Goal: Task Accomplishment & Management: Manage account settings

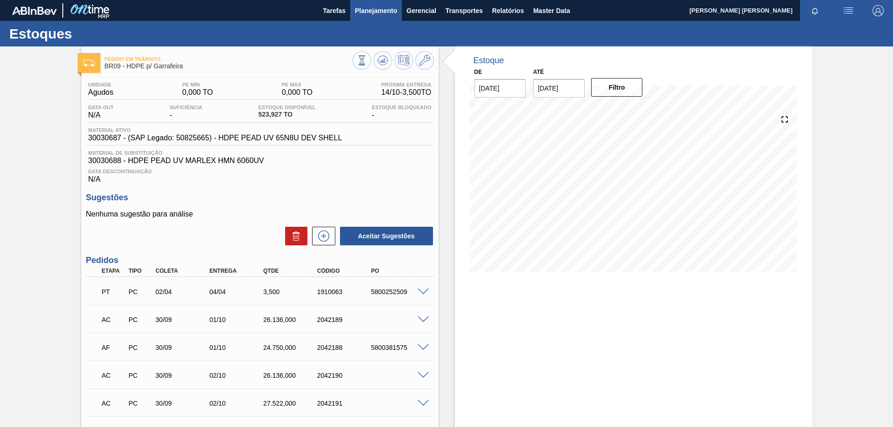
click at [379, 9] on span "Planejamento" at bounding box center [376, 10] width 42 height 11
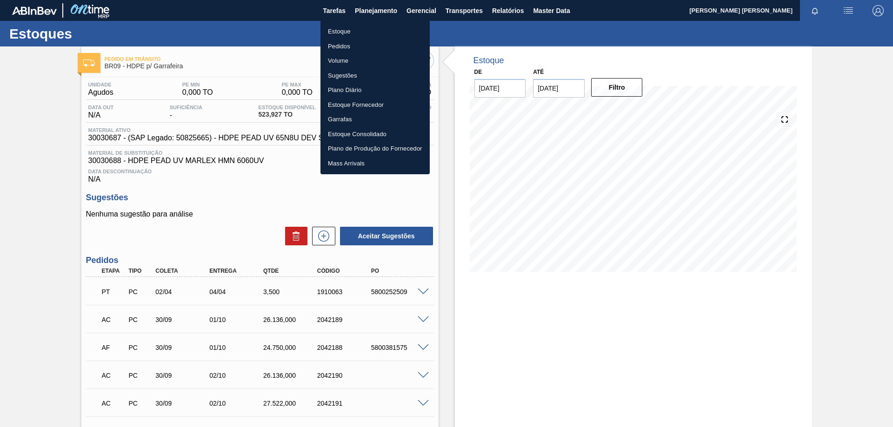
click at [341, 43] on li "Pedidos" at bounding box center [374, 46] width 109 height 15
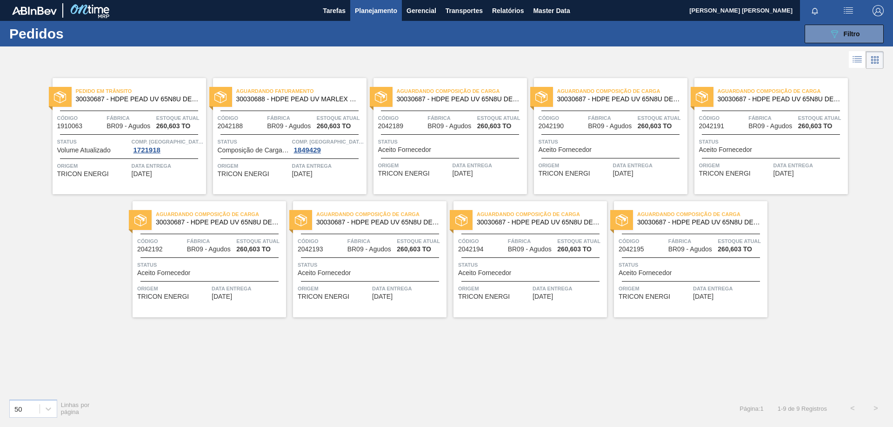
click at [368, 11] on span "Planejamento" at bounding box center [376, 10] width 42 height 11
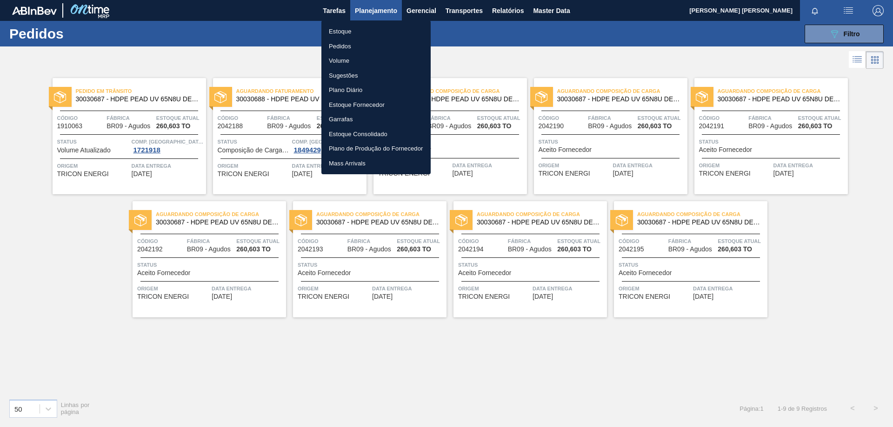
click at [352, 32] on li "Estoque" at bounding box center [375, 31] width 109 height 15
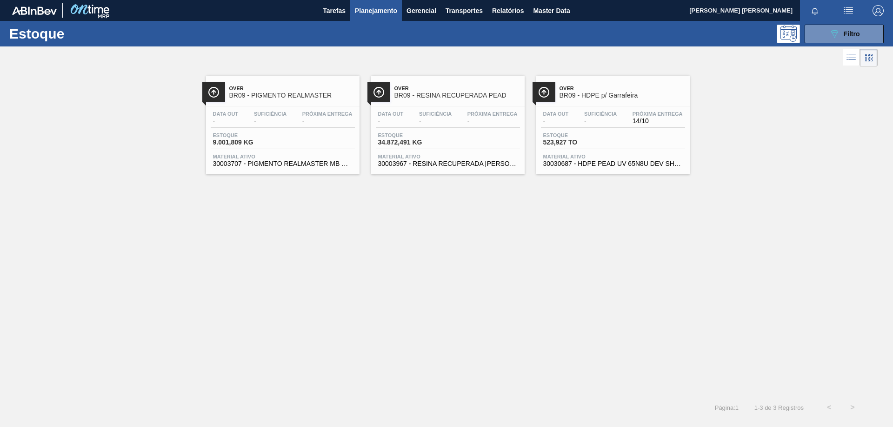
click at [544, 87] on img at bounding box center [544, 92] width 12 height 12
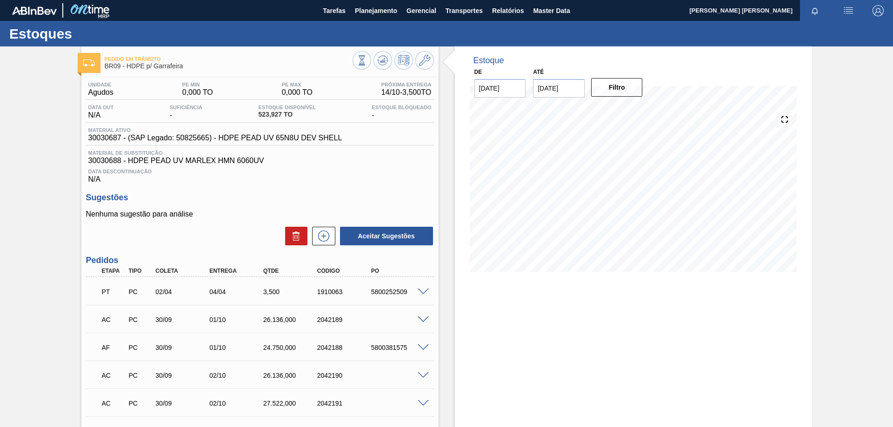
scroll to position [139, 0]
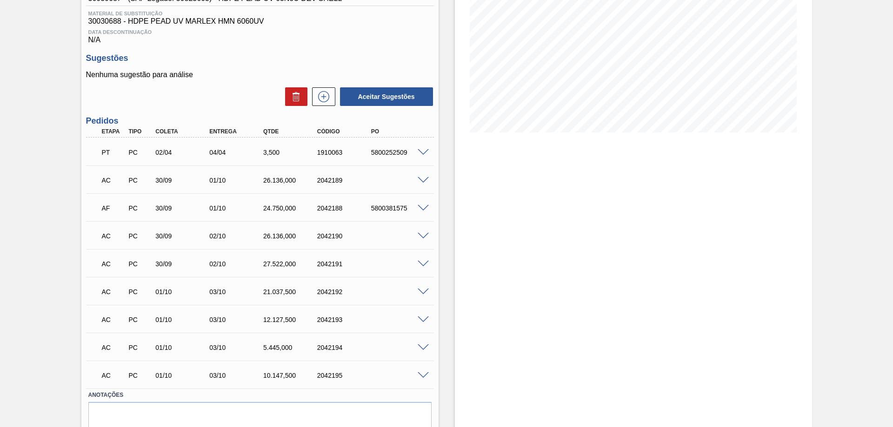
click at [421, 181] on span at bounding box center [422, 180] width 11 height 7
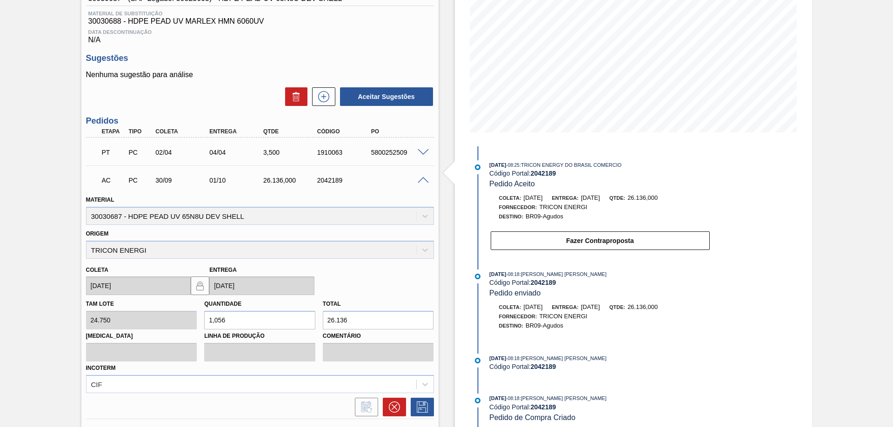
scroll to position [232, 0]
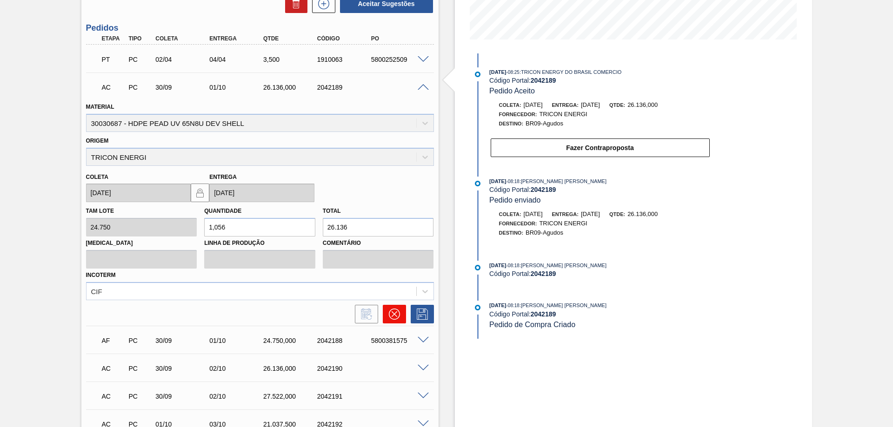
click at [398, 307] on button at bounding box center [394, 314] width 23 height 19
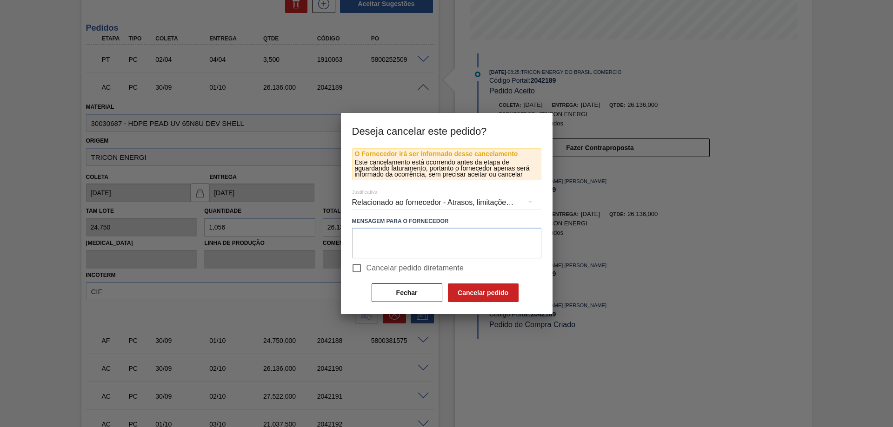
click at [362, 268] on input "Cancelar pedido diretamente" at bounding box center [357, 268] width 20 height 20
checkbox input "false"
click at [390, 236] on textarea at bounding box center [446, 243] width 189 height 31
click at [495, 290] on button "Cancelar pedido" at bounding box center [483, 293] width 71 height 19
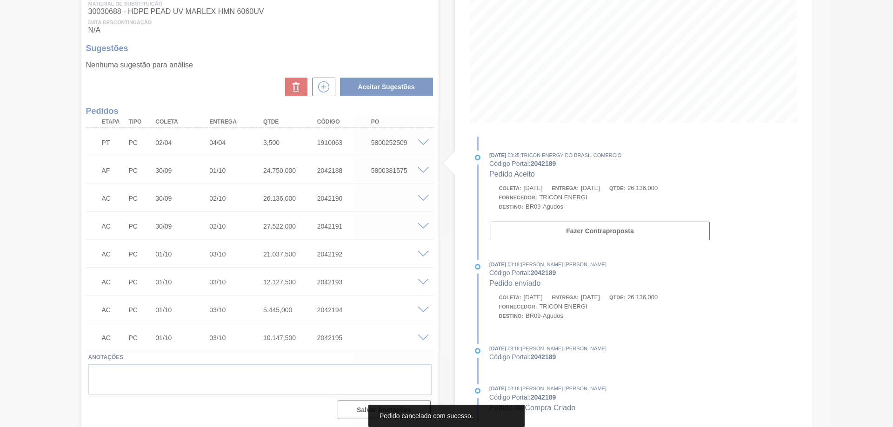
scroll to position [149, 0]
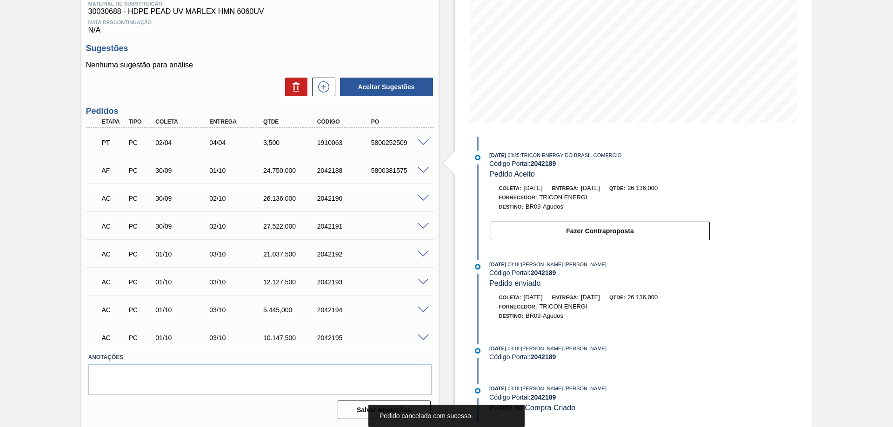
click at [419, 164] on div "AF PC 30/09 01/10 24.750,000 2042188 5800381575" at bounding box center [260, 169] width 348 height 23
click at [421, 170] on span at bounding box center [422, 170] width 11 height 7
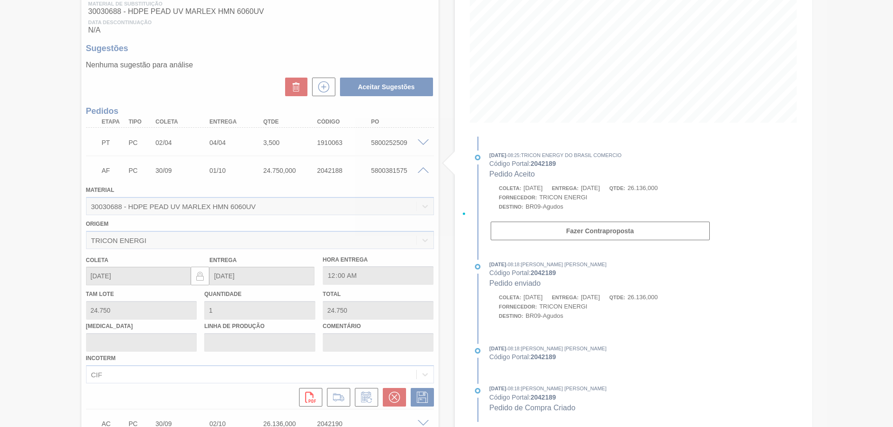
scroll to position [232, 0]
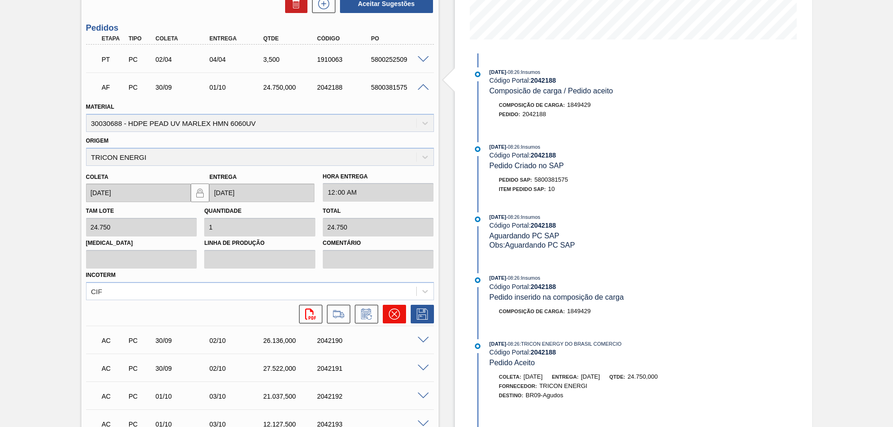
click at [387, 317] on button at bounding box center [394, 314] width 23 height 19
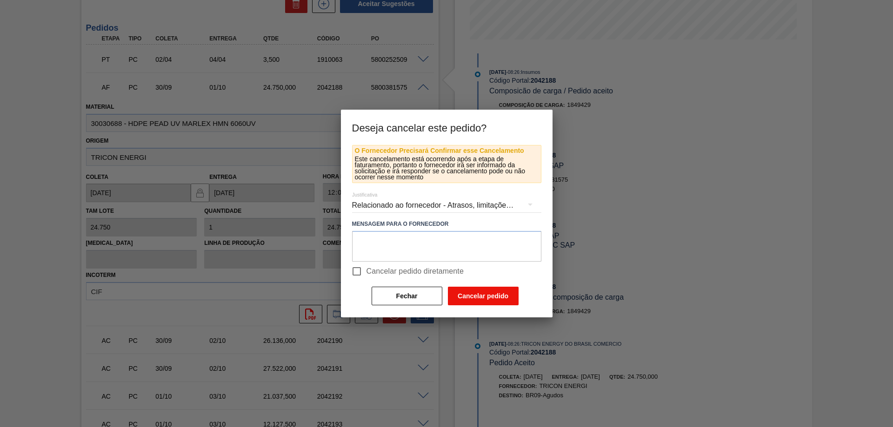
click at [455, 298] on button "Cancelar pedido" at bounding box center [483, 296] width 71 height 19
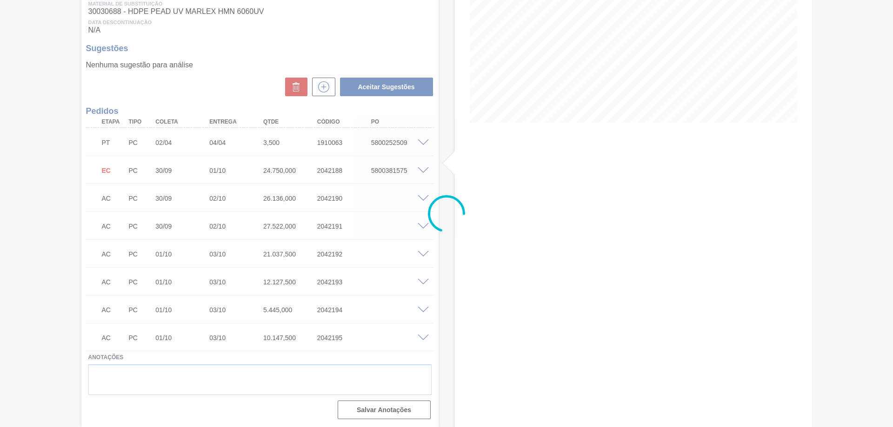
scroll to position [149, 0]
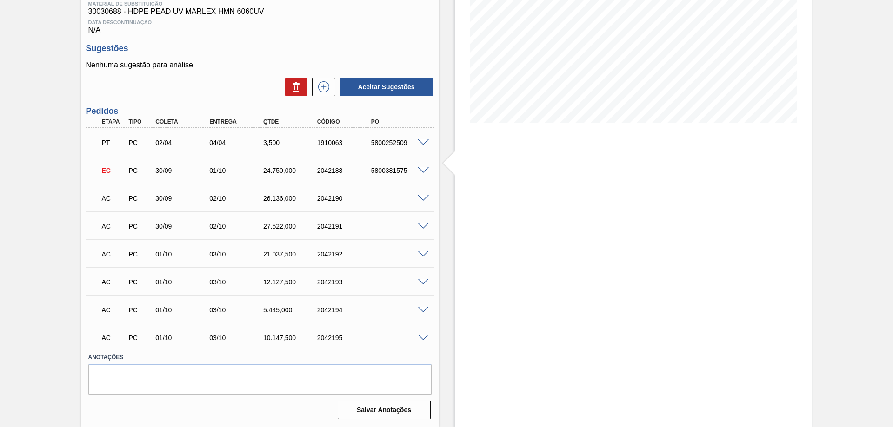
click at [418, 172] on span at bounding box center [422, 170] width 11 height 7
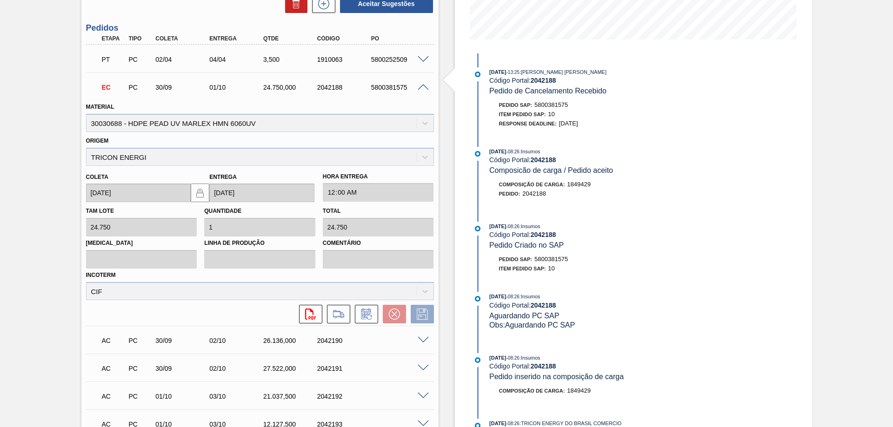
click at [425, 91] on div "EC PC 30/09 01/10 24.750,000 2042188 5800381575" at bounding box center [260, 86] width 348 height 23
click at [426, 89] on span at bounding box center [422, 87] width 11 height 7
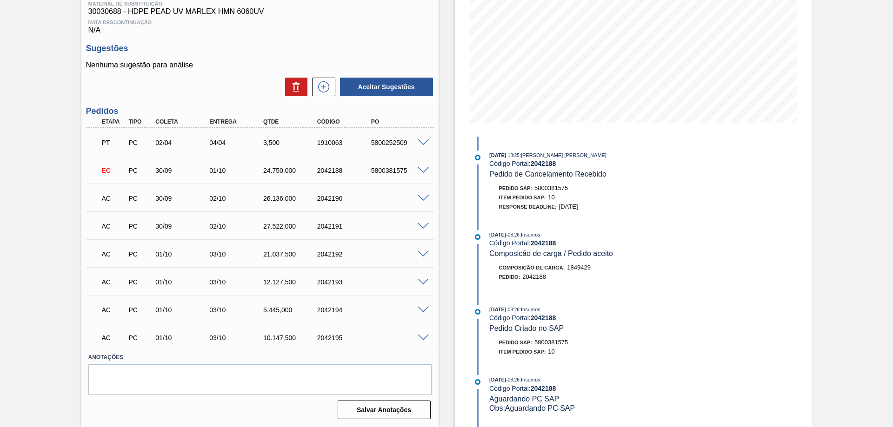
scroll to position [149, 0]
click at [418, 198] on span at bounding box center [422, 198] width 11 height 7
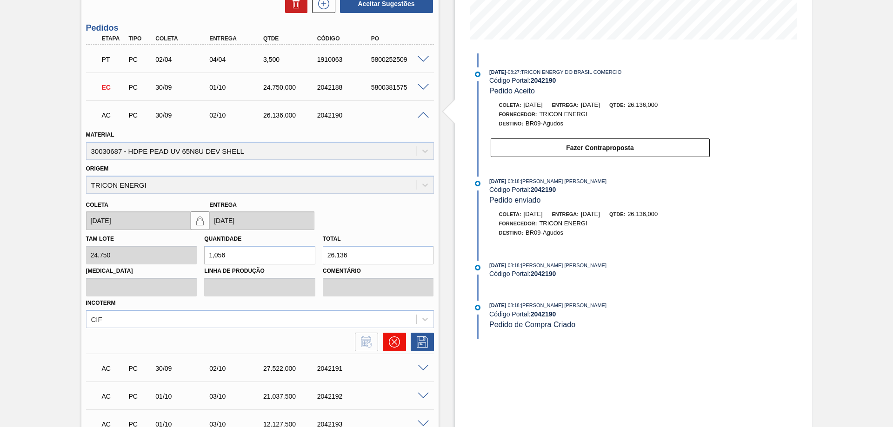
click at [384, 345] on button at bounding box center [394, 342] width 23 height 19
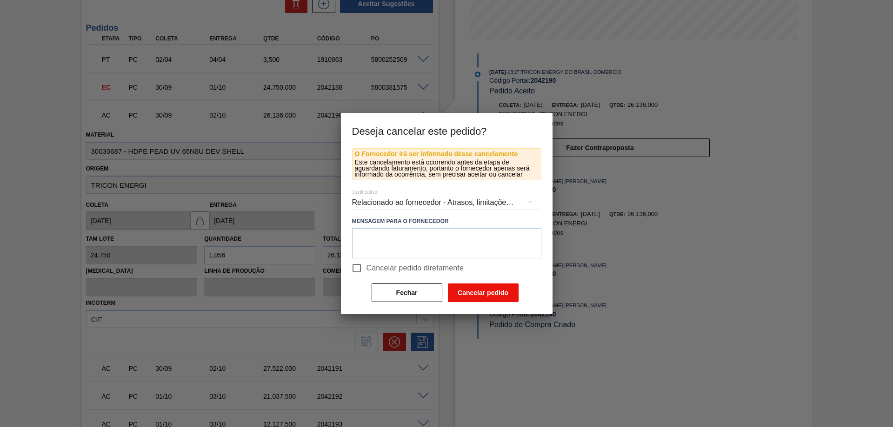
click at [449, 292] on button "Cancelar pedido" at bounding box center [483, 293] width 71 height 19
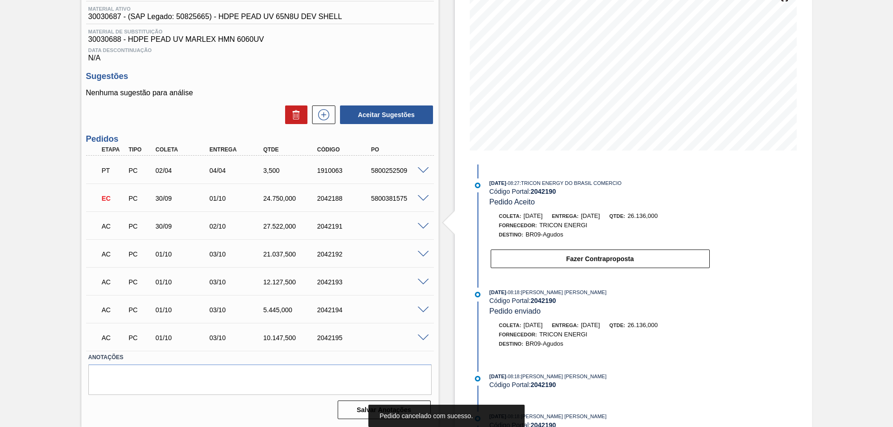
scroll to position [121, 0]
click at [417, 227] on span at bounding box center [422, 226] width 11 height 7
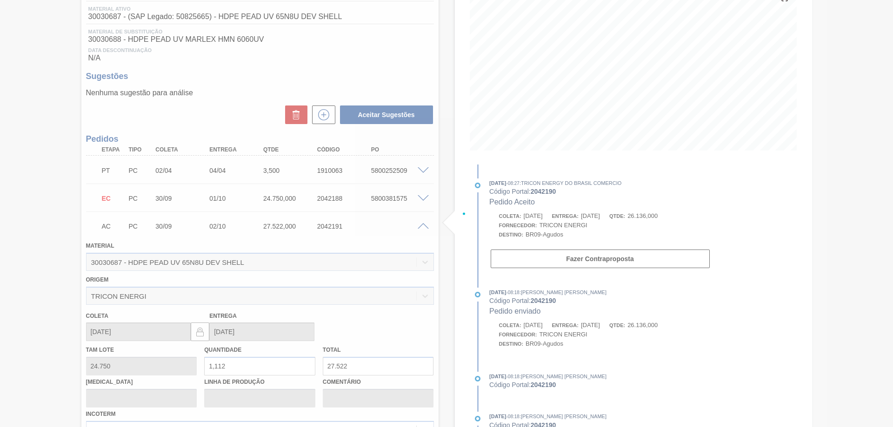
scroll to position [232, 0]
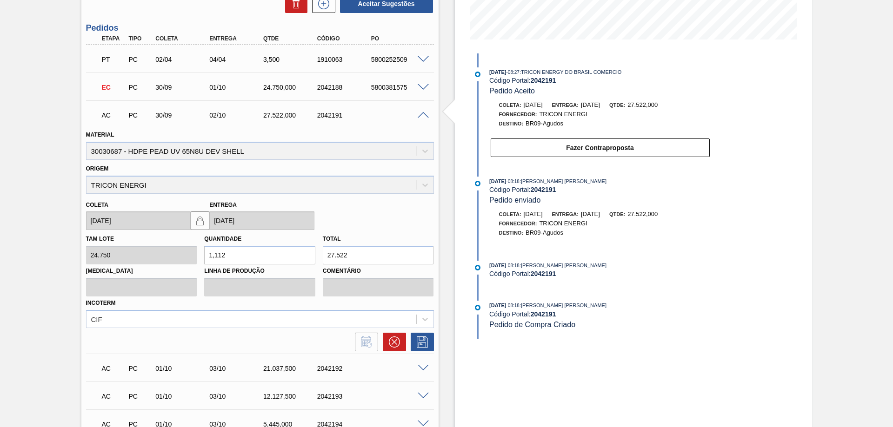
click at [418, 61] on span at bounding box center [422, 59] width 11 height 7
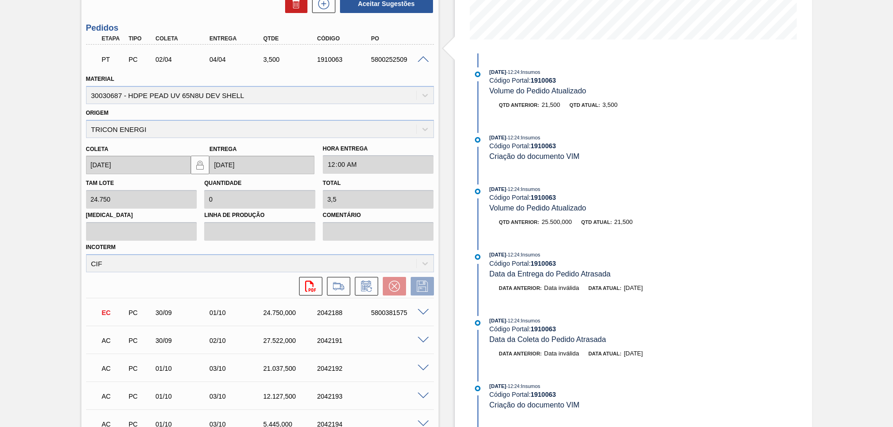
click at [422, 57] on span at bounding box center [422, 59] width 11 height 7
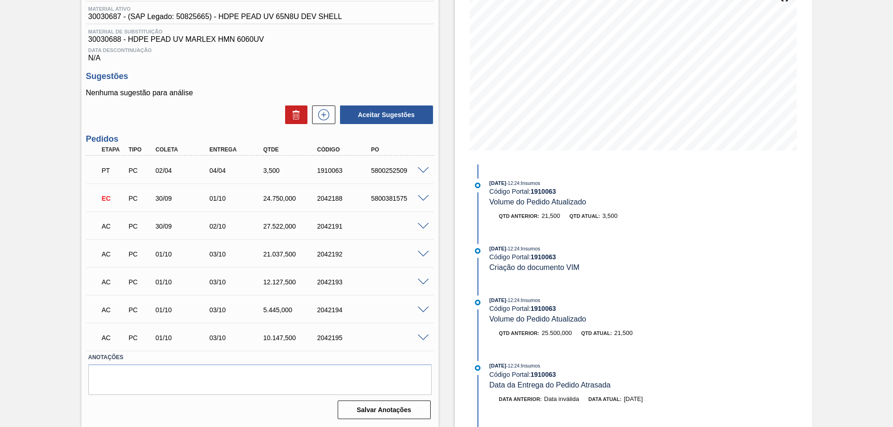
scroll to position [121, 0]
click at [419, 223] on span at bounding box center [422, 226] width 11 height 7
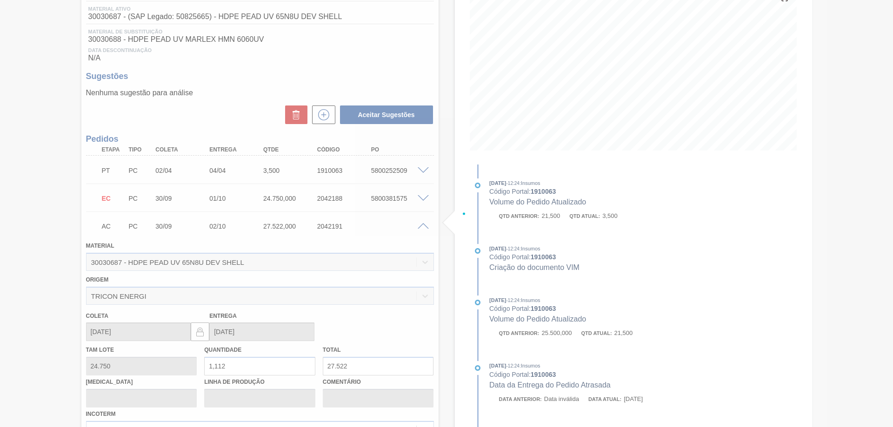
scroll to position [232, 0]
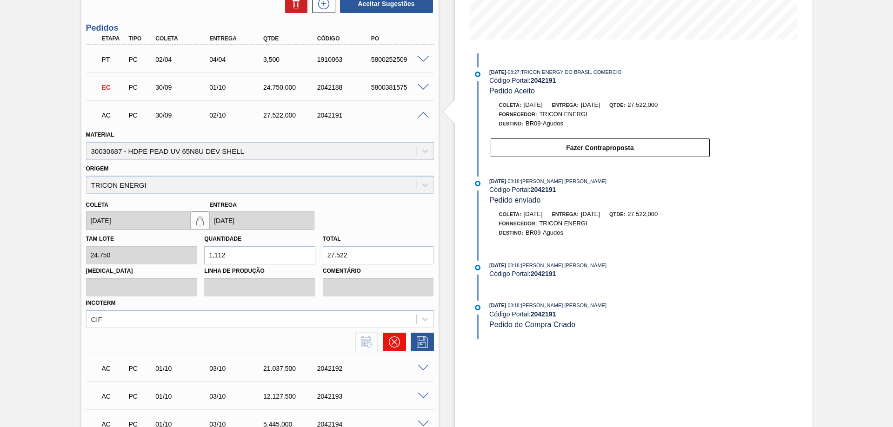
click at [385, 337] on button at bounding box center [394, 342] width 23 height 19
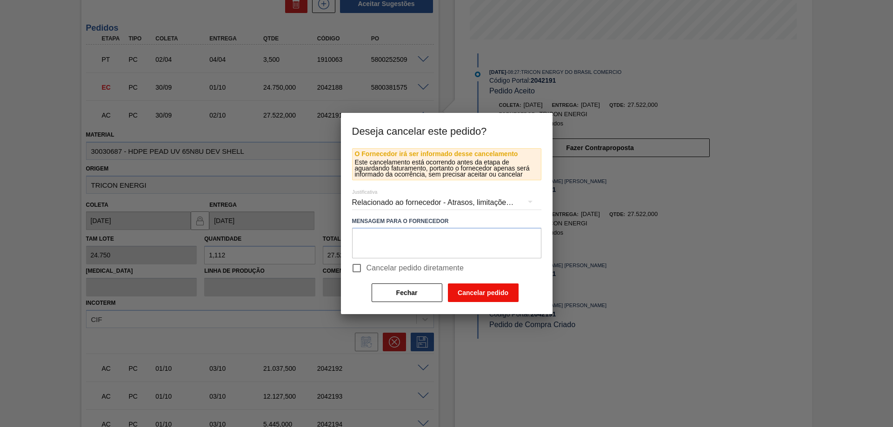
click at [466, 286] on button "Cancelar pedido" at bounding box center [483, 293] width 71 height 19
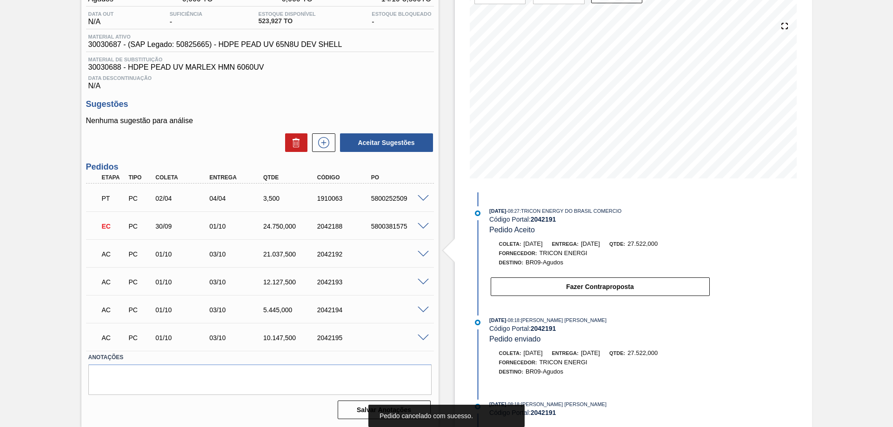
scroll to position [93, 0]
click at [417, 251] on span at bounding box center [422, 254] width 11 height 7
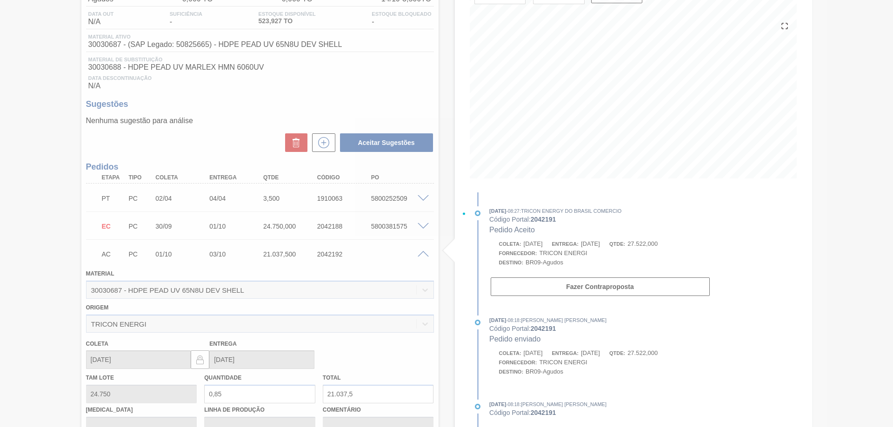
scroll to position [232, 0]
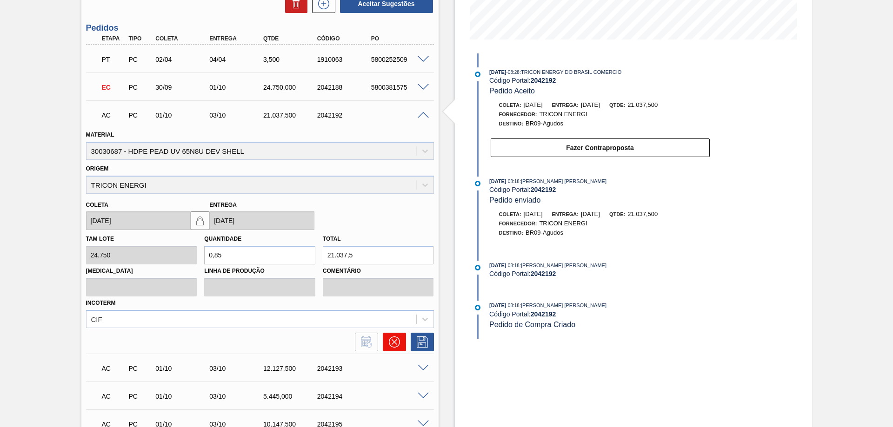
click at [389, 345] on icon at bounding box center [393, 342] width 11 height 11
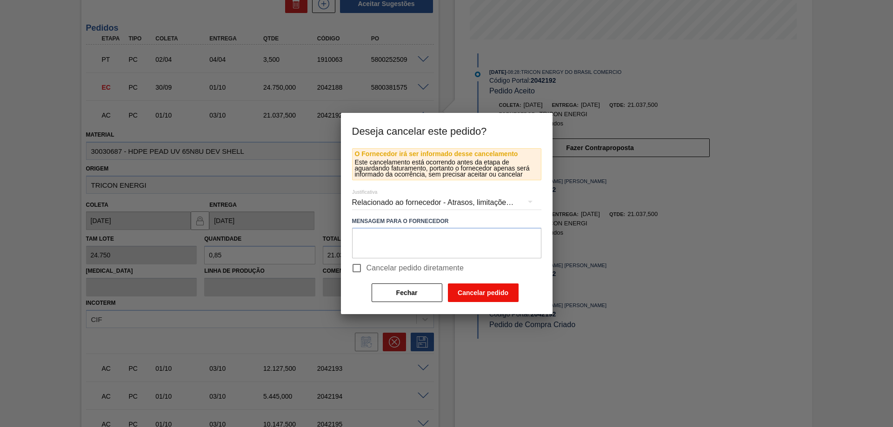
click at [453, 293] on button "Cancelar pedido" at bounding box center [483, 293] width 71 height 19
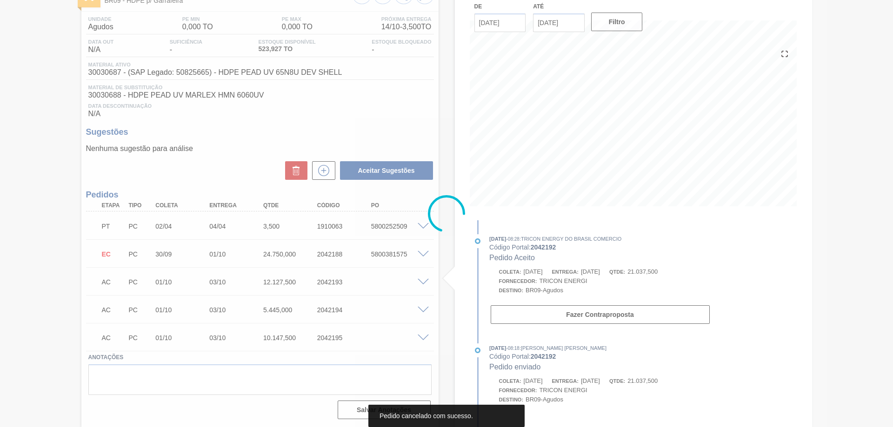
scroll to position [66, 0]
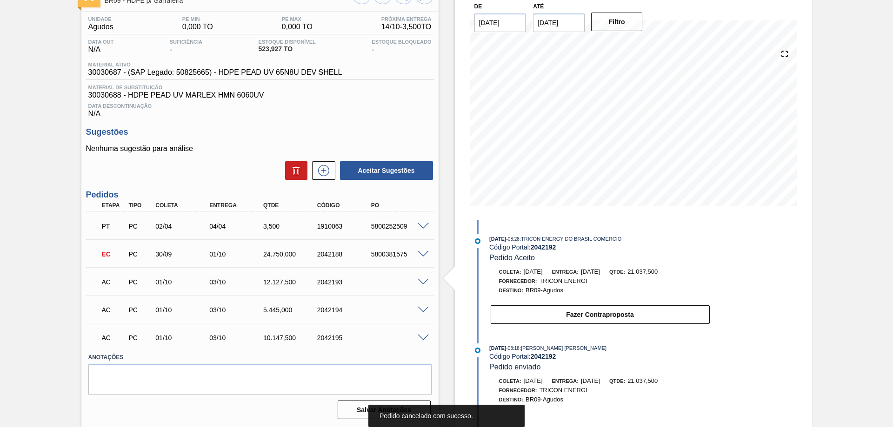
click at [421, 284] on span at bounding box center [422, 282] width 11 height 7
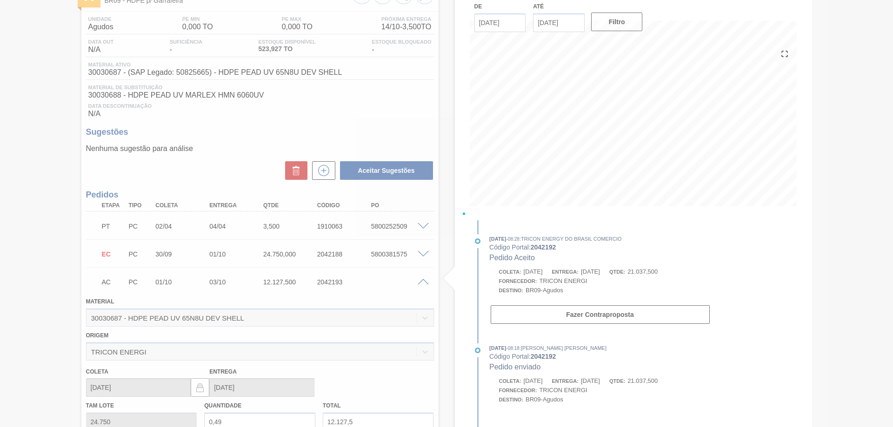
scroll to position [232, 0]
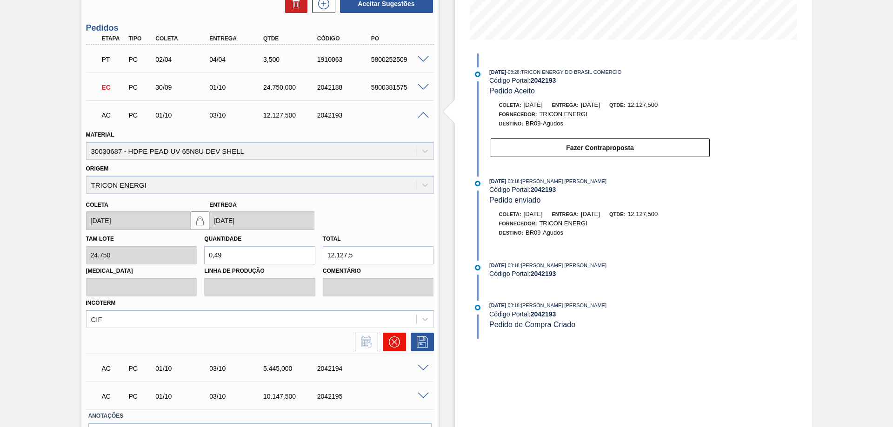
click at [402, 343] on button at bounding box center [394, 342] width 23 height 19
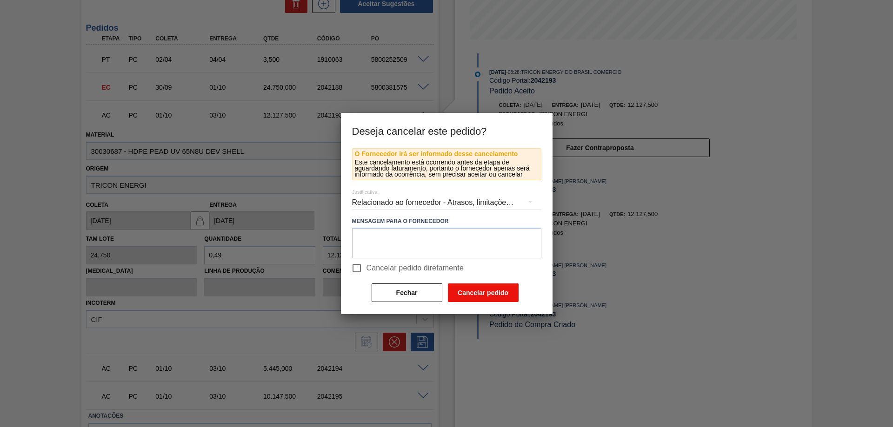
click at [482, 286] on button "Cancelar pedido" at bounding box center [483, 293] width 71 height 19
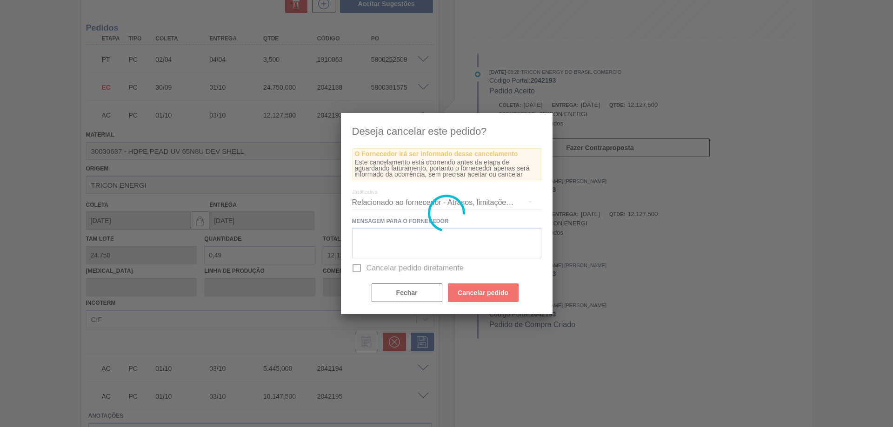
scroll to position [38, 0]
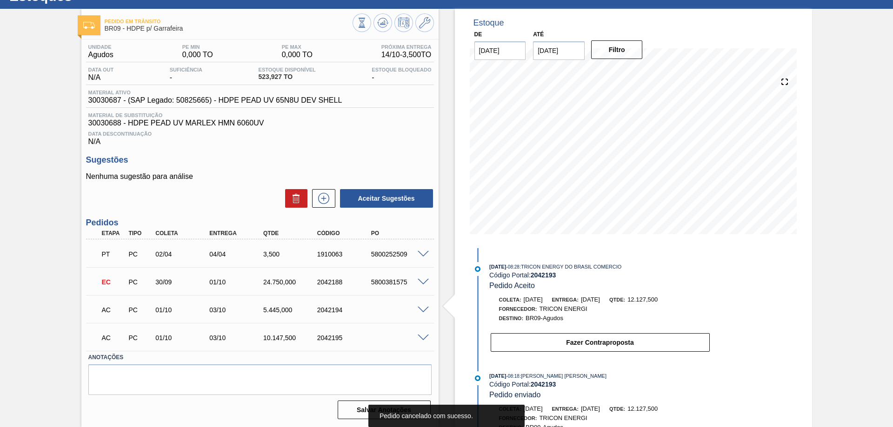
click at [419, 291] on div "EC PC 30/09 01/10 24.750,000 2042188 5800381575" at bounding box center [260, 281] width 348 height 23
click at [420, 303] on div "AC PC 01/10 03/10 5.445,000 2042194" at bounding box center [260, 309] width 348 height 23
click at [417, 308] on span at bounding box center [422, 310] width 11 height 7
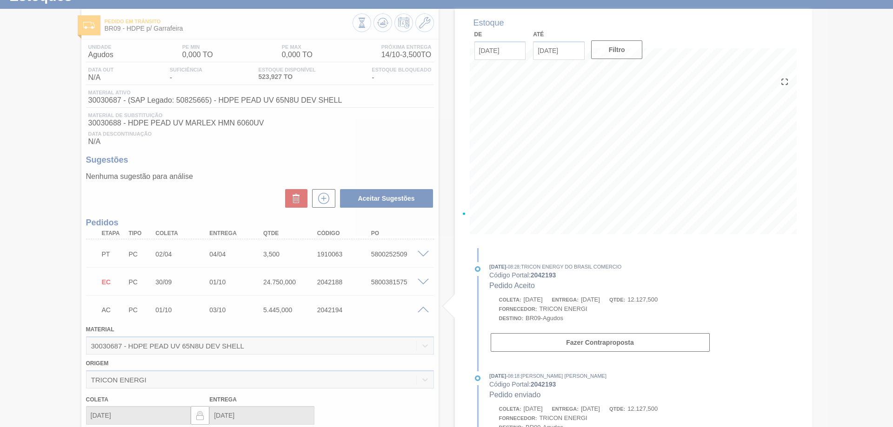
scroll to position [232, 0]
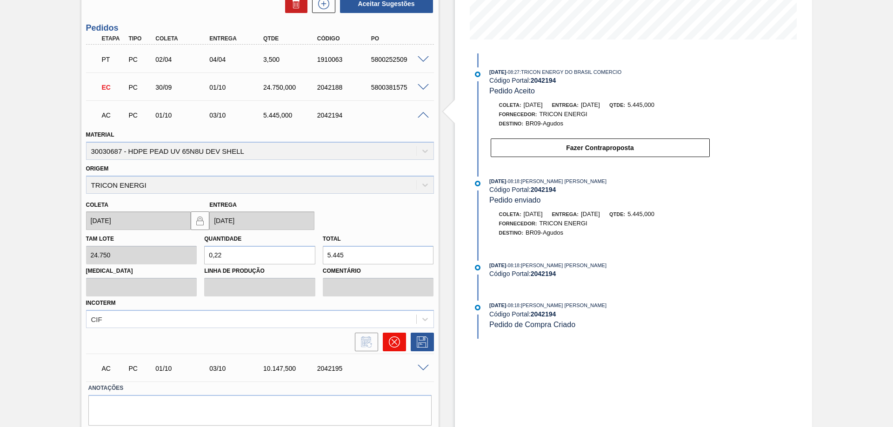
click at [393, 344] on icon at bounding box center [394, 342] width 11 height 11
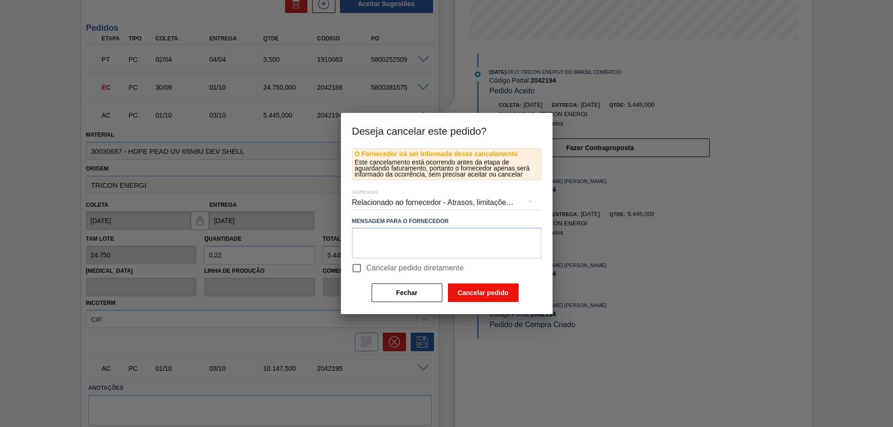
click at [476, 292] on button "Cancelar pedido" at bounding box center [483, 293] width 71 height 19
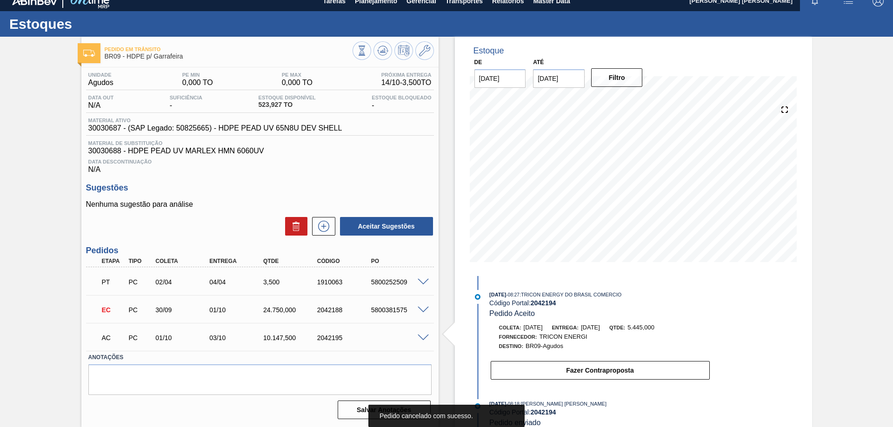
scroll to position [10, 0]
click at [420, 337] on span at bounding box center [422, 338] width 11 height 7
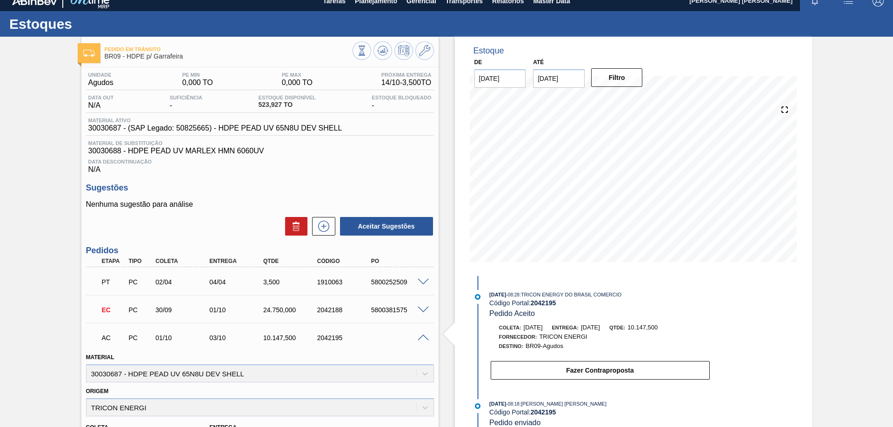
scroll to position [232, 0]
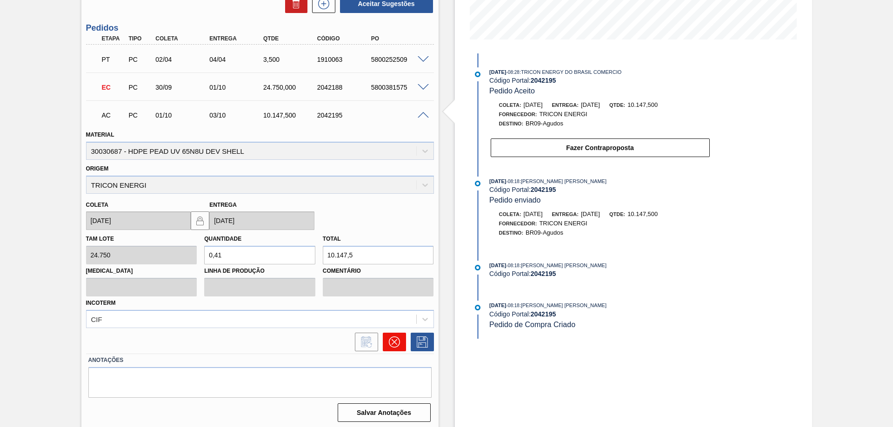
click at [395, 341] on icon at bounding box center [394, 342] width 6 height 6
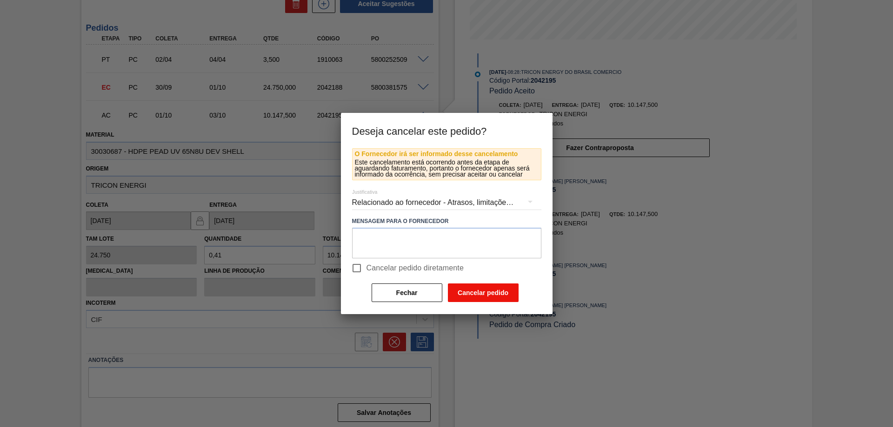
click at [456, 294] on button "Cancelar pedido" at bounding box center [483, 293] width 71 height 19
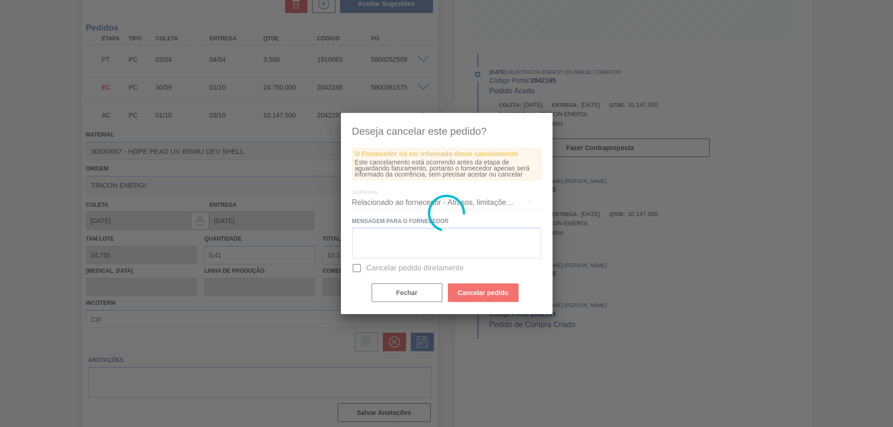
scroll to position [0, 0]
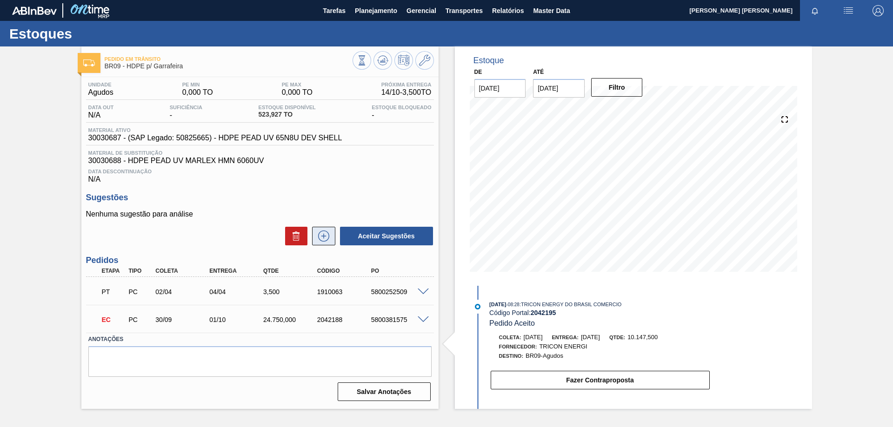
click at [330, 237] on icon at bounding box center [323, 236] width 15 height 11
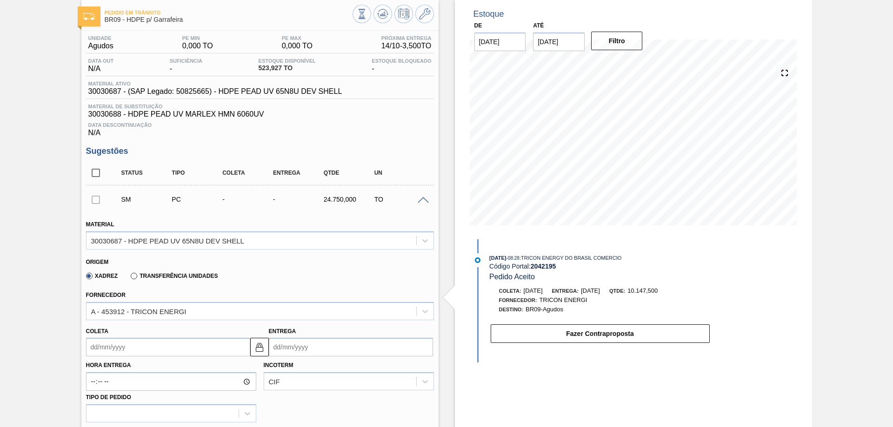
scroll to position [93, 0]
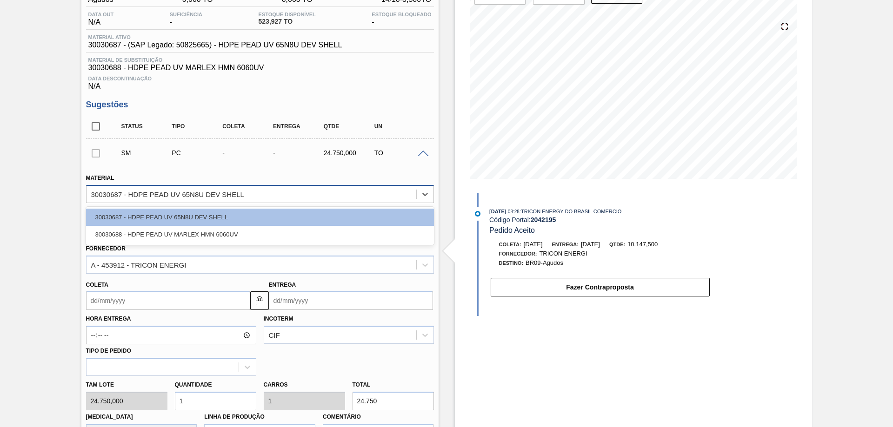
click at [207, 194] on div "30030687 - HDPE PEAD UV 65N8U DEV SHELL" at bounding box center [167, 194] width 153 height 8
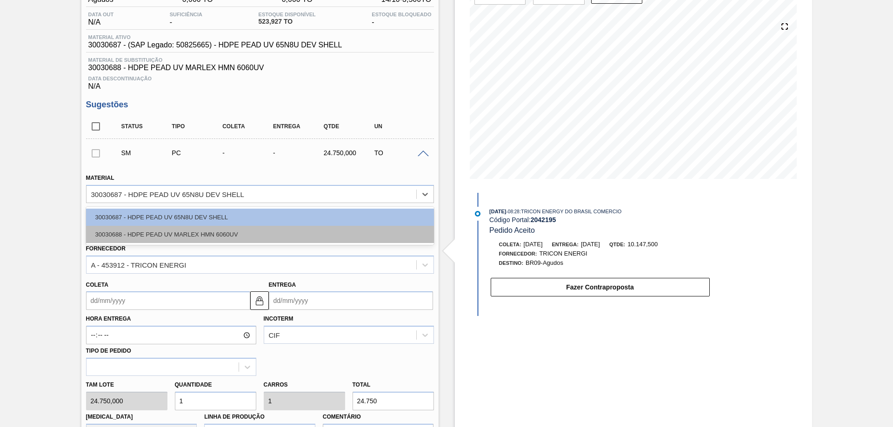
click at [200, 234] on div "30030688 - HDPE PEAD UV MARLEX HMN 6060UV" at bounding box center [260, 234] width 348 height 17
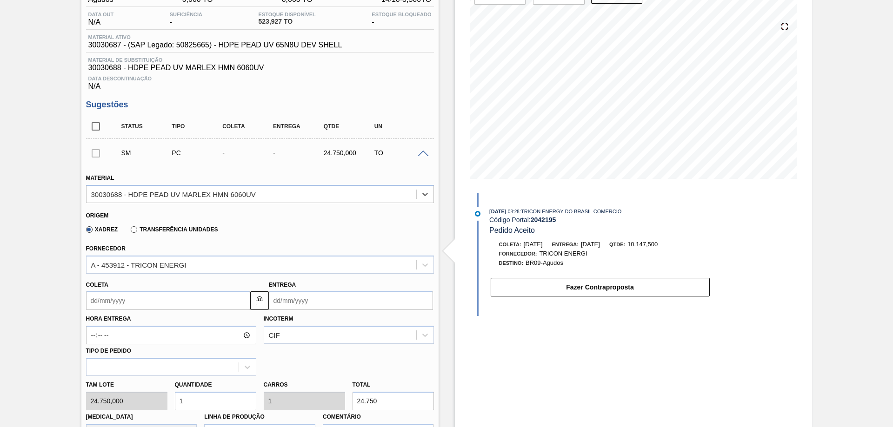
scroll to position [186, 0]
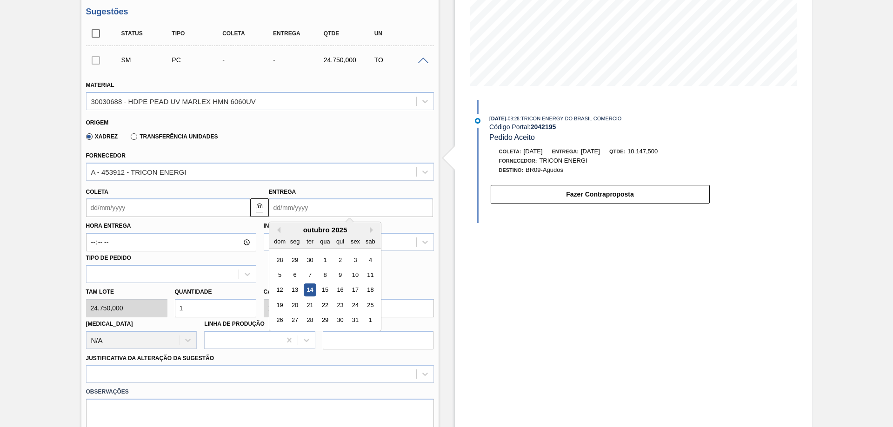
click at [305, 204] on input "Entrega" at bounding box center [351, 207] width 164 height 19
click at [294, 318] on div "27" at bounding box center [294, 320] width 13 height 13
type input "[DATE]"
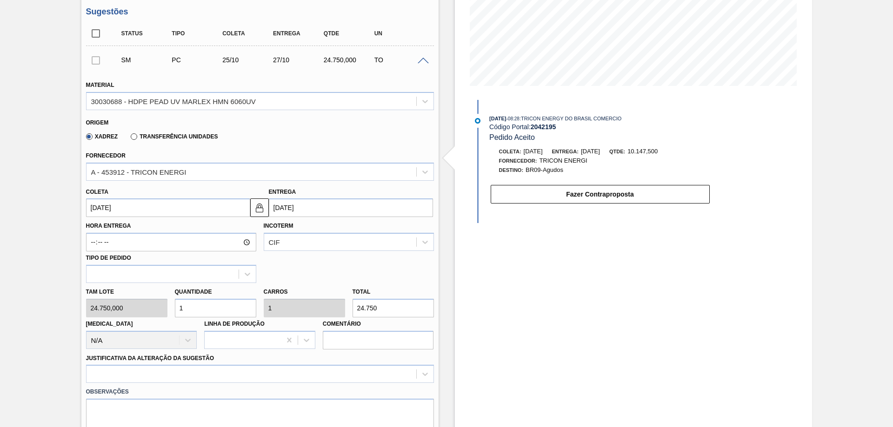
scroll to position [325, 0]
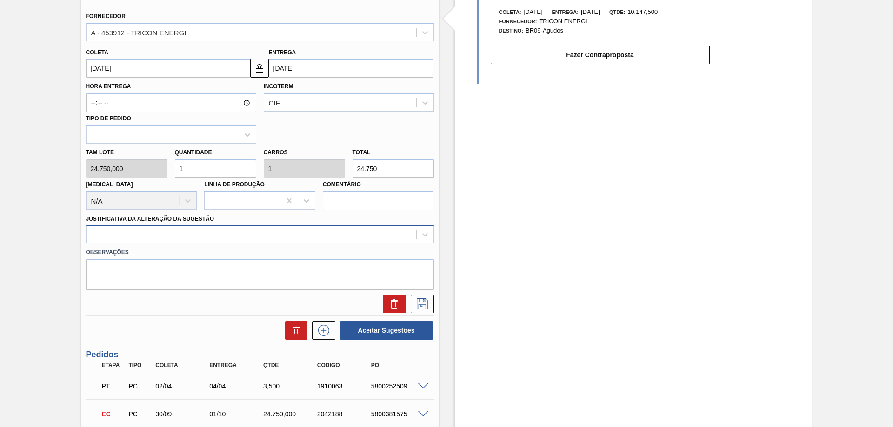
click at [354, 232] on div at bounding box center [251, 234] width 330 height 13
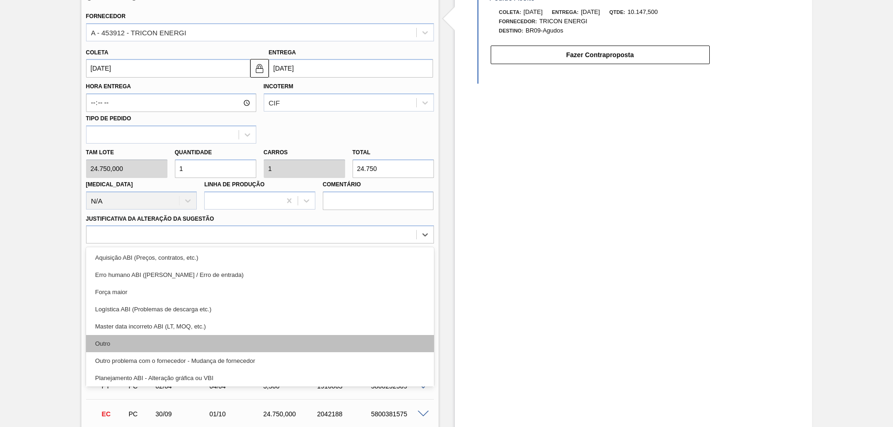
click at [112, 339] on div "Outro" at bounding box center [260, 343] width 348 height 17
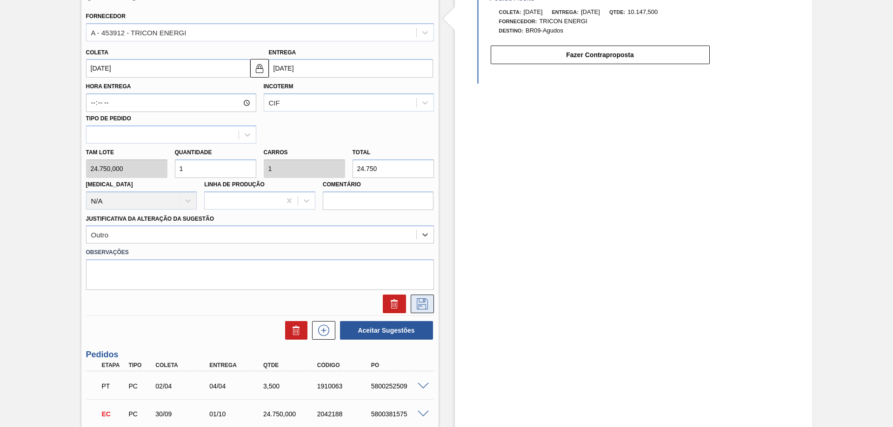
click at [419, 303] on icon at bounding box center [422, 303] width 15 height 11
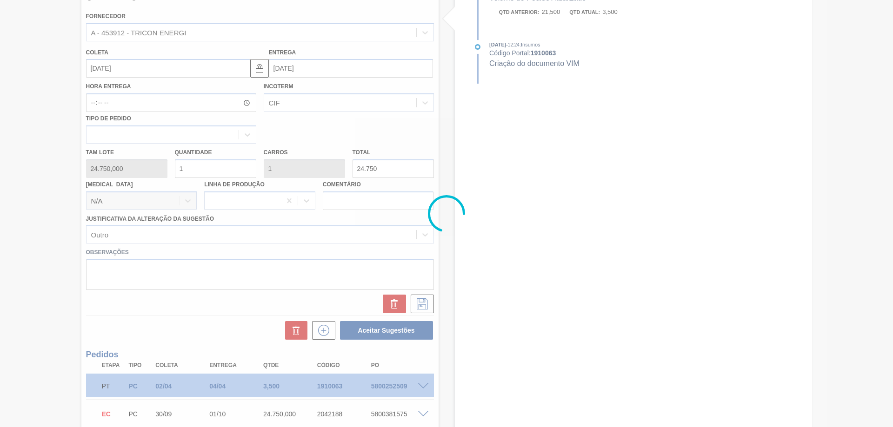
scroll to position [20, 0]
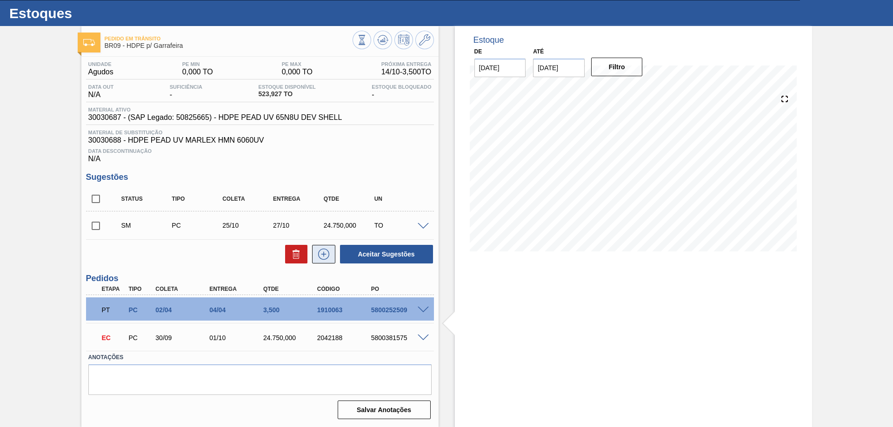
click at [326, 259] on icon at bounding box center [323, 254] width 15 height 11
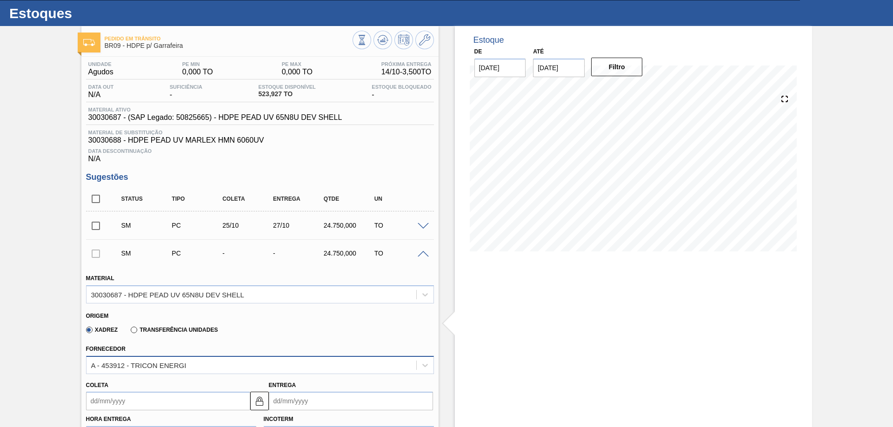
scroll to position [67, 0]
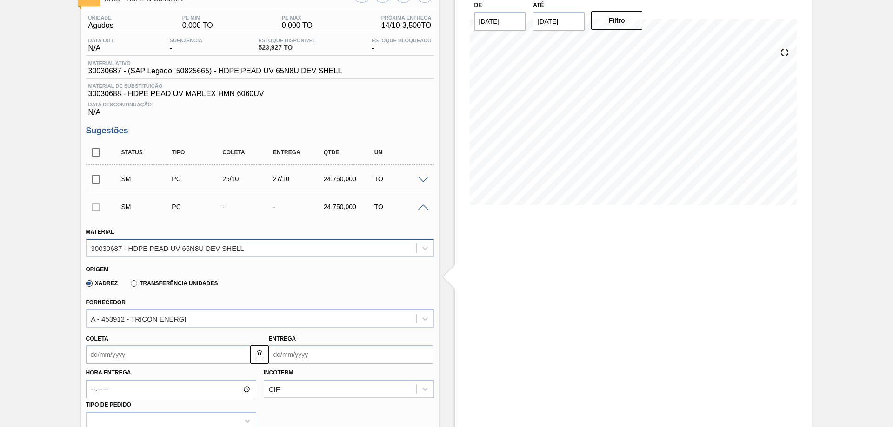
click at [362, 252] on div "30030687 - HDPE PEAD UV 65N8U DEV SHELL" at bounding box center [251, 247] width 330 height 13
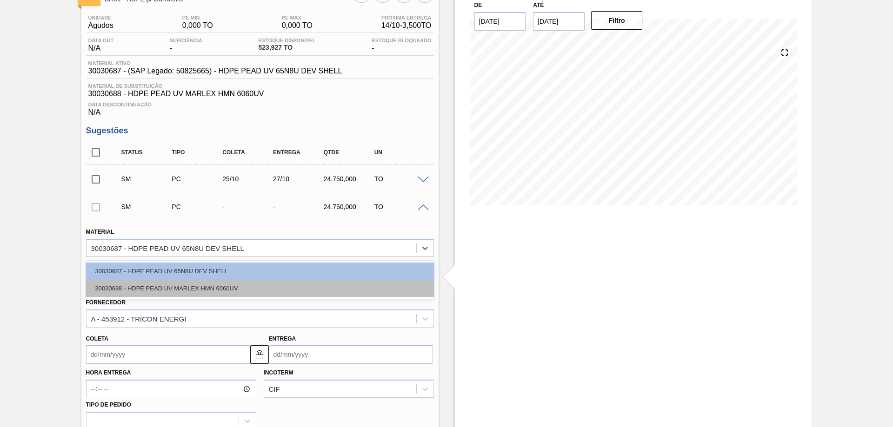
click at [330, 286] on div "30030688 - HDPE PEAD UV MARLEX HMN 6060UV" at bounding box center [260, 288] width 348 height 17
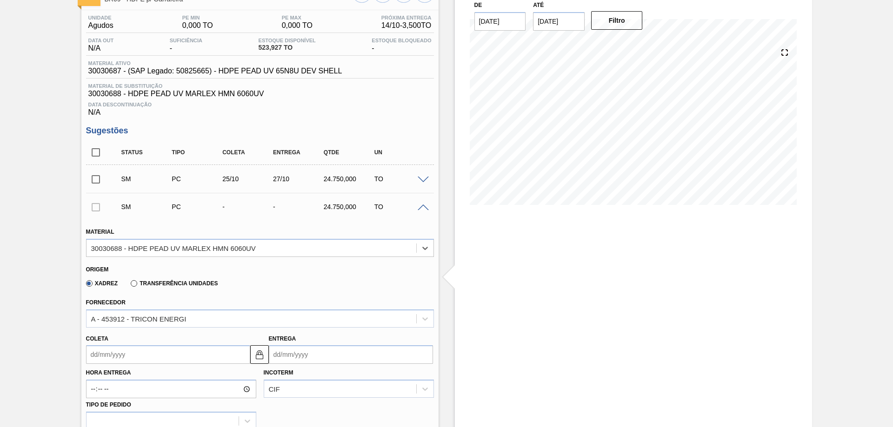
click at [318, 351] on input "Entrega" at bounding box center [351, 354] width 164 height 19
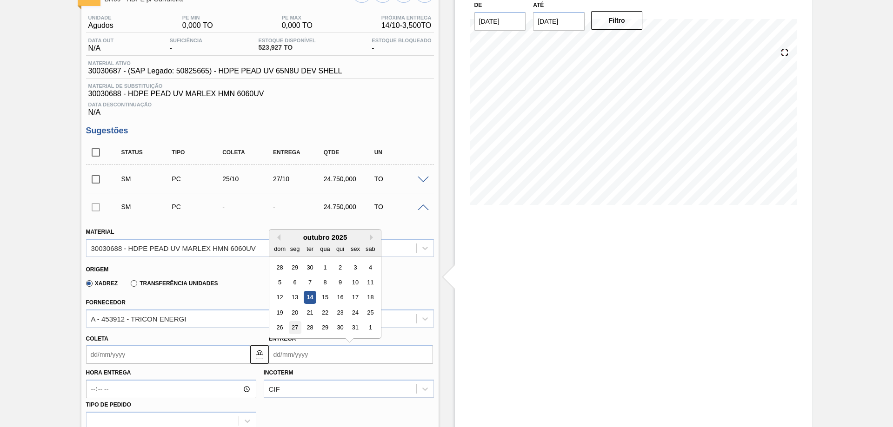
click at [299, 328] on div "27" at bounding box center [294, 328] width 13 height 13
type input "[DATE]"
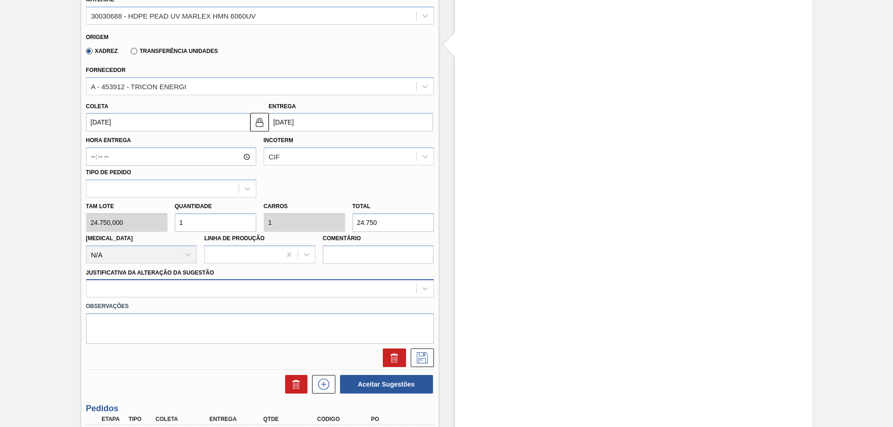
scroll to position [317, 0]
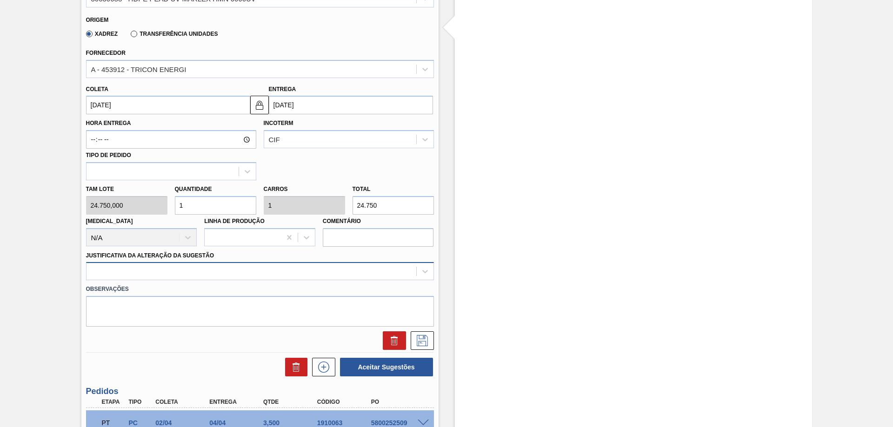
click at [279, 280] on div at bounding box center [260, 271] width 348 height 18
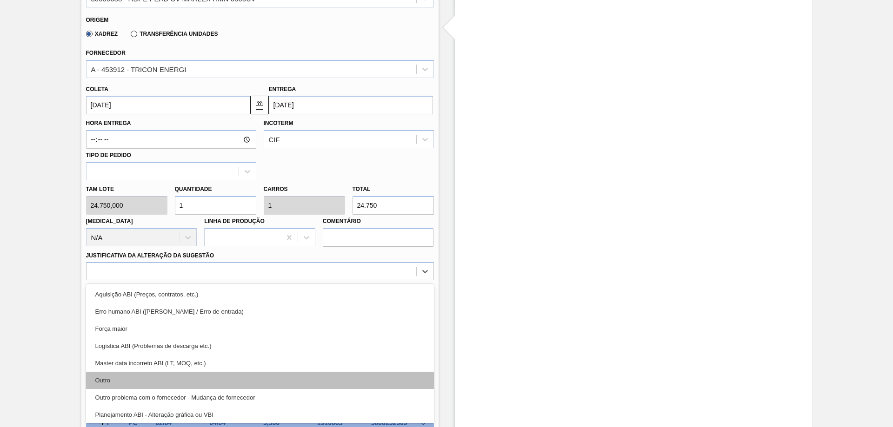
click at [118, 376] on div "Outro" at bounding box center [260, 380] width 348 height 17
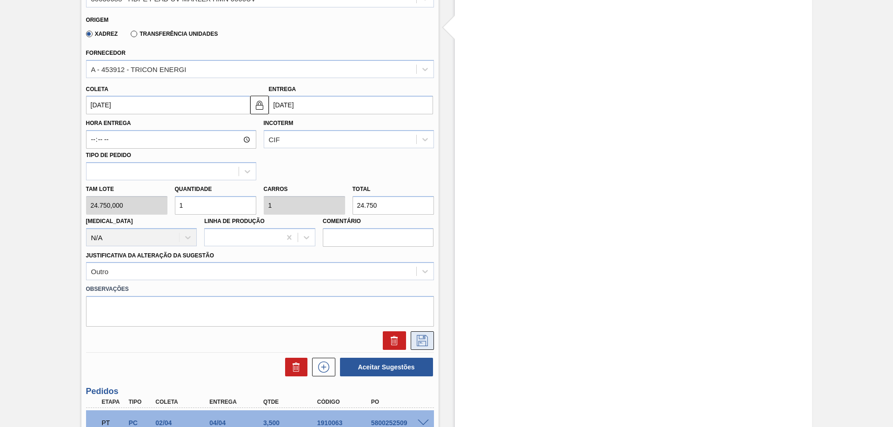
click at [420, 345] on icon at bounding box center [422, 340] width 15 height 11
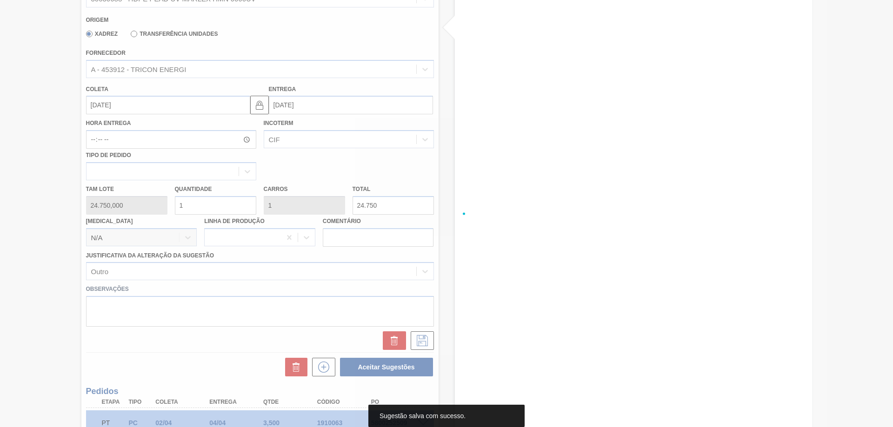
scroll to position [48, 0]
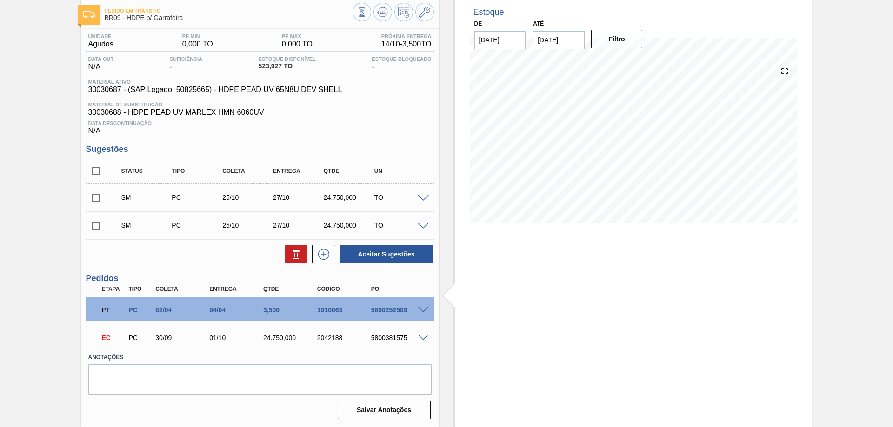
click at [426, 196] on span at bounding box center [422, 198] width 11 height 7
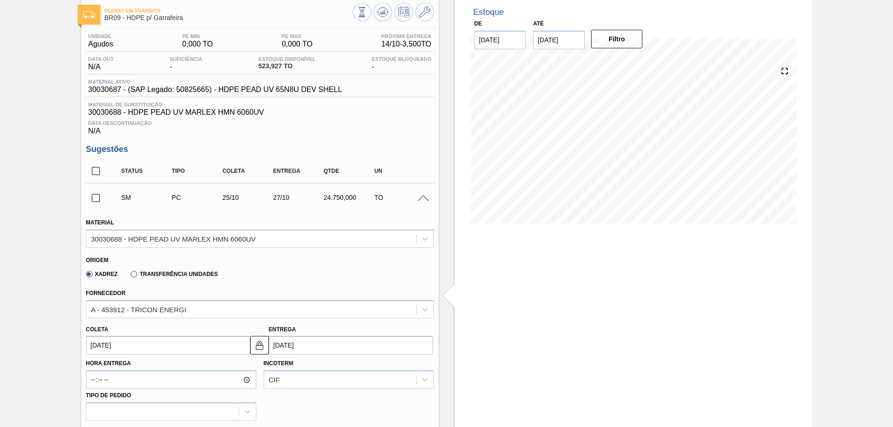
click at [426, 196] on span at bounding box center [422, 198] width 11 height 7
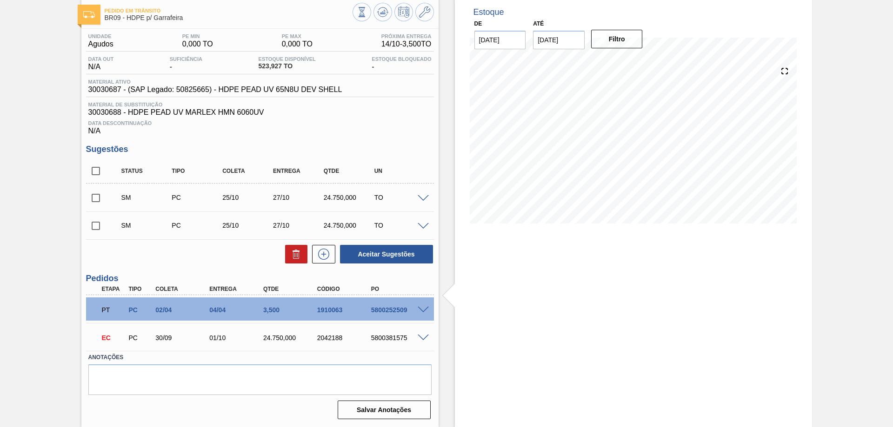
click at [420, 235] on div "SM PC 25/10 27/10 24.750,000 TO" at bounding box center [260, 225] width 348 height 23
click at [420, 232] on div "SM PC 25/10 27/10 24.750,000 TO" at bounding box center [260, 225] width 348 height 23
click at [420, 230] on div "SM PC 25/10 27/10 24.750,000 TO" at bounding box center [260, 225] width 348 height 23
click at [421, 227] on span at bounding box center [422, 226] width 11 height 7
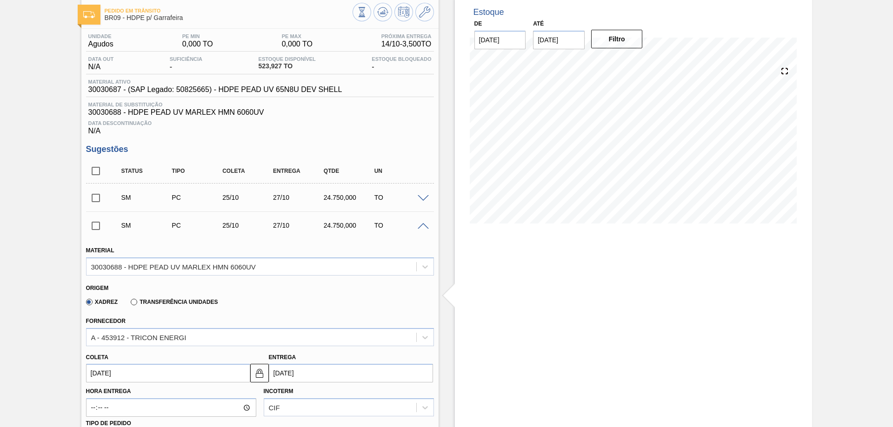
click at [421, 227] on span at bounding box center [422, 226] width 11 height 7
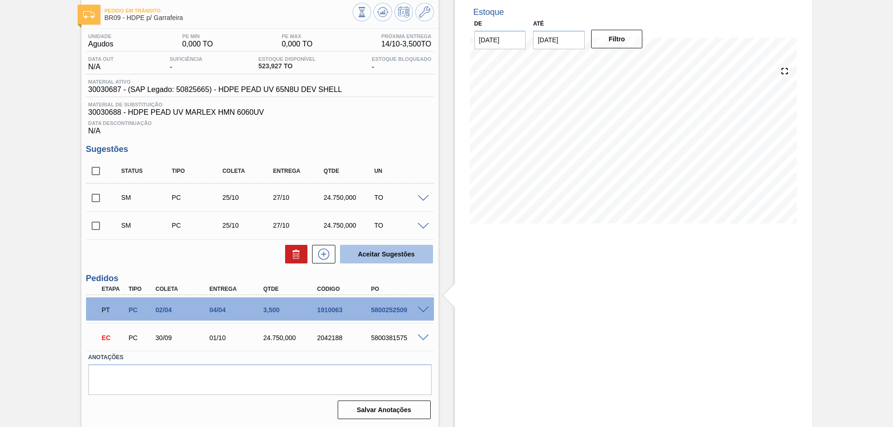
click at [406, 255] on button "Aceitar Sugestões" at bounding box center [386, 254] width 93 height 19
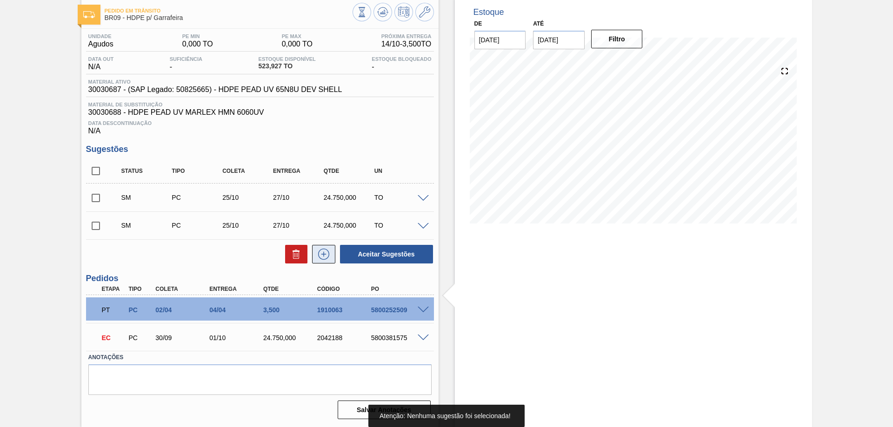
click at [323, 258] on icon at bounding box center [323, 254] width 15 height 11
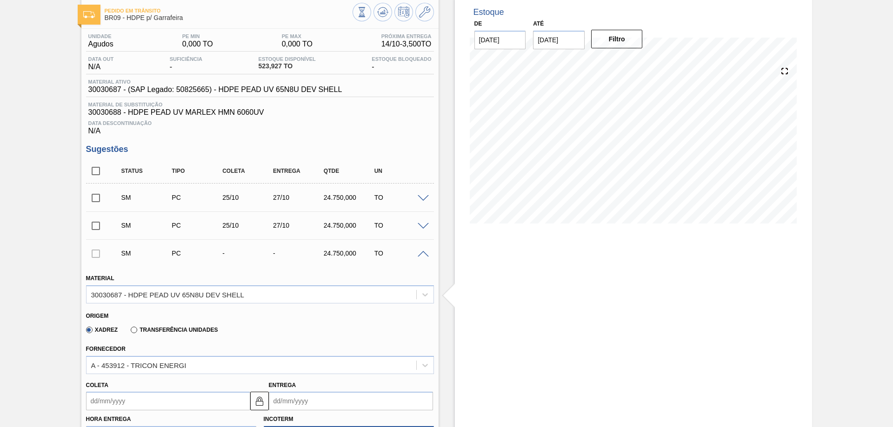
scroll to position [141, 0]
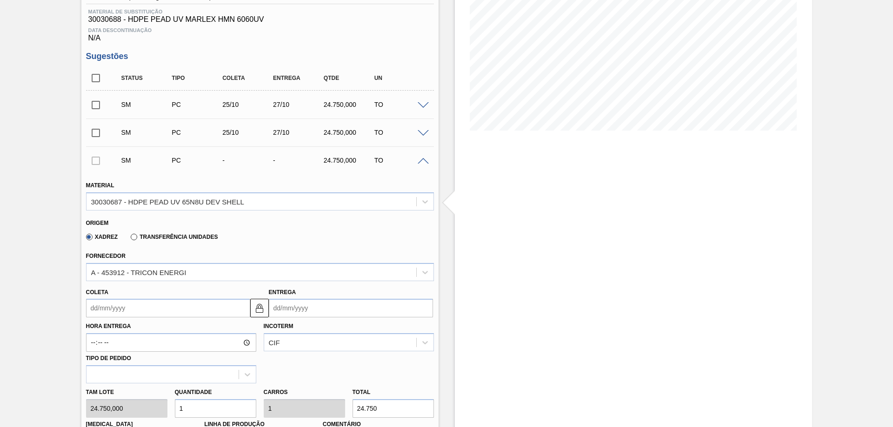
click at [298, 313] on input "Entrega" at bounding box center [351, 308] width 164 height 19
click at [307, 281] on div "28" at bounding box center [309, 281] width 13 height 13
type input "[DATE]"
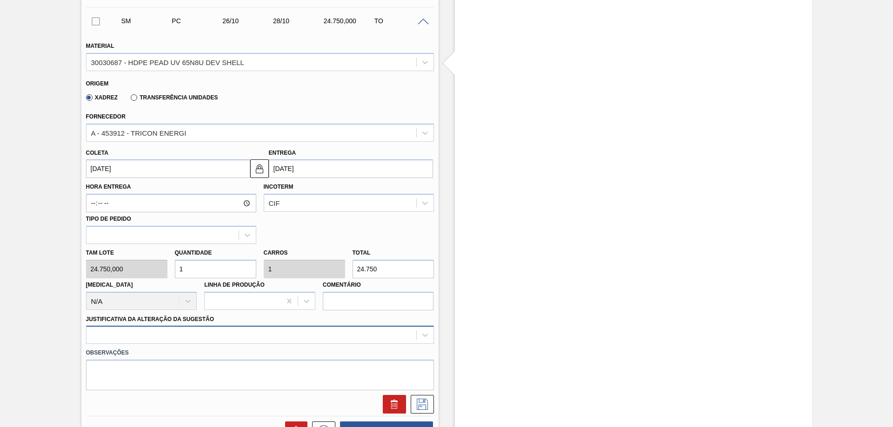
click at [249, 338] on div at bounding box center [260, 335] width 348 height 18
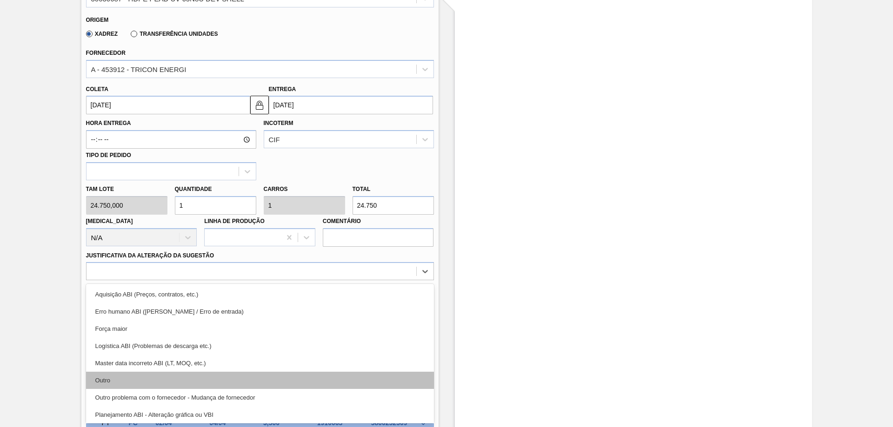
click at [154, 379] on div "Outro" at bounding box center [260, 380] width 348 height 17
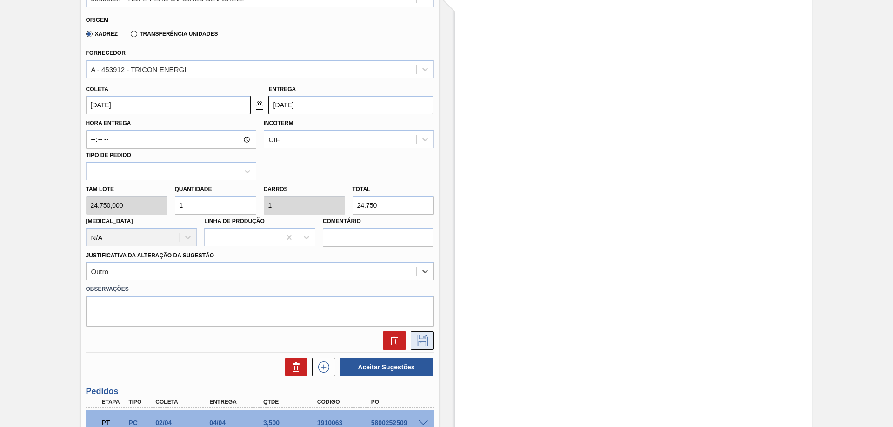
click at [420, 337] on icon at bounding box center [422, 340] width 15 height 11
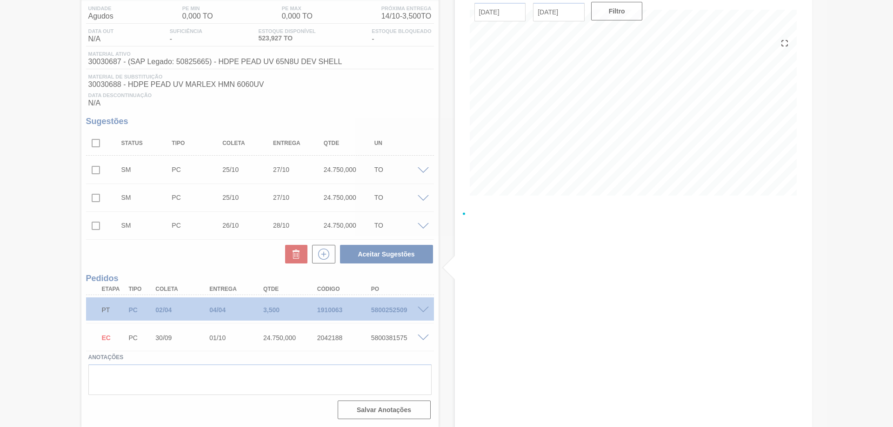
scroll to position [76, 0]
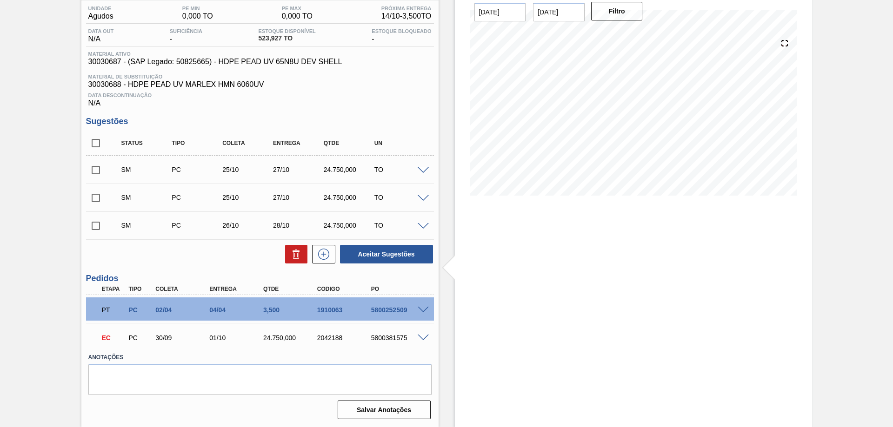
click at [412, 226] on div "TO" at bounding box center [400, 225] width 56 height 7
click at [420, 226] on span at bounding box center [422, 226] width 11 height 7
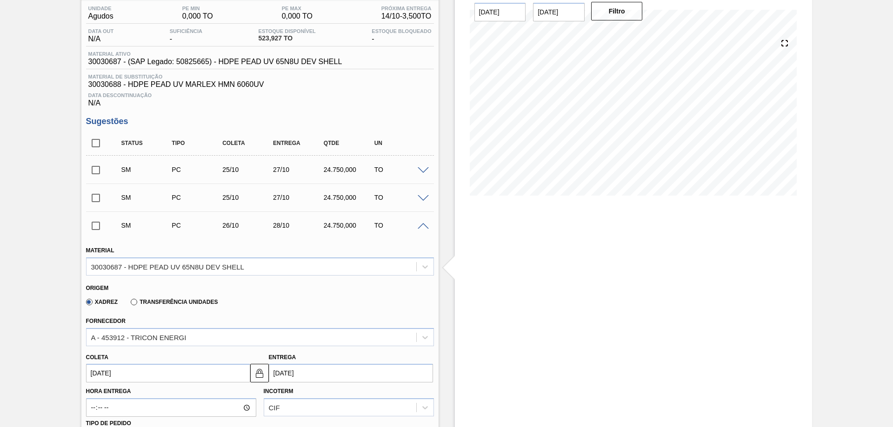
click at [420, 226] on span at bounding box center [422, 226] width 11 height 7
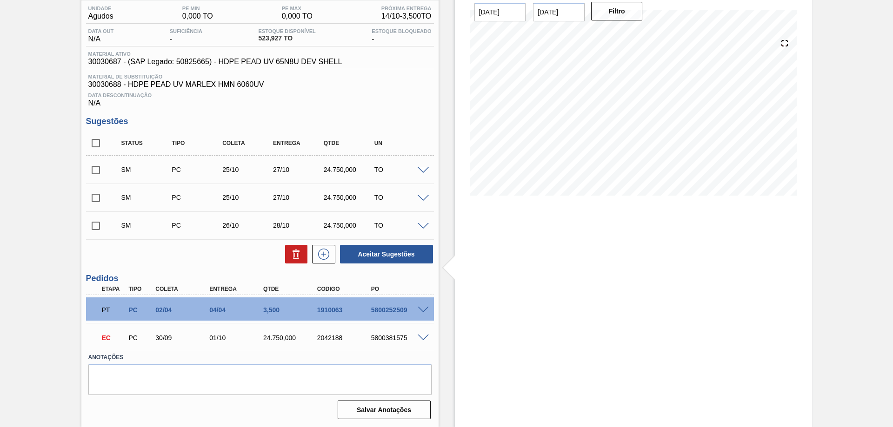
click at [418, 227] on span at bounding box center [422, 226] width 11 height 7
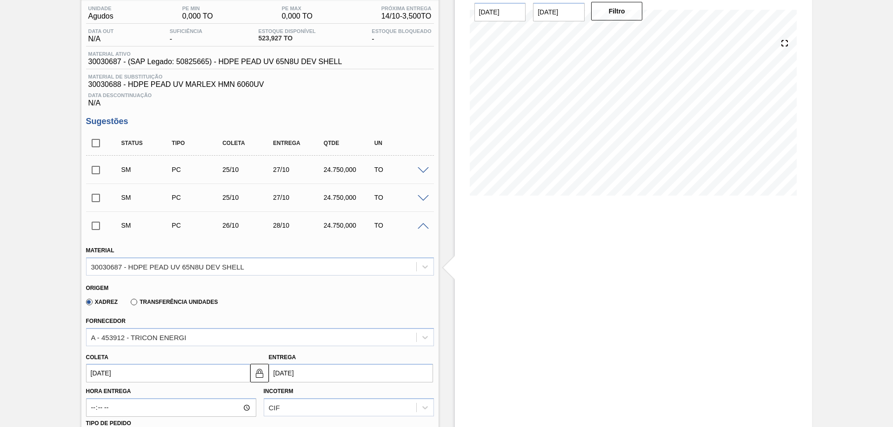
scroll to position [216, 0]
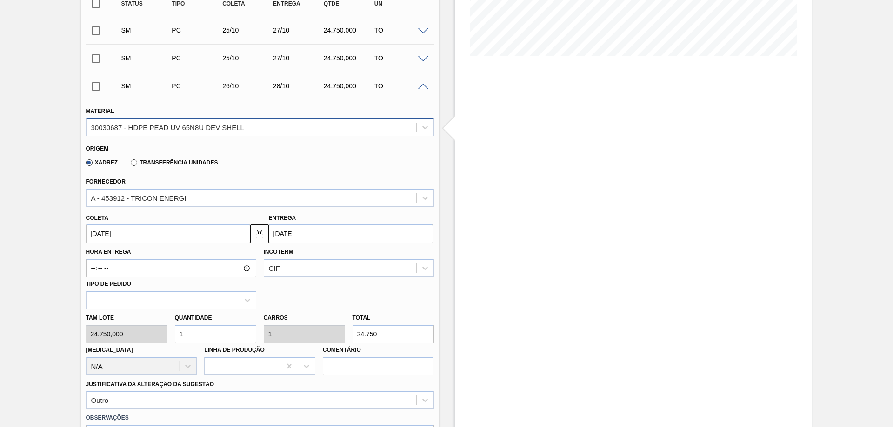
click at [372, 123] on div "30030687 - HDPE PEAD UV 65N8U DEV SHELL" at bounding box center [251, 126] width 330 height 13
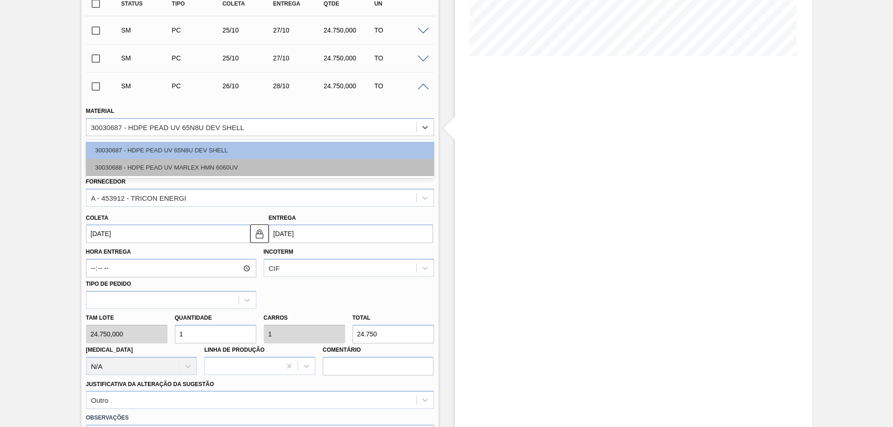
click at [334, 170] on div "30030688 - HDPE PEAD UV MARLEX HMN 6060UV" at bounding box center [260, 167] width 348 height 17
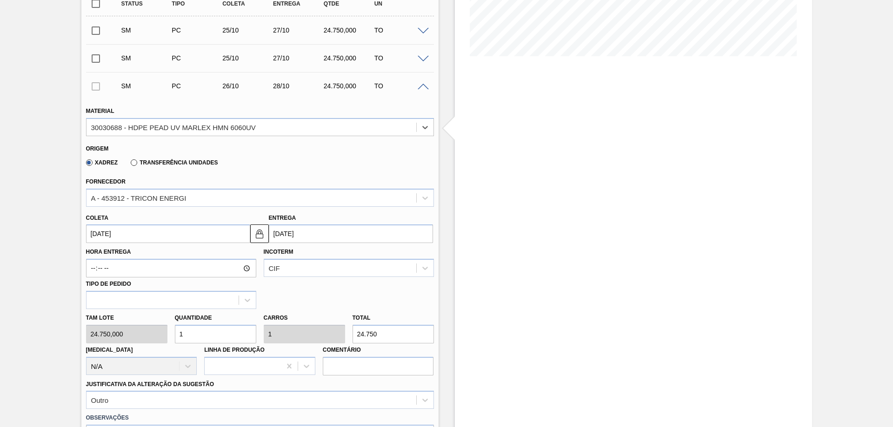
scroll to position [402, 0]
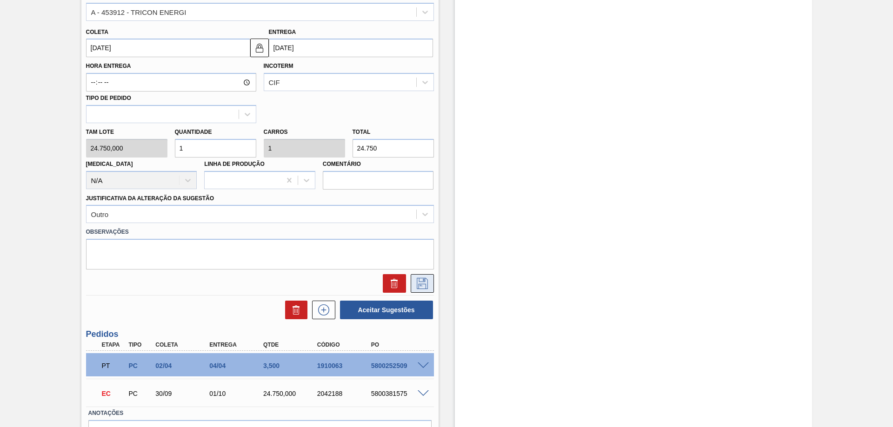
click at [417, 284] on icon at bounding box center [422, 283] width 11 height 11
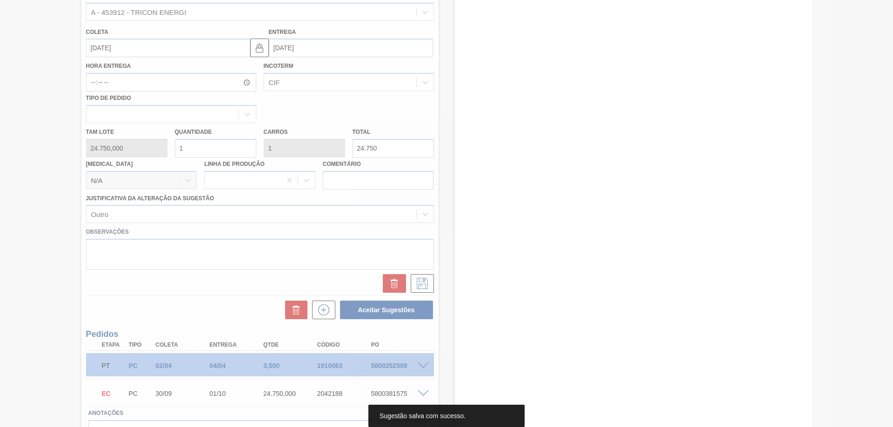
scroll to position [76, 0]
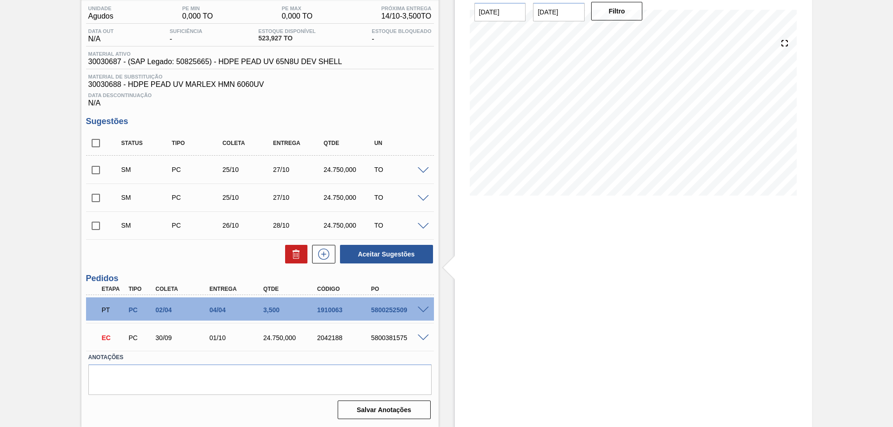
click at [428, 225] on div at bounding box center [424, 225] width 19 height 7
click at [424, 225] on span at bounding box center [422, 226] width 11 height 7
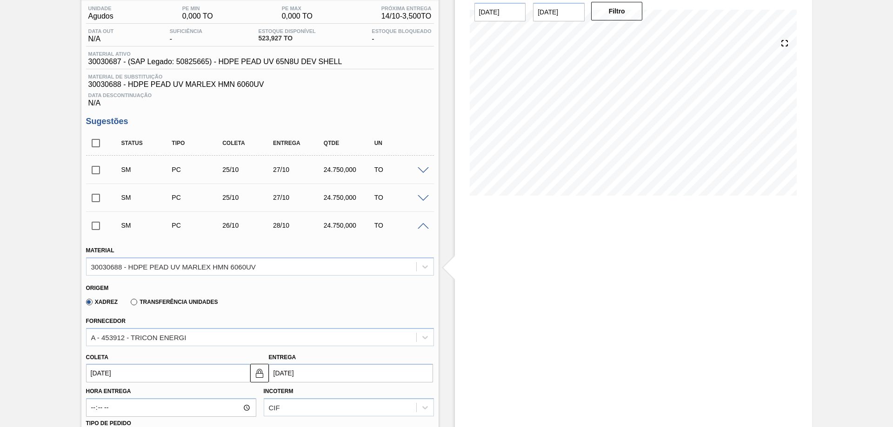
click at [424, 225] on span at bounding box center [422, 226] width 11 height 7
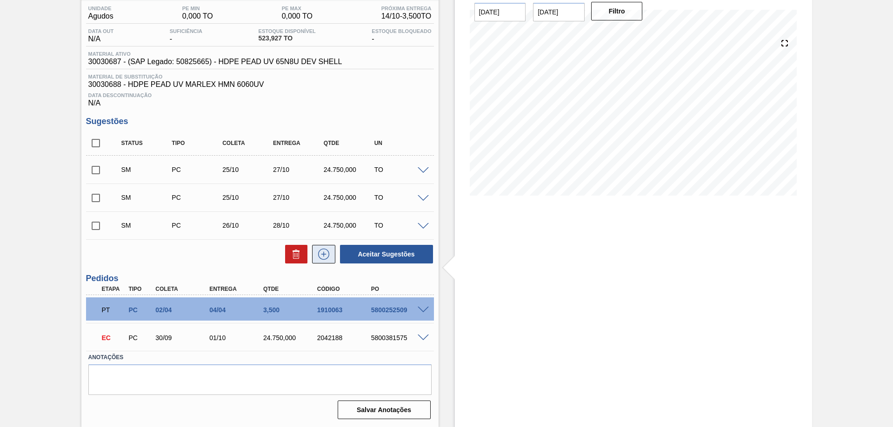
click at [319, 252] on icon at bounding box center [323, 254] width 15 height 11
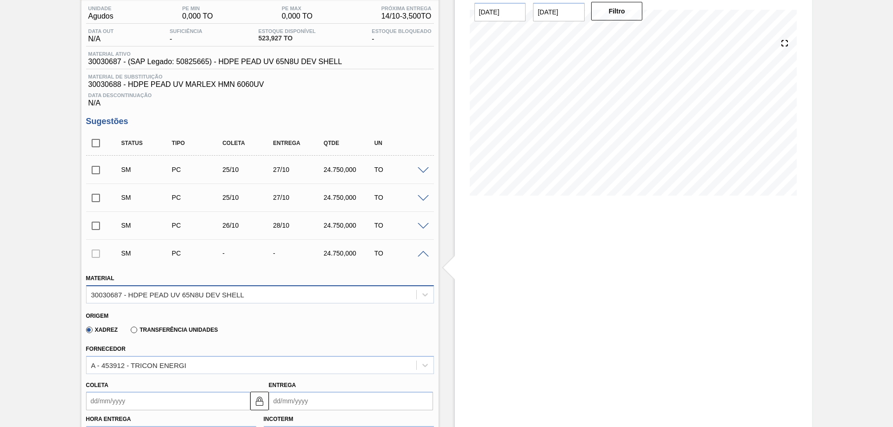
click at [375, 302] on div "30030687 - HDPE PEAD UV 65N8U DEV SHELL" at bounding box center [260, 294] width 348 height 18
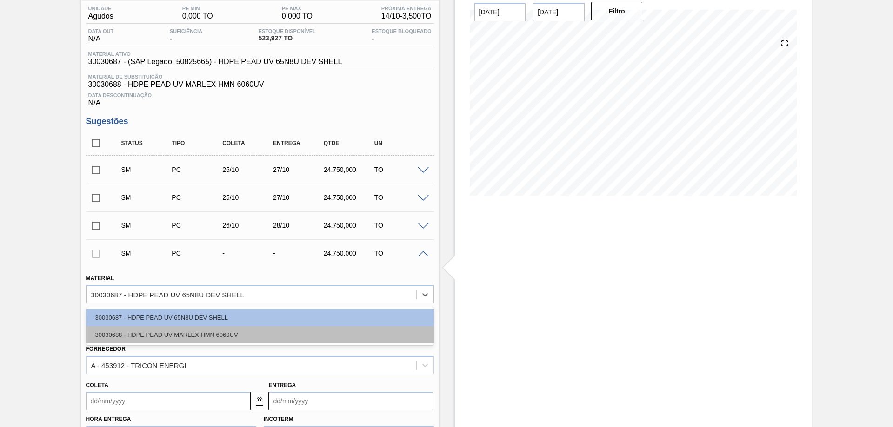
click at [270, 331] on div "30030688 - HDPE PEAD UV MARLEX HMN 6060UV" at bounding box center [260, 334] width 348 height 17
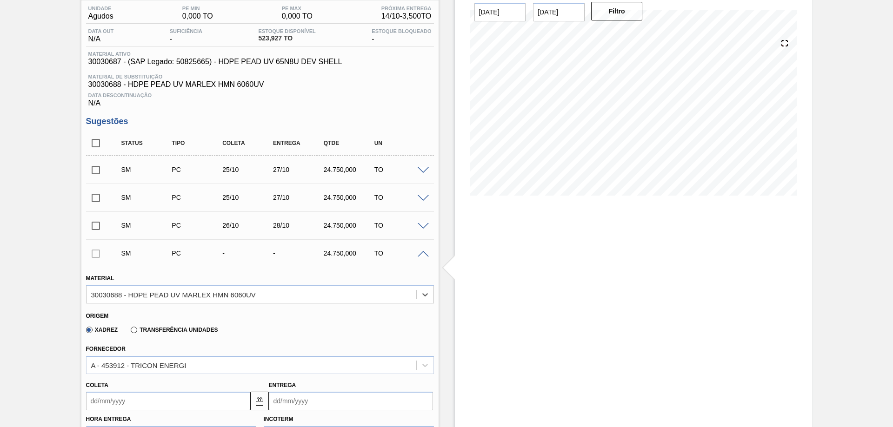
scroll to position [169, 0]
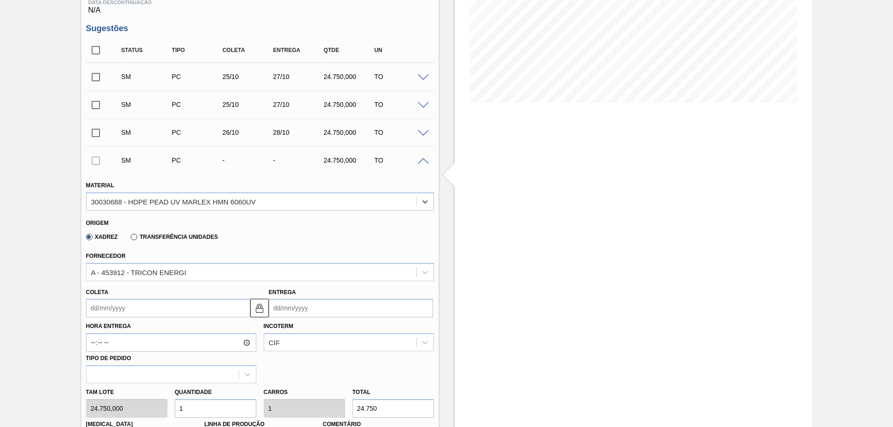
click at [388, 309] on input "Entrega" at bounding box center [351, 308] width 164 height 19
click at [313, 280] on div "28" at bounding box center [309, 281] width 13 height 13
type input "[DATE]"
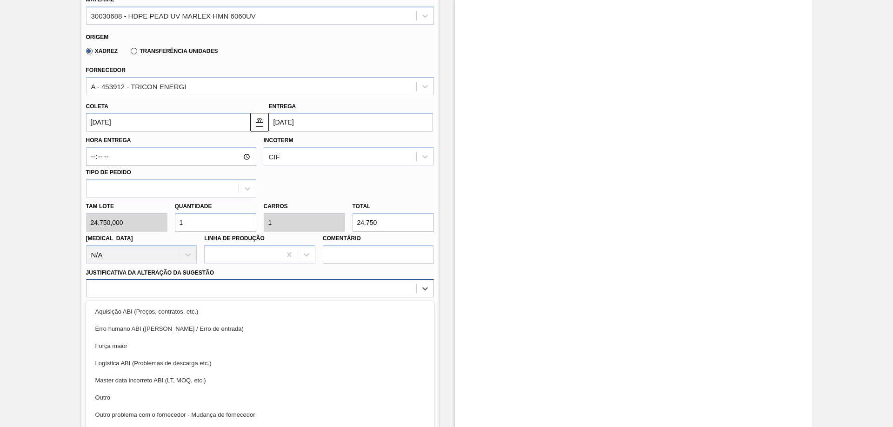
scroll to position [372, 0]
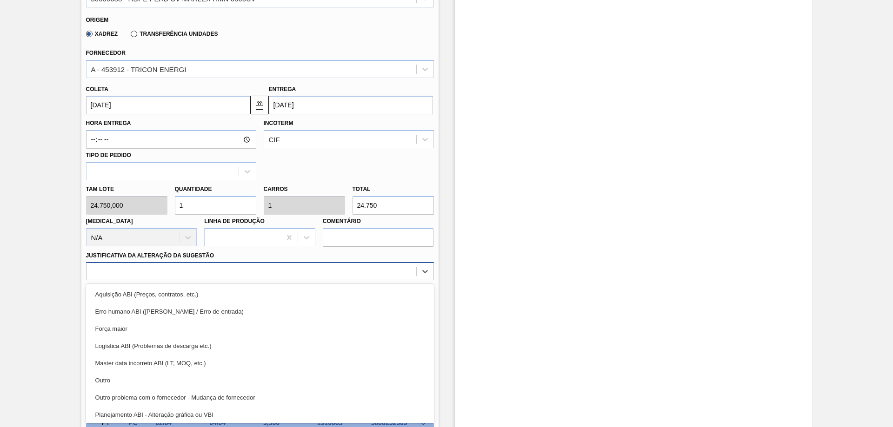
click at [379, 280] on div "option Aquisição ABI (Preços, contratos, etc.) focused, 1 of 18. 18 results ava…" at bounding box center [260, 271] width 348 height 18
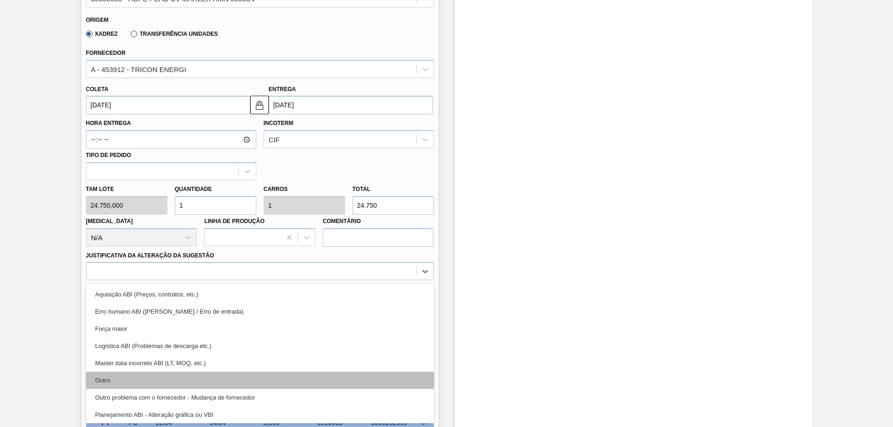
click at [115, 374] on div "Outro" at bounding box center [260, 380] width 348 height 17
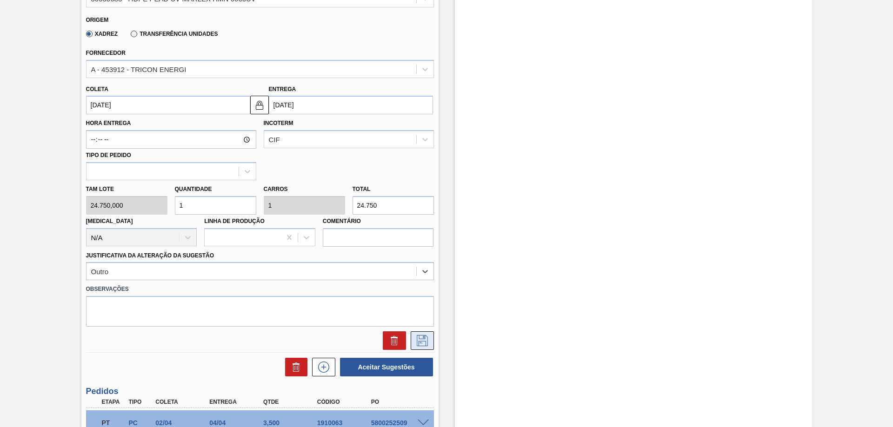
click at [425, 339] on icon at bounding box center [422, 340] width 15 height 11
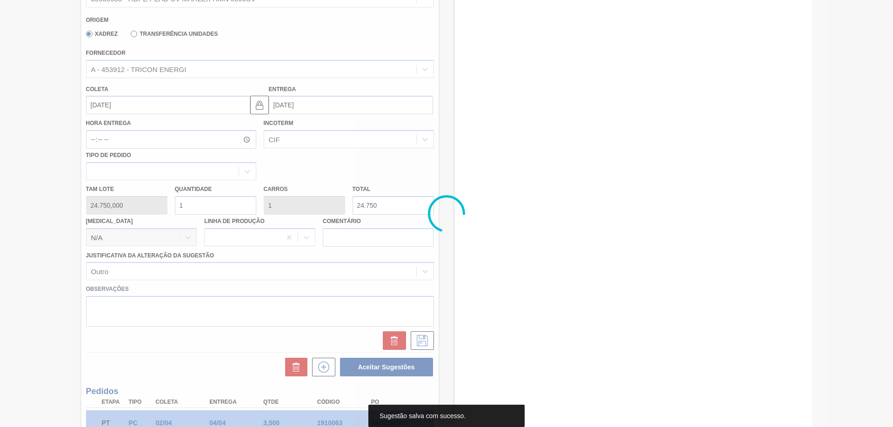
scroll to position [104, 0]
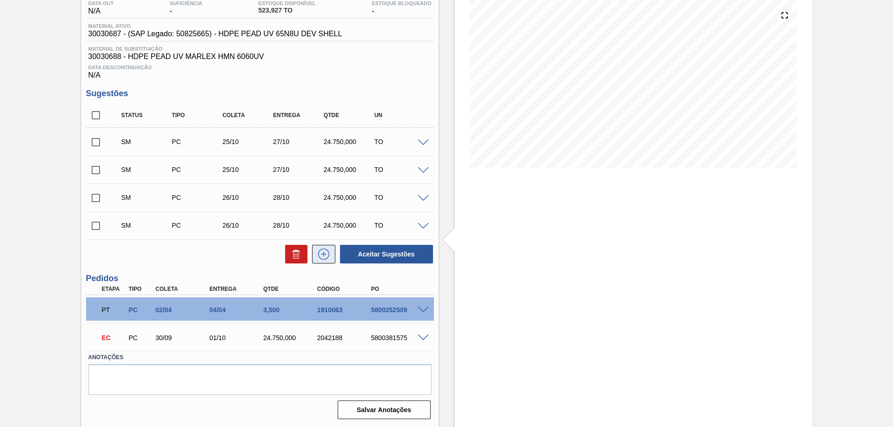
click at [327, 251] on icon at bounding box center [323, 254] width 11 height 11
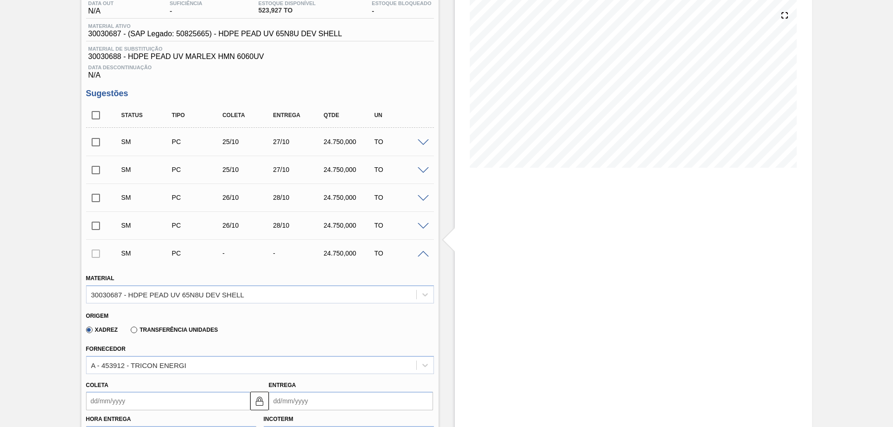
click at [370, 284] on div "Material 30030687 - HDPE PEAD UV 65N8U DEV SHELL" at bounding box center [260, 288] width 348 height 32
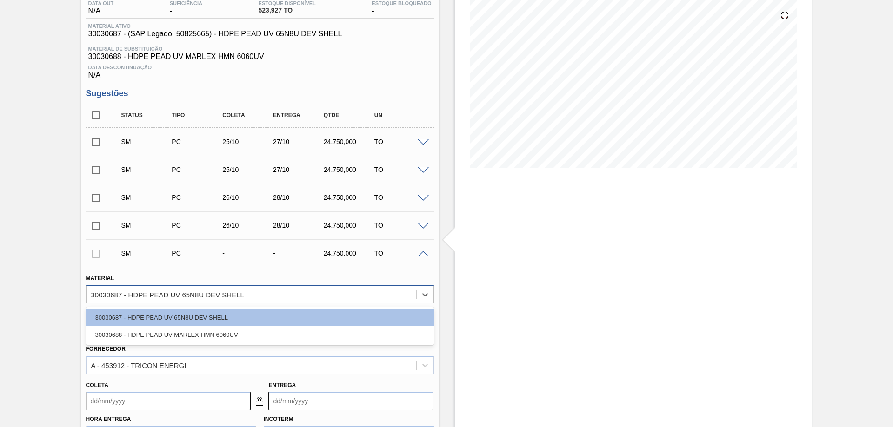
click at [359, 292] on div "30030687 - HDPE PEAD UV 65N8U DEV SHELL" at bounding box center [251, 294] width 330 height 13
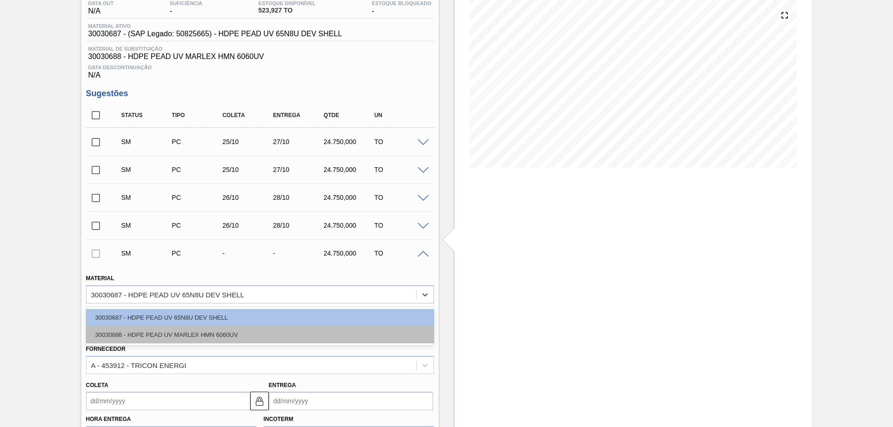
click at [232, 331] on div "30030688 - HDPE PEAD UV MARLEX HMN 6060UV" at bounding box center [260, 334] width 348 height 17
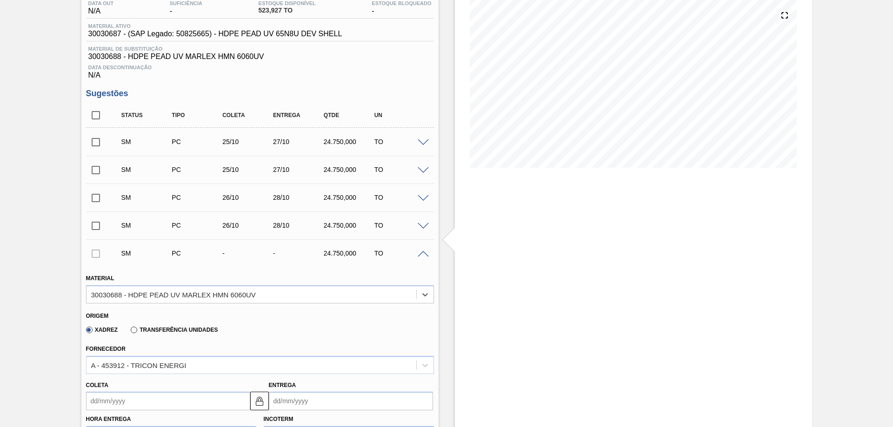
scroll to position [197, 0]
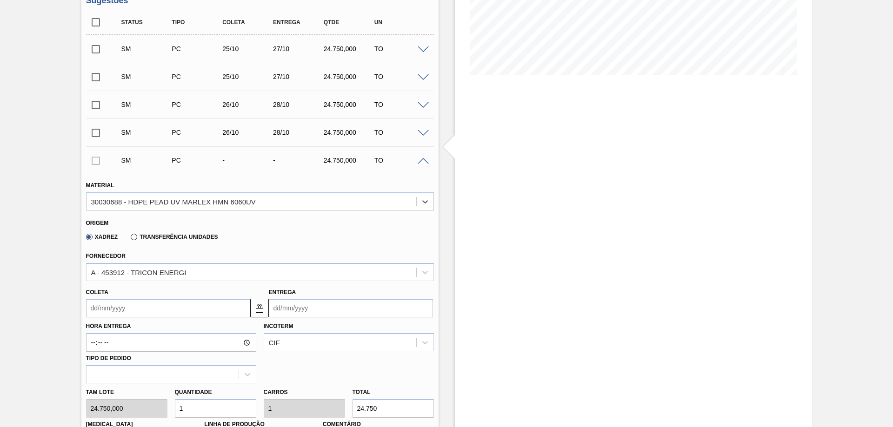
click at [334, 309] on input "Entrega" at bounding box center [351, 308] width 164 height 19
click at [321, 283] on div "29" at bounding box center [324, 281] width 13 height 13
type input "[DATE]"
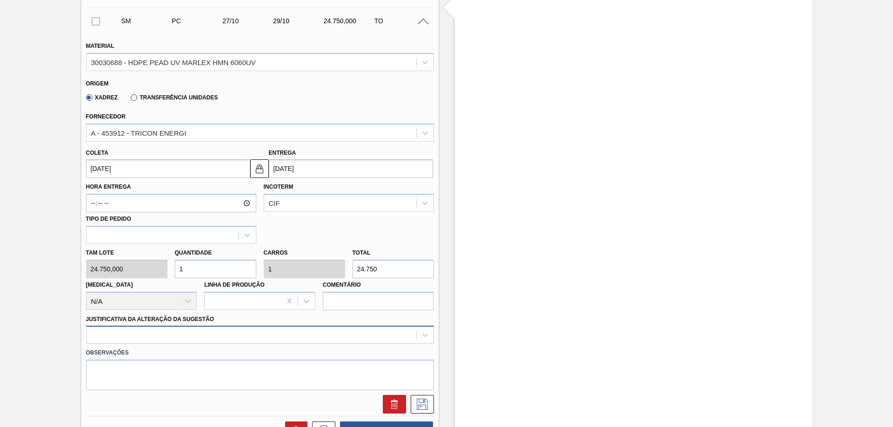
click at [305, 328] on div at bounding box center [260, 335] width 348 height 18
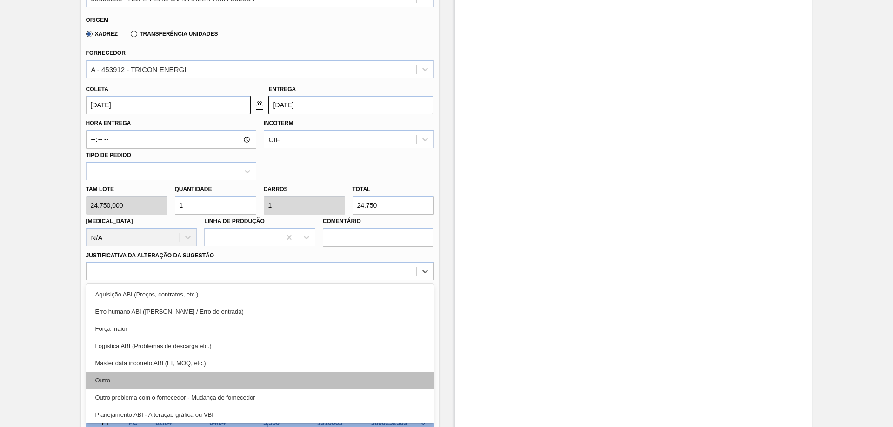
click at [199, 377] on div "Outro" at bounding box center [260, 380] width 348 height 17
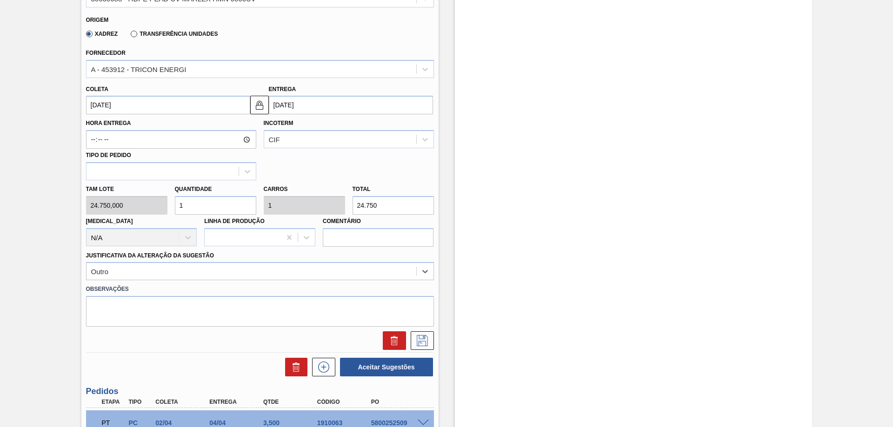
scroll to position [493, 0]
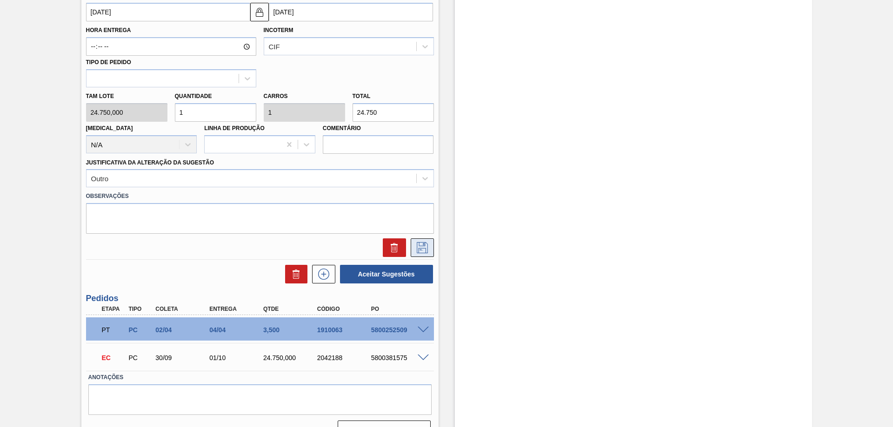
click at [416, 250] on icon at bounding box center [422, 247] width 15 height 11
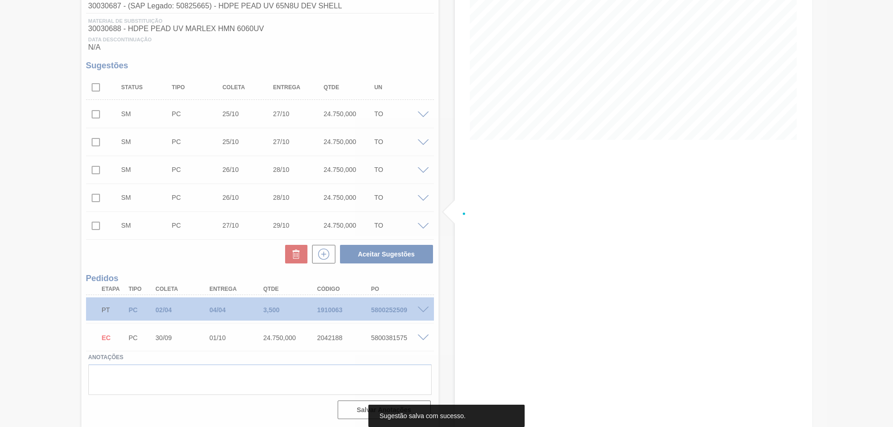
scroll to position [132, 0]
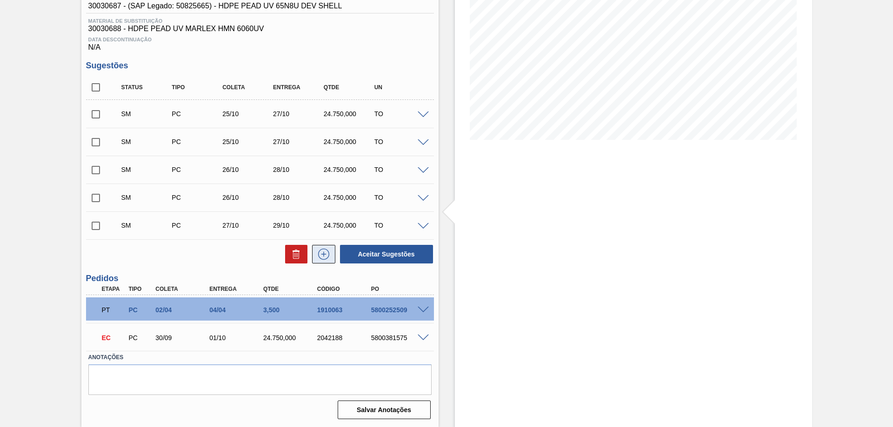
click at [325, 257] on icon at bounding box center [323, 254] width 15 height 11
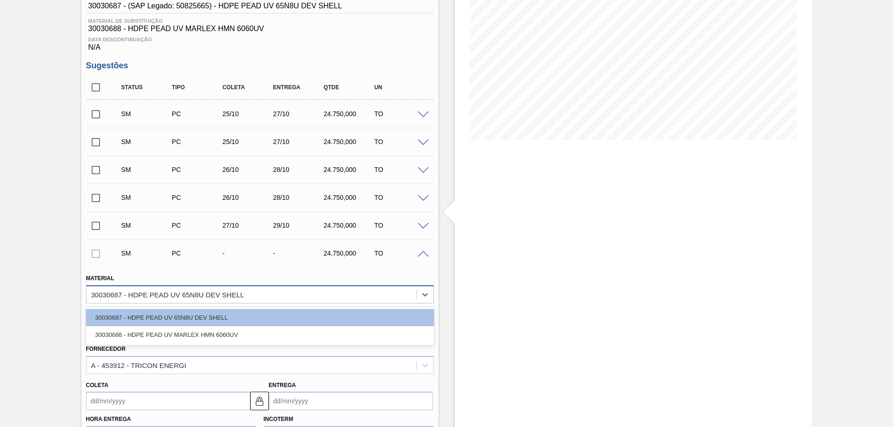
click at [299, 291] on div "30030687 - HDPE PEAD UV 65N8U DEV SHELL" at bounding box center [251, 294] width 330 height 13
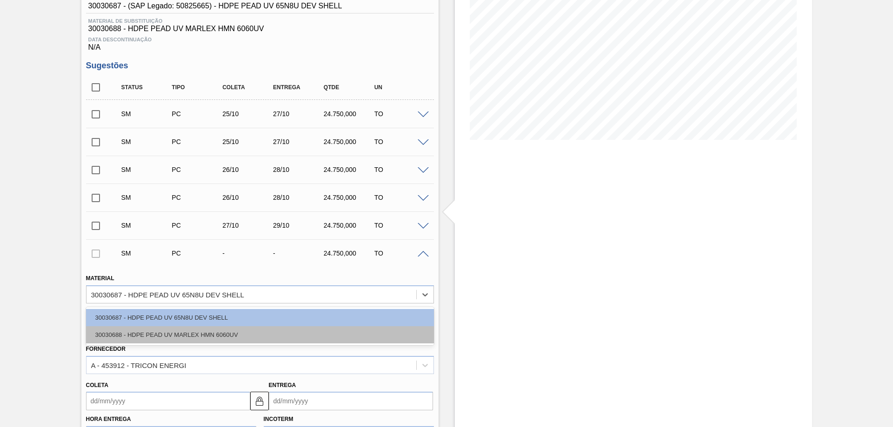
click at [192, 335] on div "30030688 - HDPE PEAD UV MARLEX HMN 6060UV" at bounding box center [260, 334] width 348 height 17
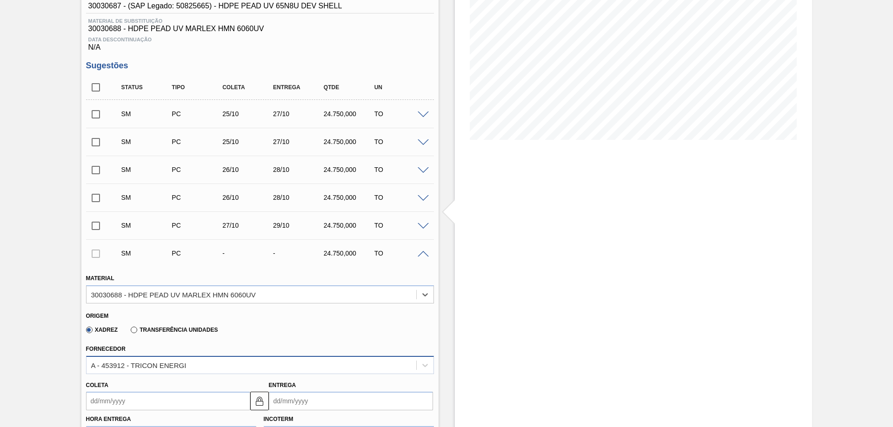
scroll to position [179, 0]
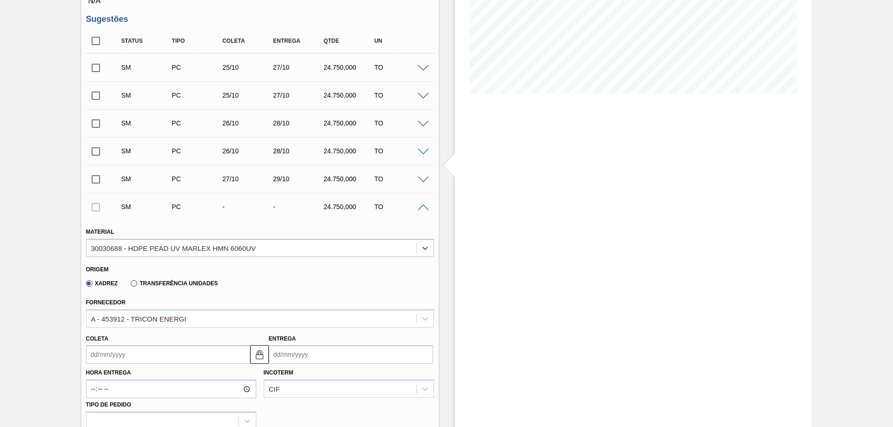
click at [322, 354] on input "Entrega" at bounding box center [351, 354] width 164 height 19
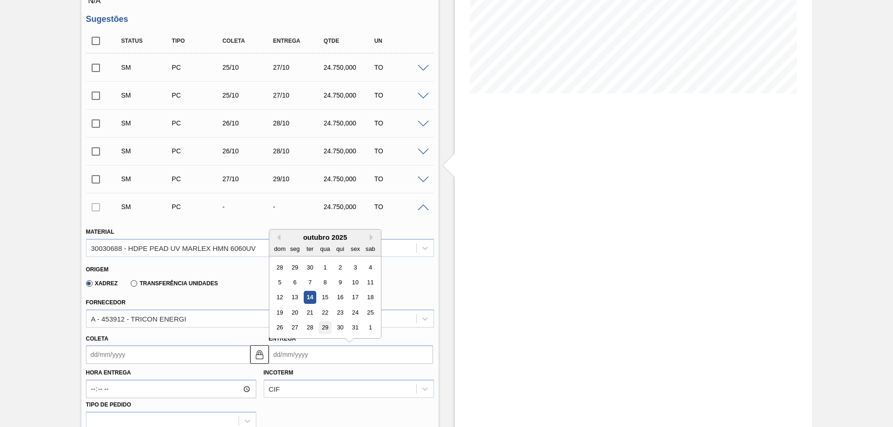
click at [320, 326] on div "29" at bounding box center [324, 328] width 13 height 13
type input "[DATE]"
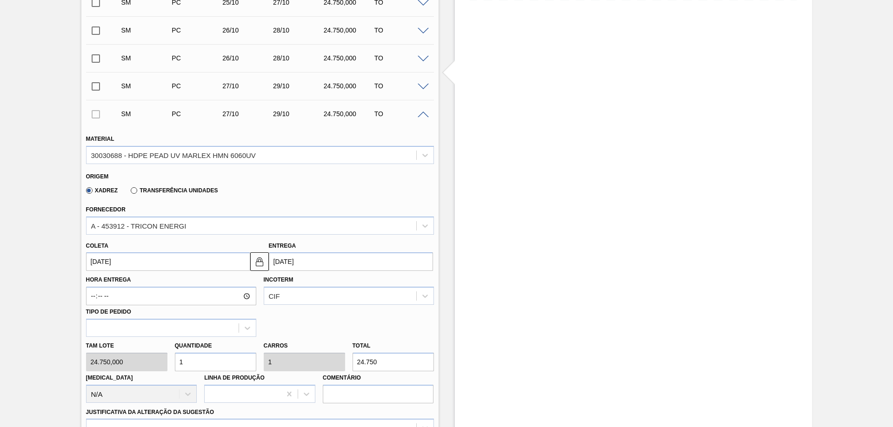
scroll to position [541, 0]
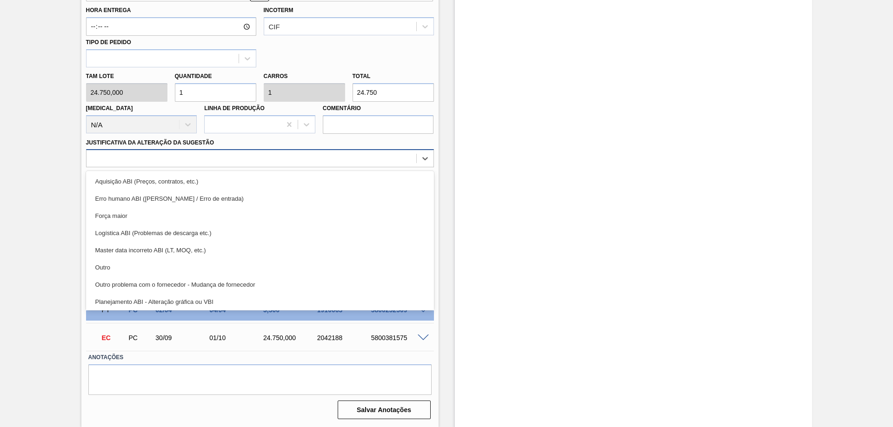
click at [275, 162] on div at bounding box center [251, 158] width 330 height 13
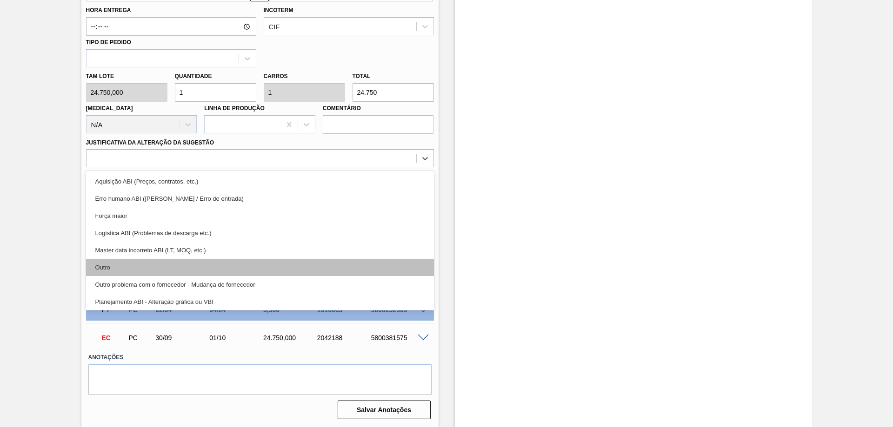
click at [166, 265] on div "Outro" at bounding box center [260, 267] width 348 height 17
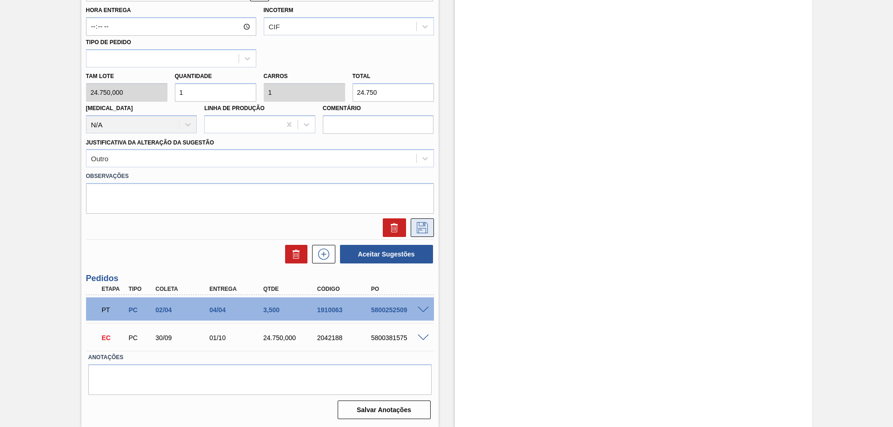
click at [429, 229] on button at bounding box center [421, 227] width 23 height 19
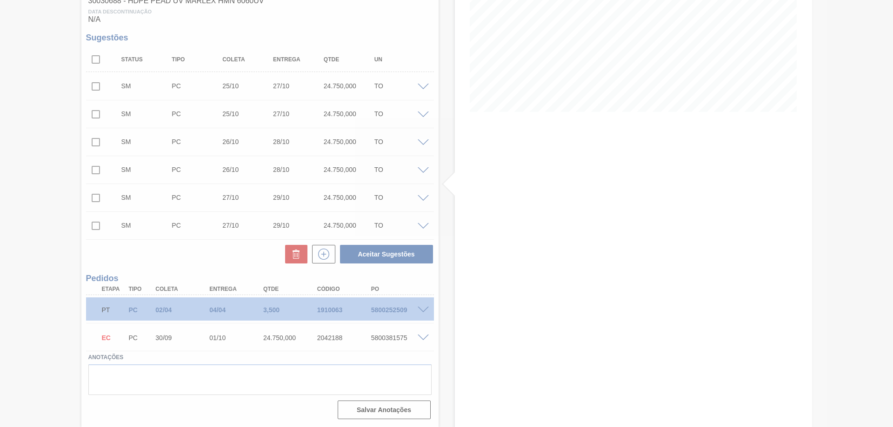
scroll to position [160, 0]
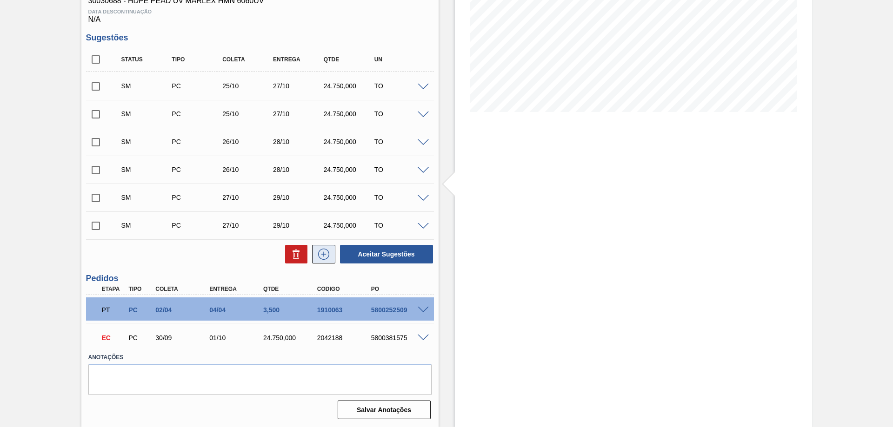
click at [331, 254] on button at bounding box center [323, 254] width 23 height 19
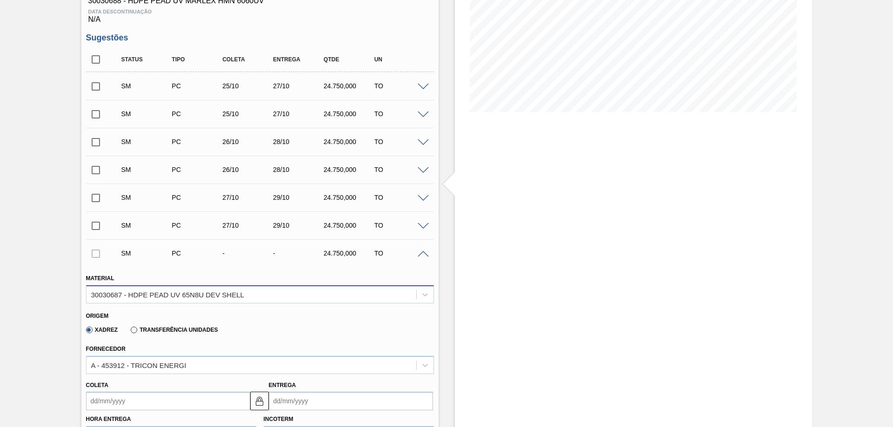
click at [349, 295] on div "30030687 - HDPE PEAD UV 65N8U DEV SHELL" at bounding box center [251, 294] width 330 height 13
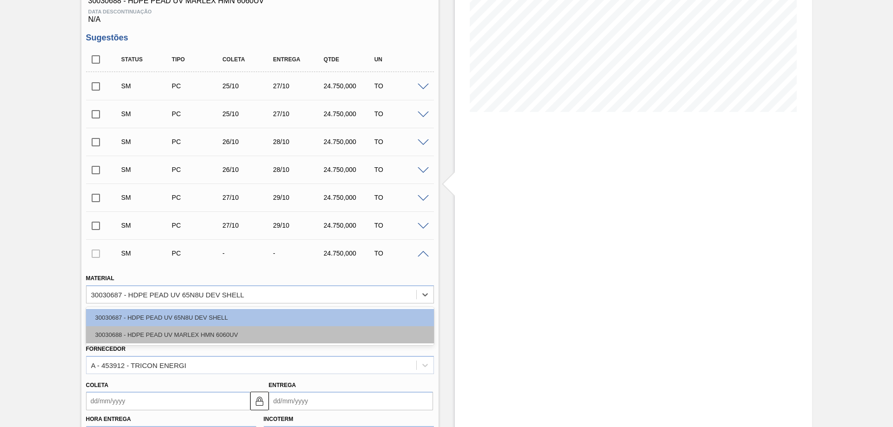
click at [273, 333] on div "30030688 - HDPE PEAD UV MARLEX HMN 6060UV" at bounding box center [260, 334] width 348 height 17
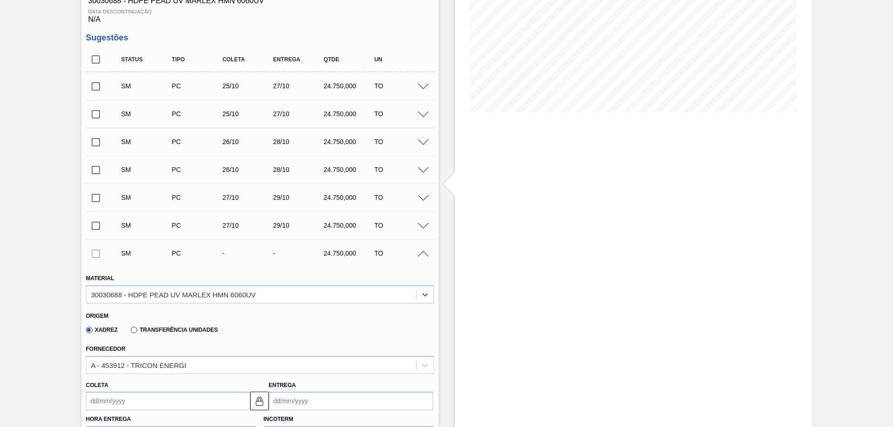
scroll to position [253, 0]
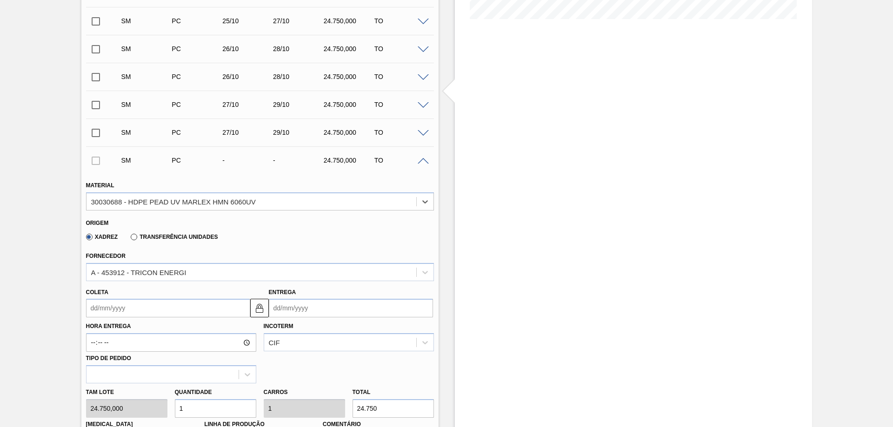
click at [330, 307] on input "Entrega" at bounding box center [351, 308] width 164 height 19
click at [340, 281] on div "30" at bounding box center [339, 281] width 13 height 13
type input "[DATE]"
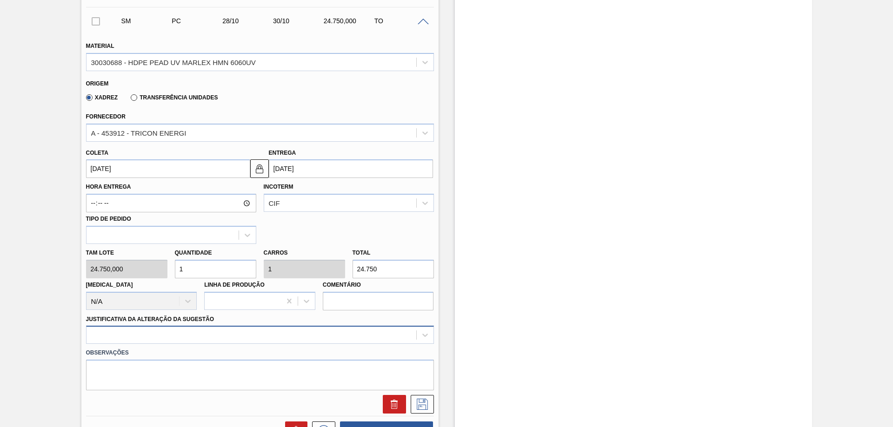
click at [296, 337] on div at bounding box center [260, 335] width 348 height 18
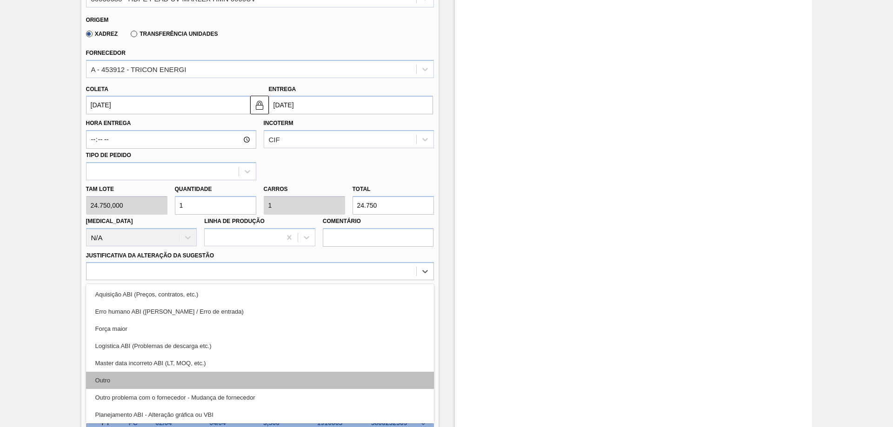
click at [176, 375] on div "Outro" at bounding box center [260, 380] width 348 height 17
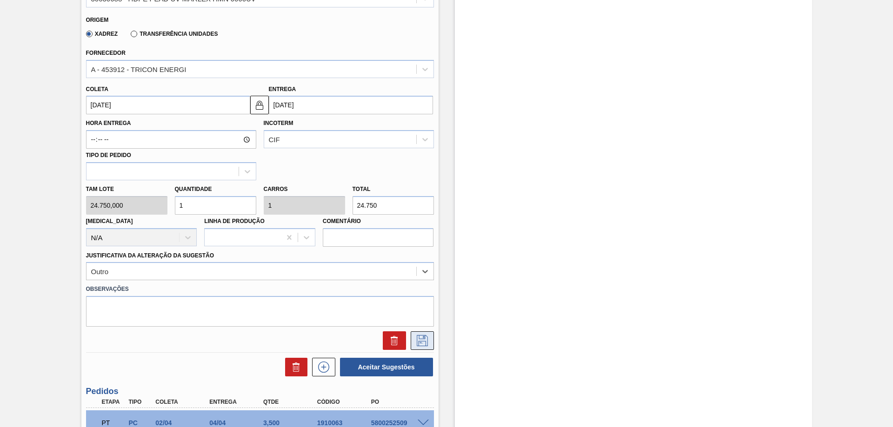
click at [413, 340] on button at bounding box center [421, 340] width 23 height 19
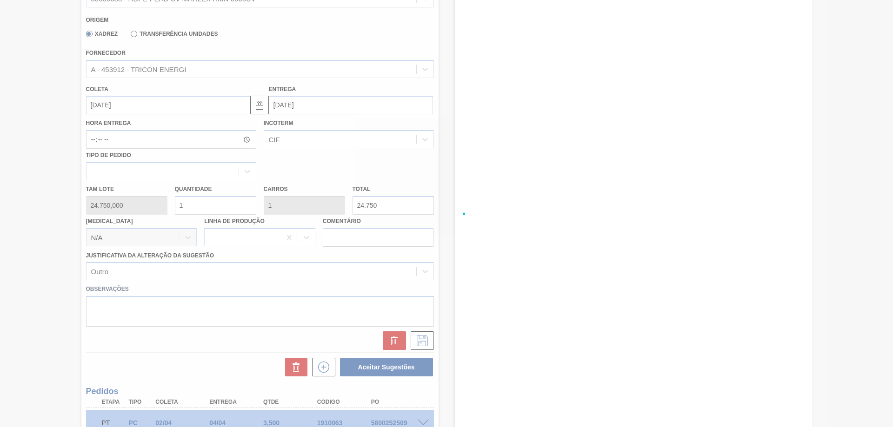
scroll to position [188, 0]
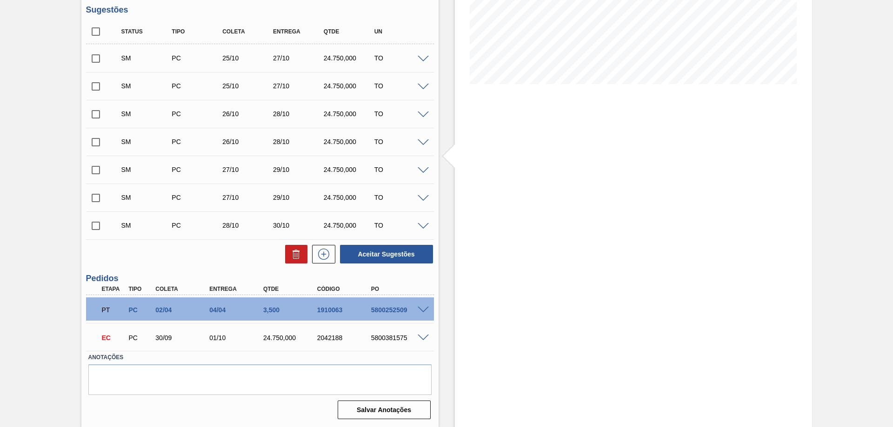
click at [423, 113] on span at bounding box center [422, 115] width 11 height 7
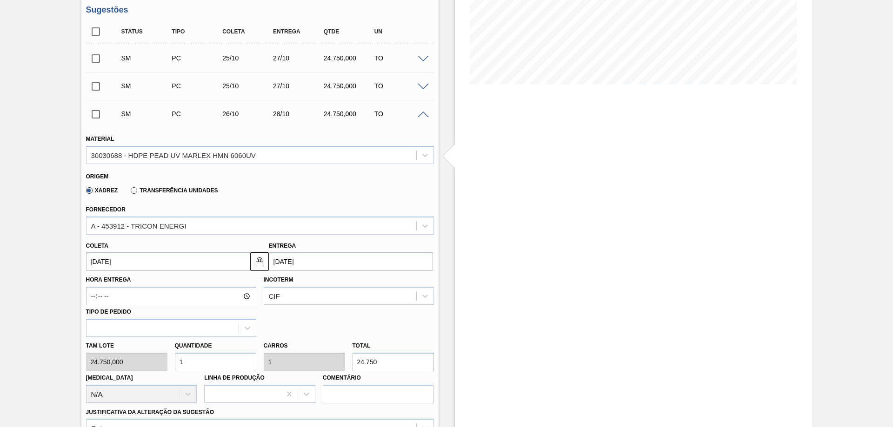
click at [423, 113] on span at bounding box center [422, 115] width 11 height 7
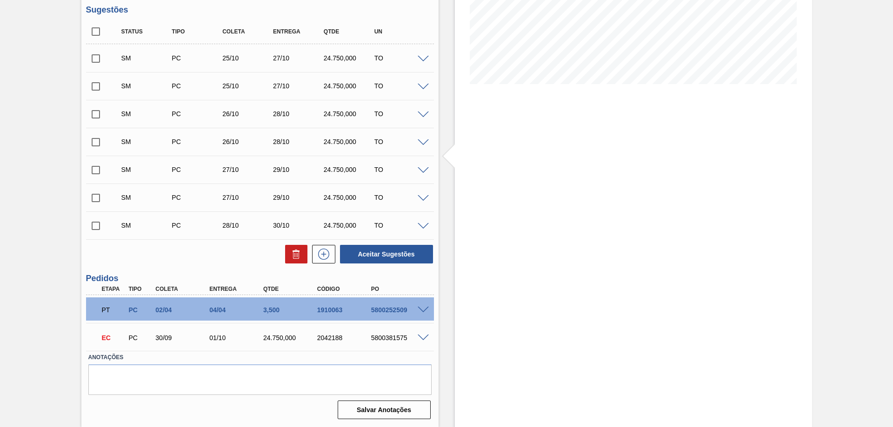
click at [423, 138] on div "SM PC 26/10 28/10 24.750,000 TO" at bounding box center [260, 141] width 348 height 23
click at [423, 141] on span at bounding box center [422, 142] width 11 height 7
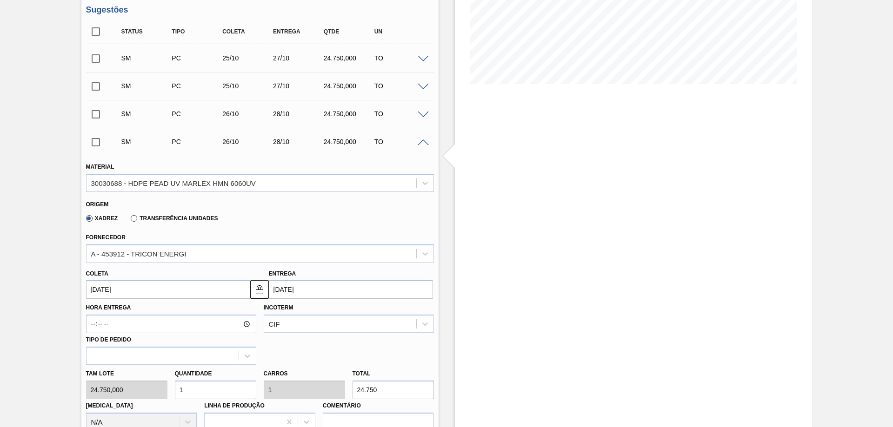
click at [423, 141] on span at bounding box center [422, 142] width 11 height 7
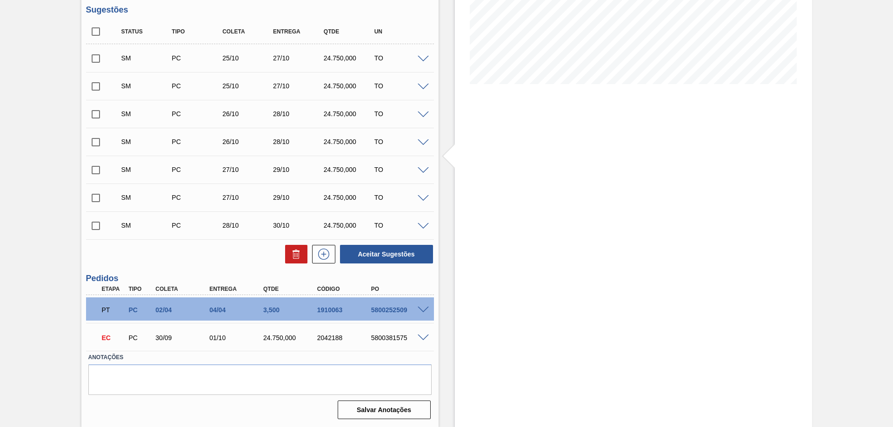
click at [421, 167] on span at bounding box center [422, 170] width 11 height 7
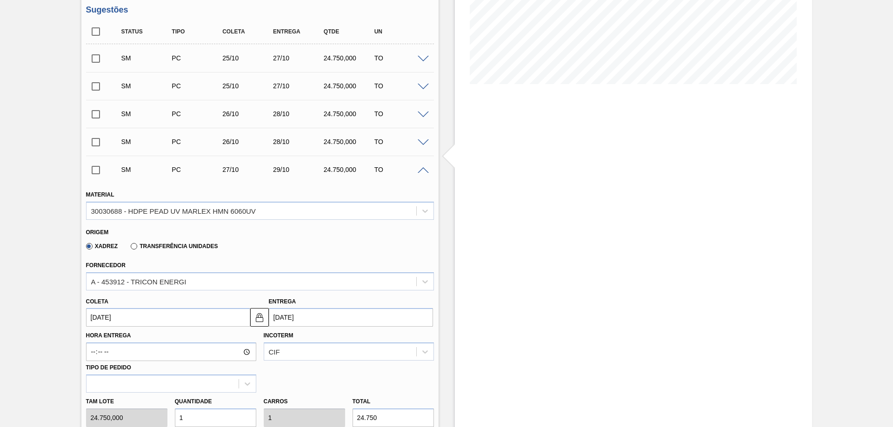
click at [421, 167] on span at bounding box center [422, 170] width 11 height 7
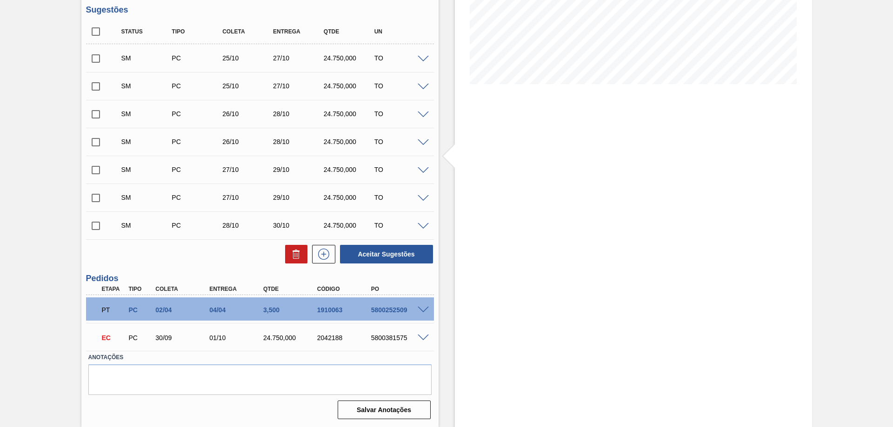
click at [422, 193] on div "SM PC 27/10 29/10 24.750,000 TO" at bounding box center [260, 197] width 348 height 23
click at [422, 195] on span at bounding box center [422, 198] width 11 height 7
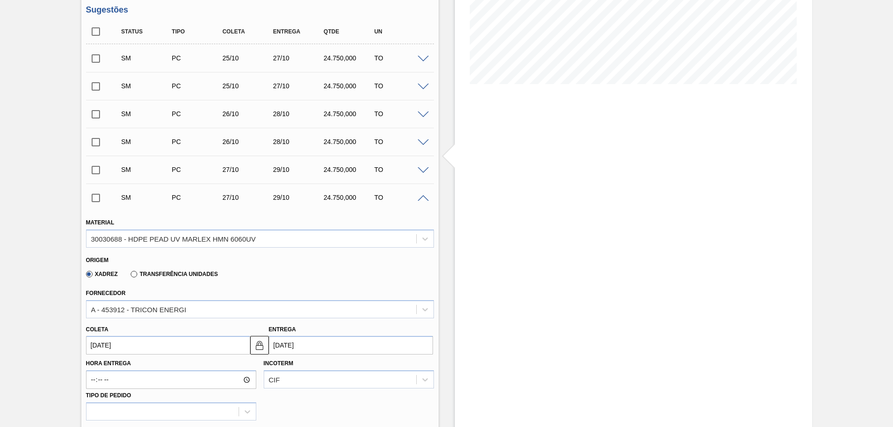
click at [422, 195] on span at bounding box center [422, 198] width 11 height 7
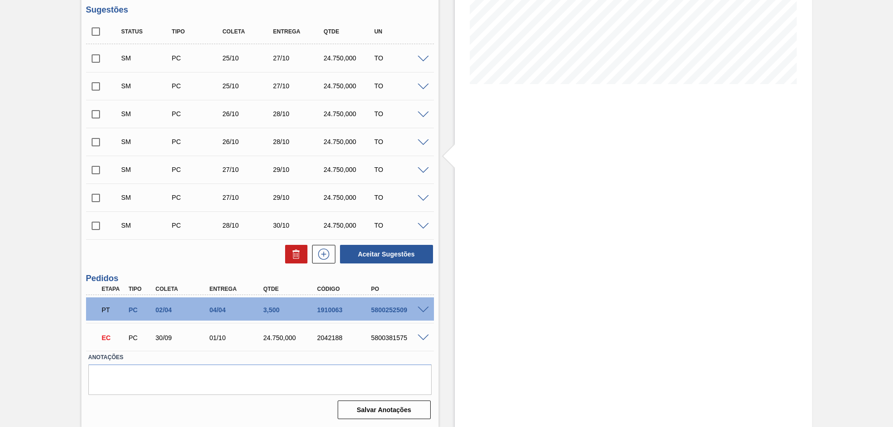
click at [423, 221] on div "SM PC 28/10 30/10 24.750,000 TO" at bounding box center [260, 225] width 348 height 23
click at [422, 224] on span at bounding box center [422, 226] width 11 height 7
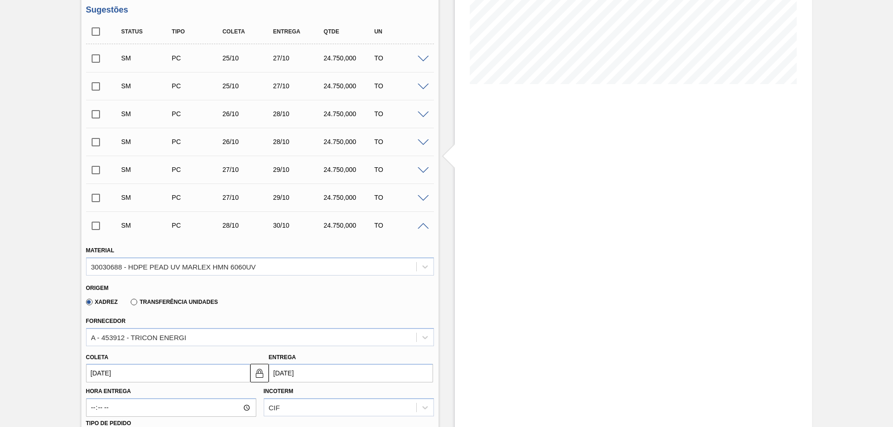
click at [422, 224] on span at bounding box center [422, 226] width 11 height 7
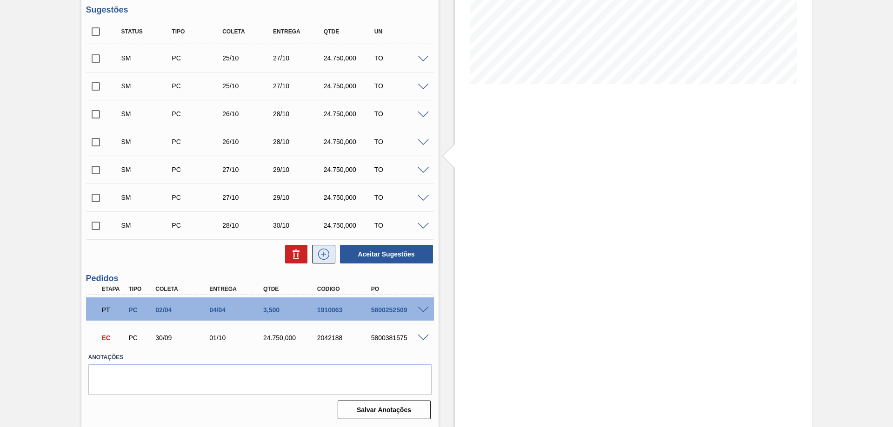
click at [324, 256] on icon at bounding box center [323, 254] width 15 height 11
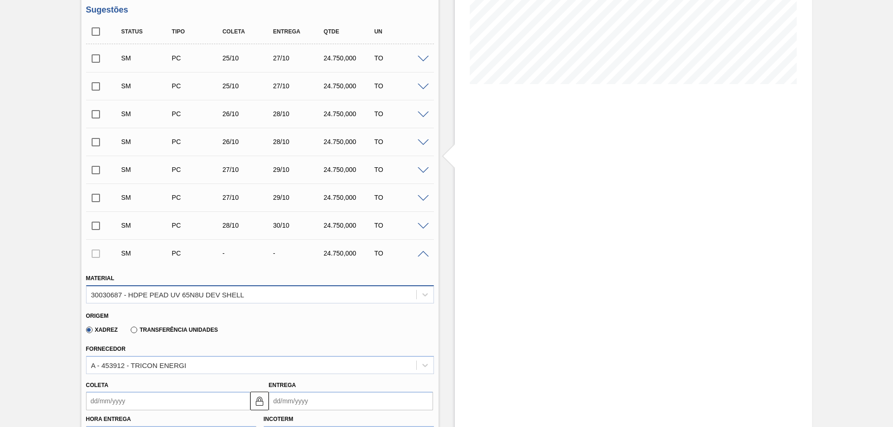
click at [381, 293] on div "30030687 - HDPE PEAD UV 65N8U DEV SHELL" at bounding box center [251, 294] width 330 height 13
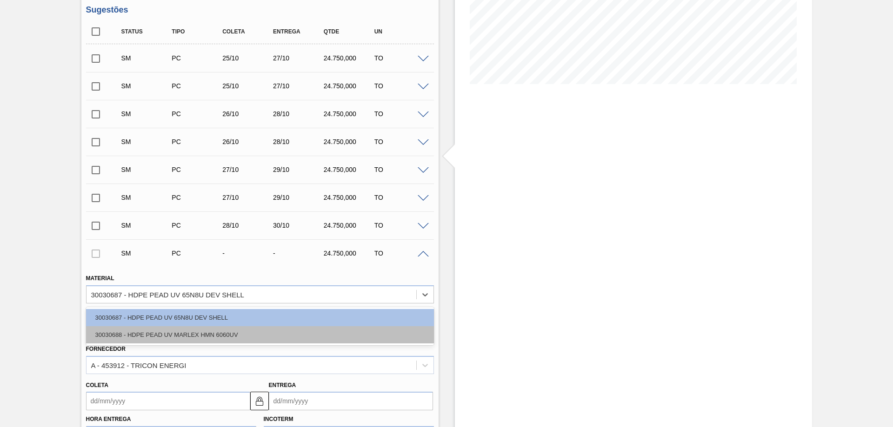
click at [348, 331] on div "30030688 - HDPE PEAD UV MARLEX HMN 6060UV" at bounding box center [260, 334] width 348 height 17
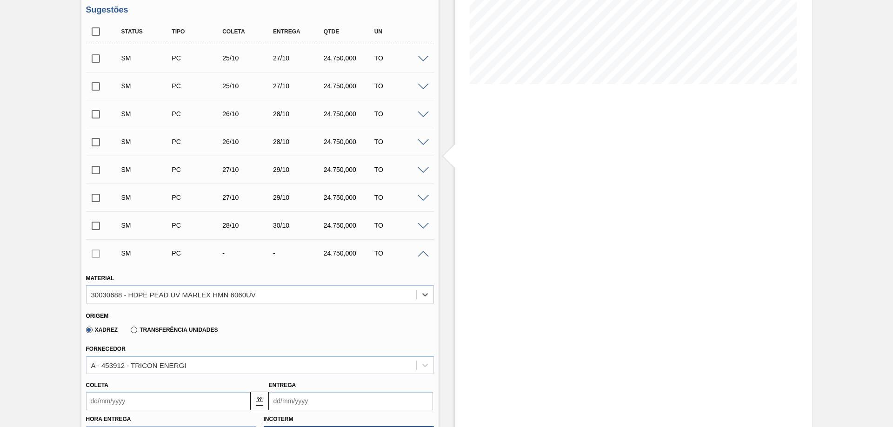
scroll to position [327, 0]
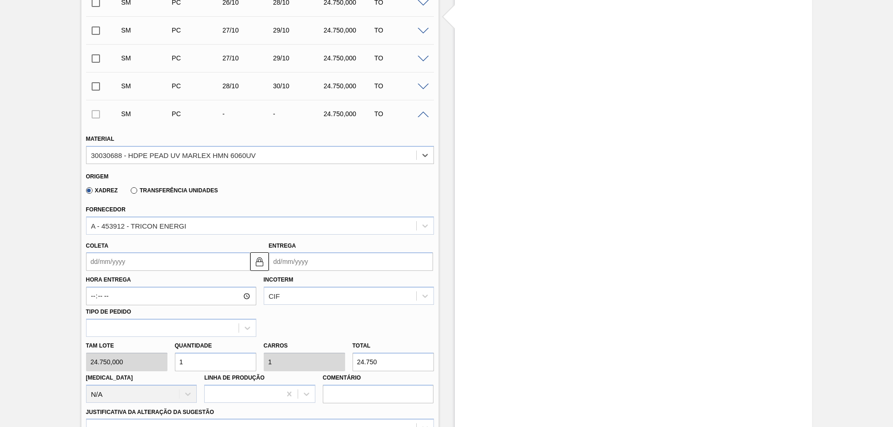
click at [346, 263] on input "Entrega" at bounding box center [351, 261] width 164 height 19
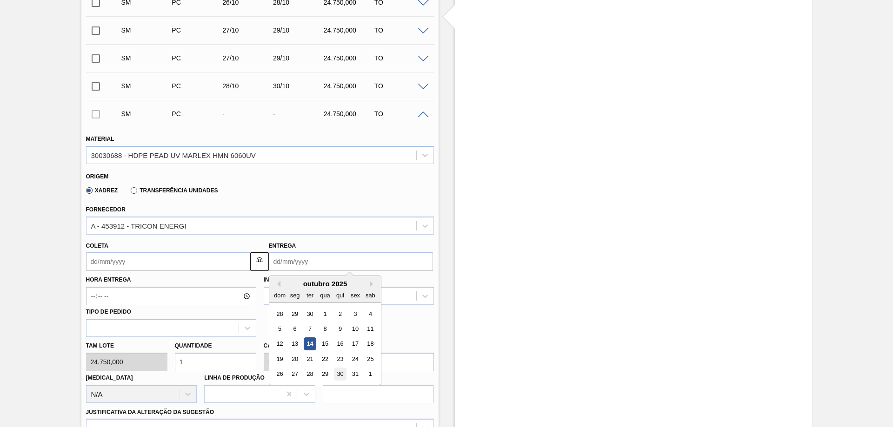
click at [336, 370] on div "30" at bounding box center [339, 374] width 13 height 13
type input "[DATE]"
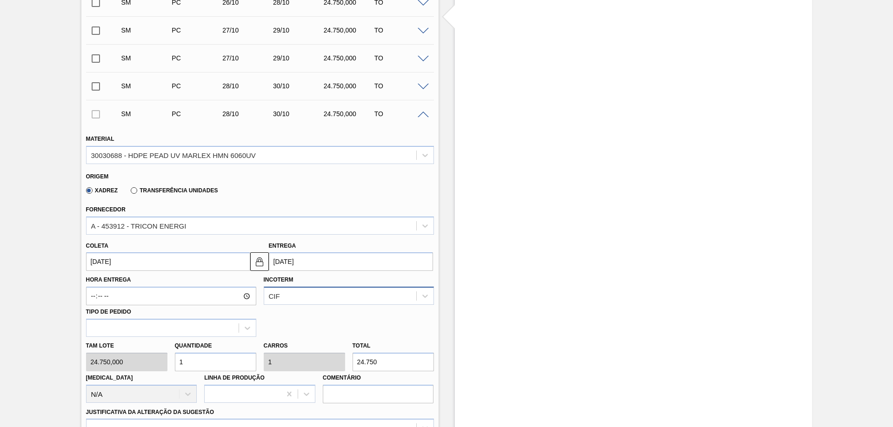
scroll to position [467, 0]
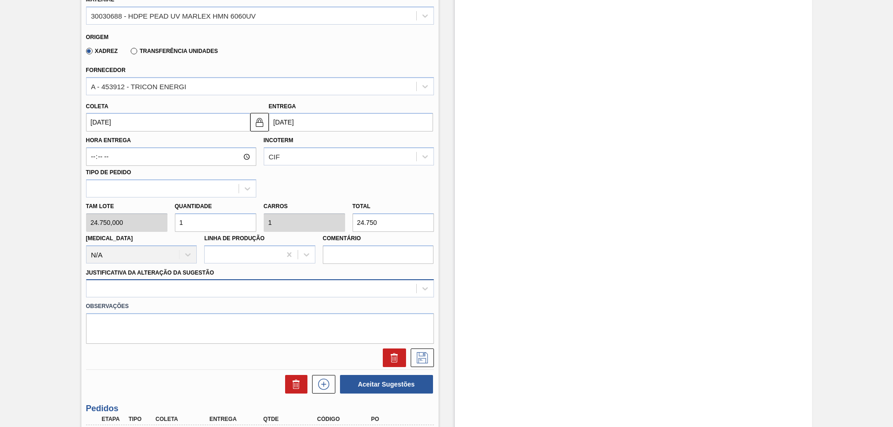
click at [213, 288] on div at bounding box center [260, 288] width 348 height 18
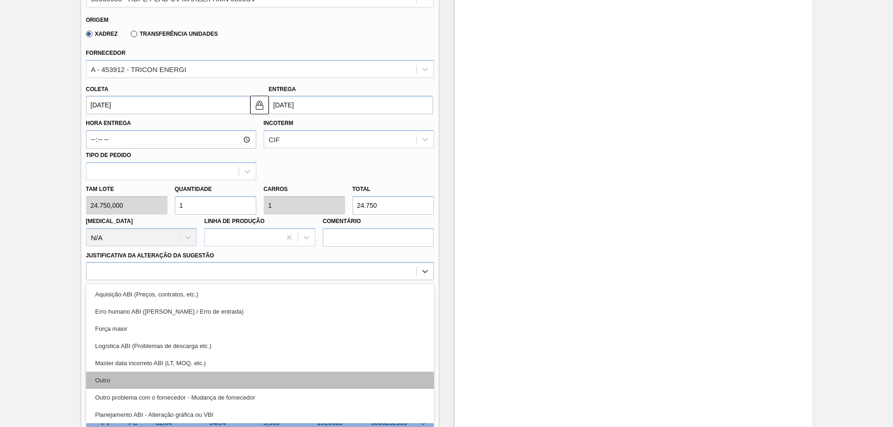
click at [128, 380] on div "Outro" at bounding box center [260, 380] width 348 height 17
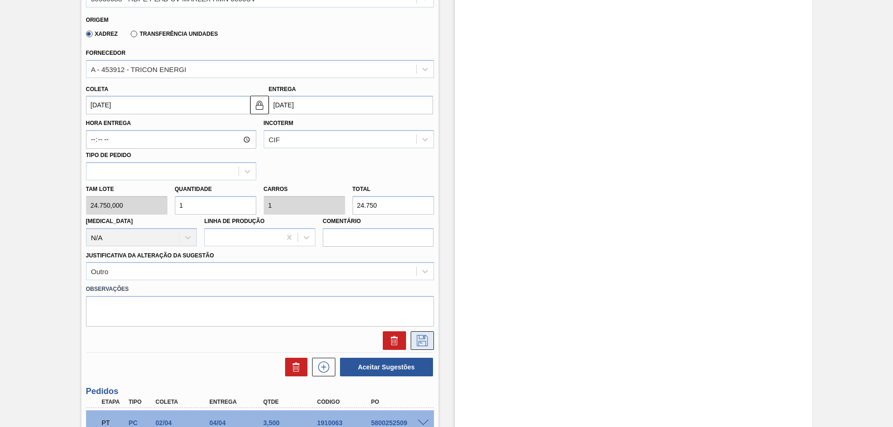
click at [418, 345] on icon at bounding box center [422, 340] width 15 height 11
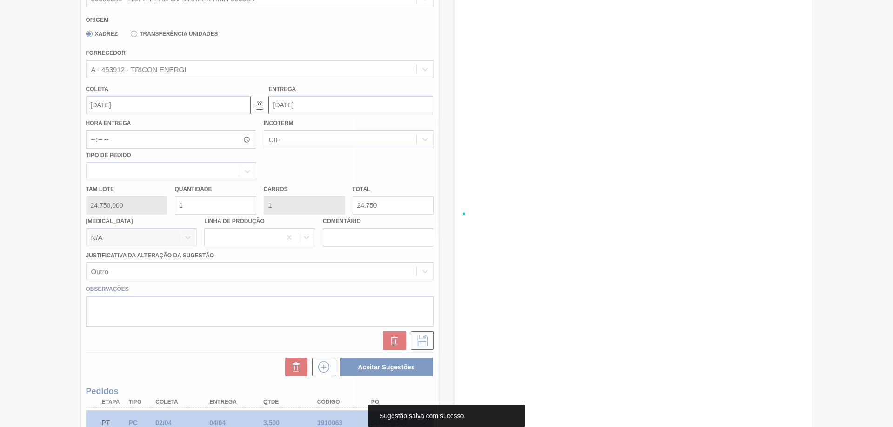
scroll to position [216, 0]
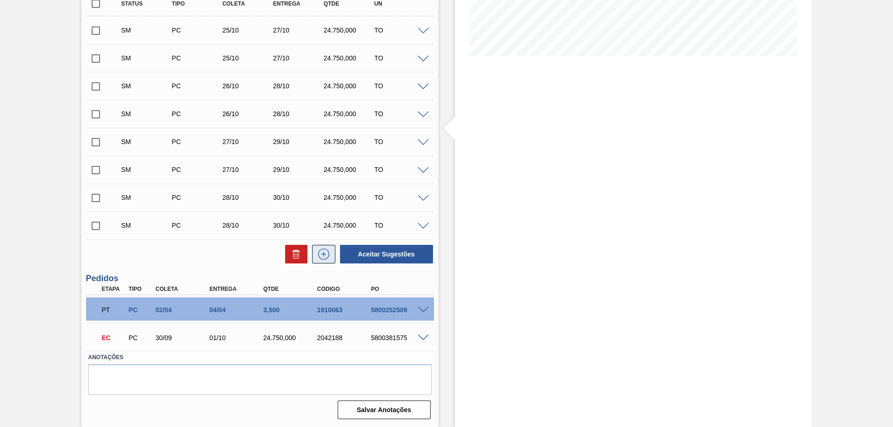
click at [330, 251] on icon at bounding box center [323, 254] width 15 height 11
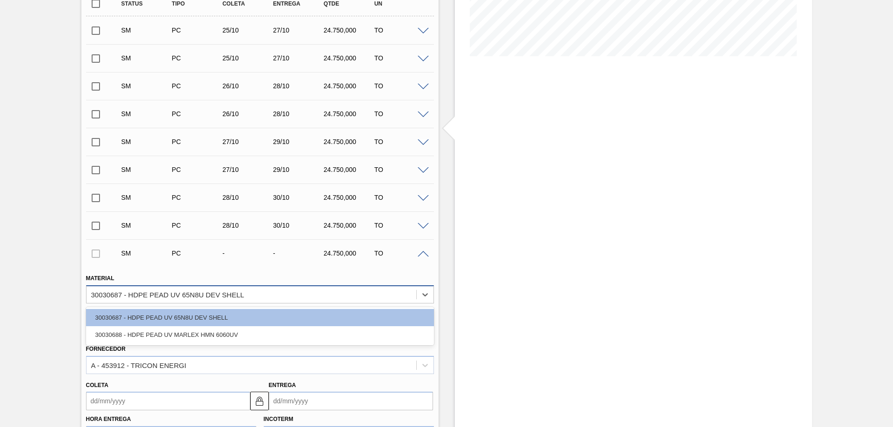
click at [296, 293] on div "30030687 - HDPE PEAD UV 65N8U DEV SHELL" at bounding box center [251, 294] width 330 height 13
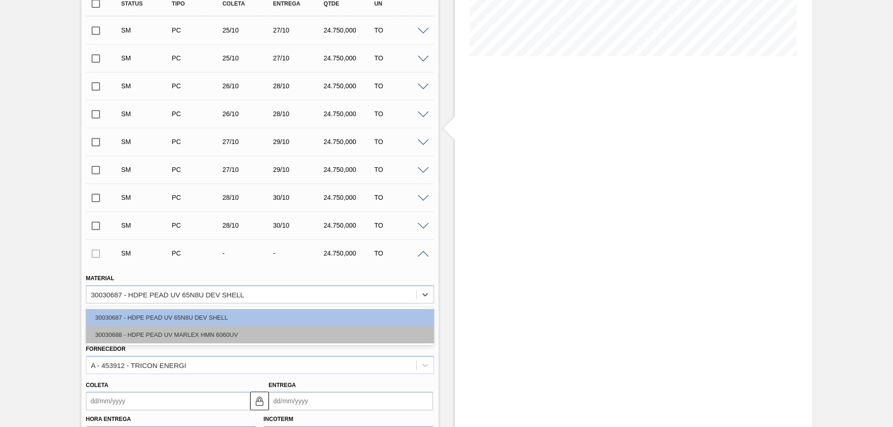
click at [233, 334] on div "30030688 - HDPE PEAD UV MARLEX HMN 6060UV" at bounding box center [260, 334] width 348 height 17
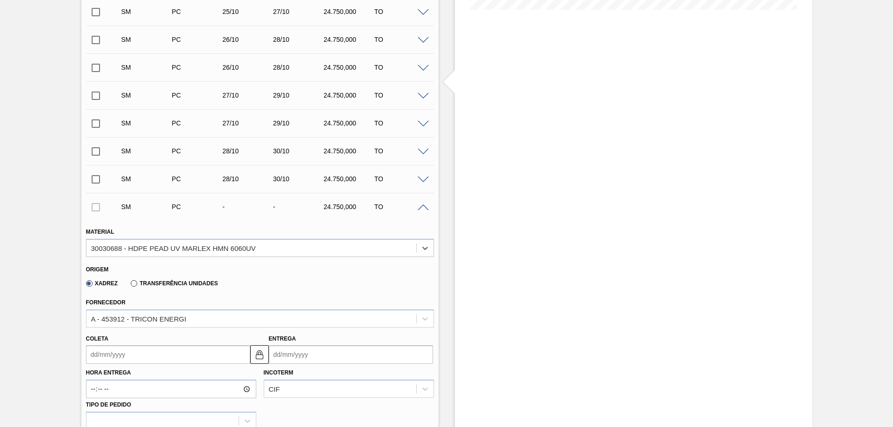
scroll to position [355, 0]
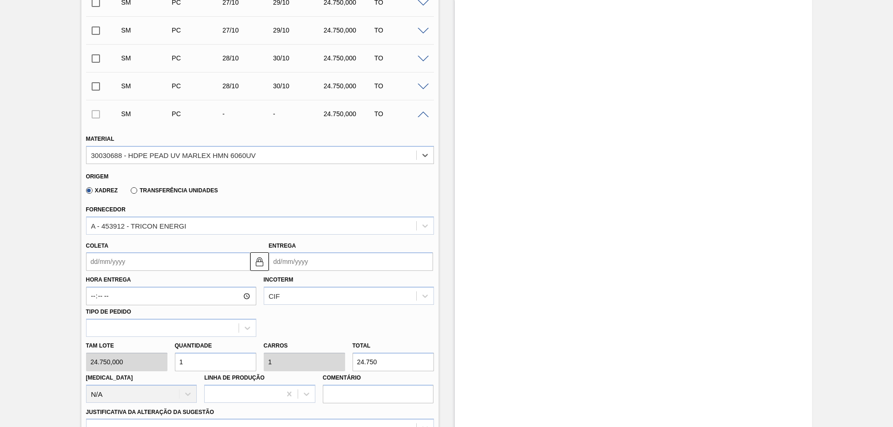
click at [339, 260] on input "Entrega" at bounding box center [351, 261] width 164 height 19
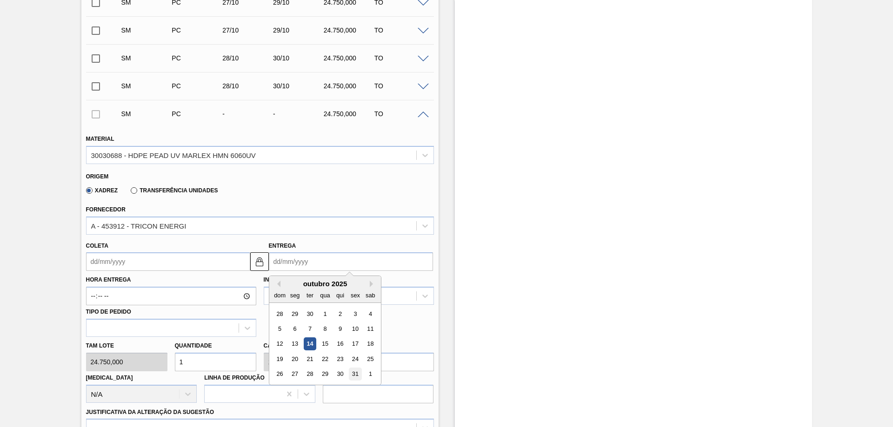
click at [352, 372] on div "31" at bounding box center [355, 374] width 13 height 13
type input "[DATE]"
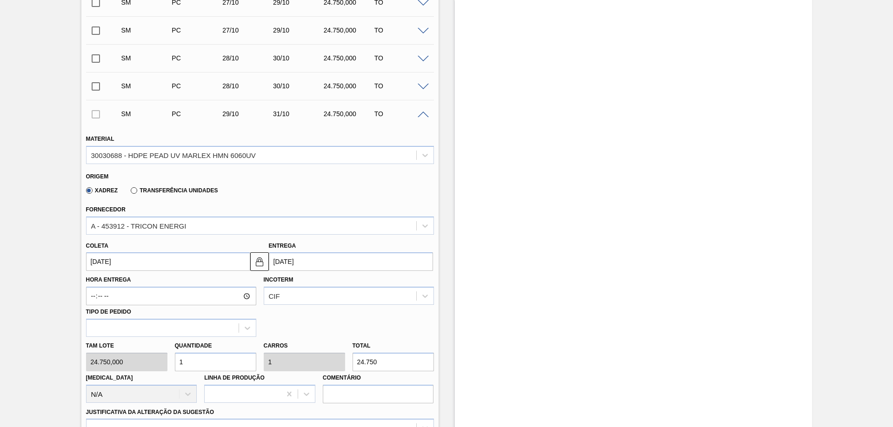
scroll to position [541, 0]
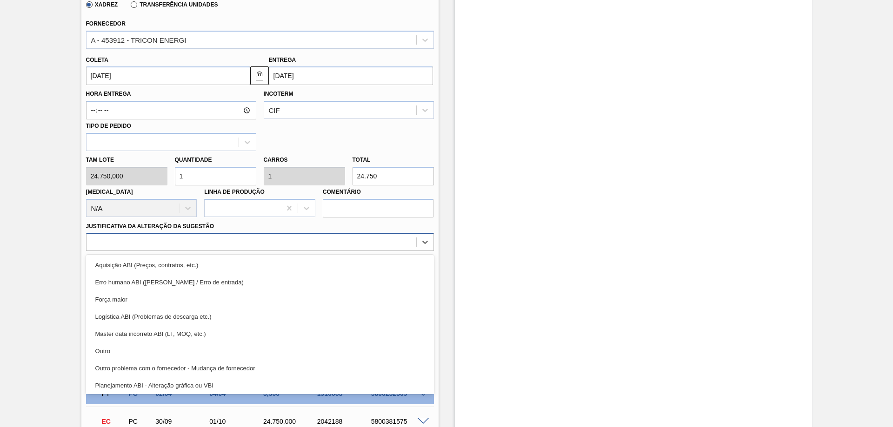
click at [236, 240] on div at bounding box center [251, 242] width 330 height 13
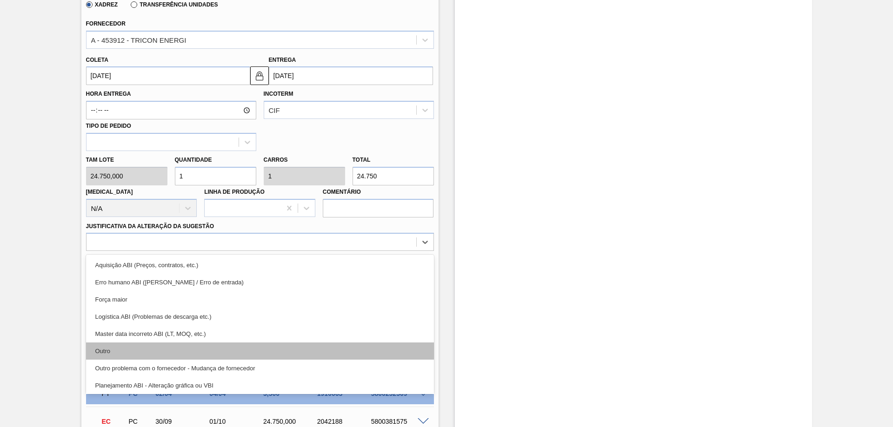
click at [110, 354] on div "Outro" at bounding box center [260, 351] width 348 height 17
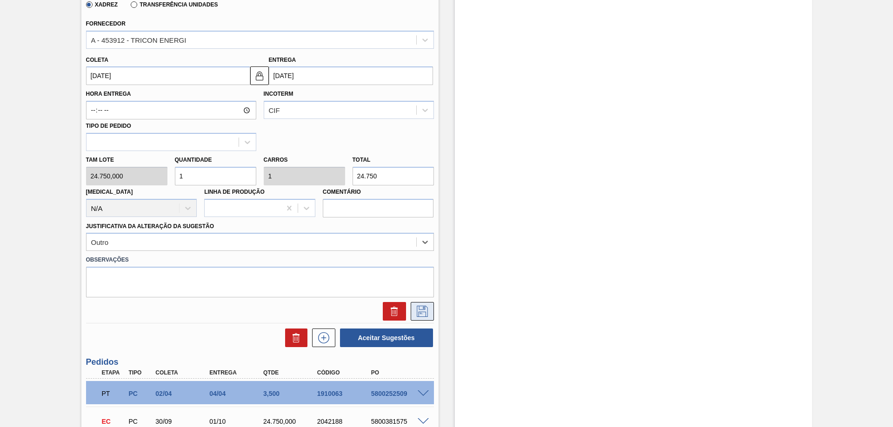
click at [418, 308] on icon at bounding box center [422, 311] width 15 height 11
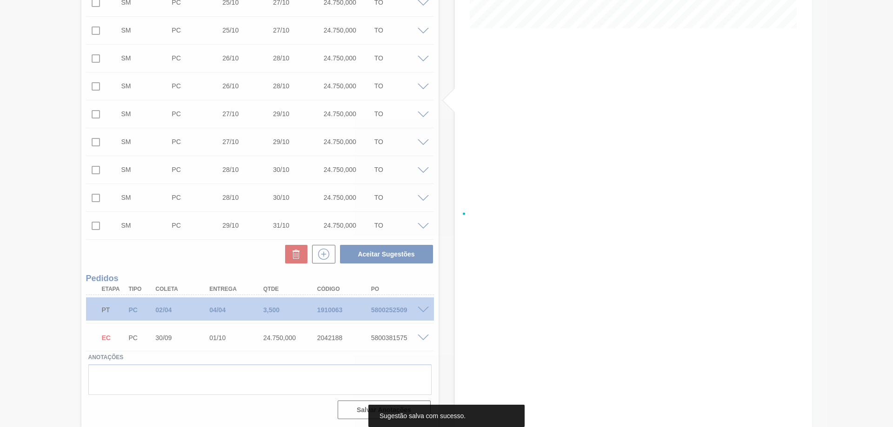
scroll to position [244, 0]
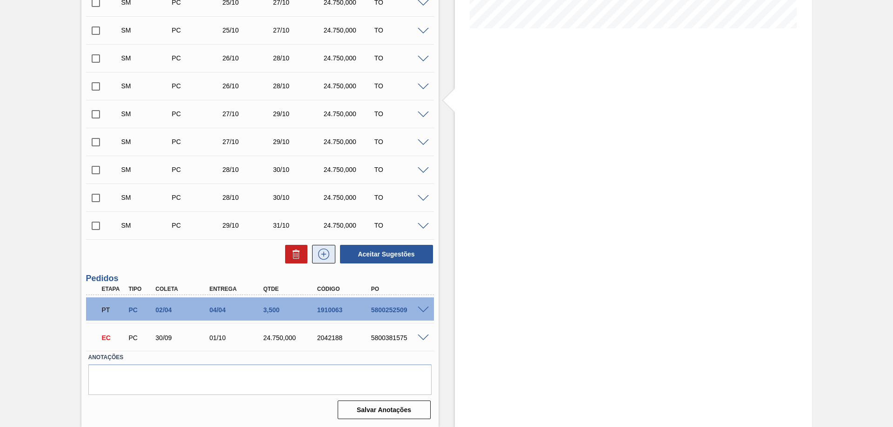
click at [325, 258] on icon at bounding box center [323, 254] width 15 height 11
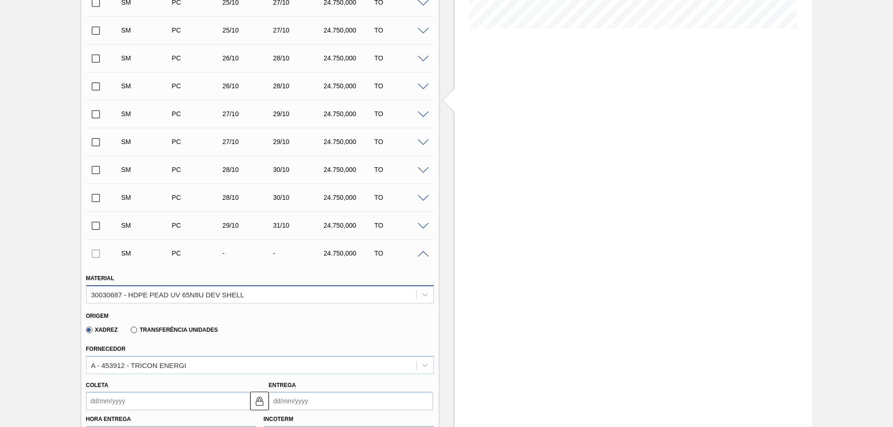
click at [310, 289] on div "30030687 - HDPE PEAD UV 65N8U DEV SHELL" at bounding box center [251, 294] width 330 height 13
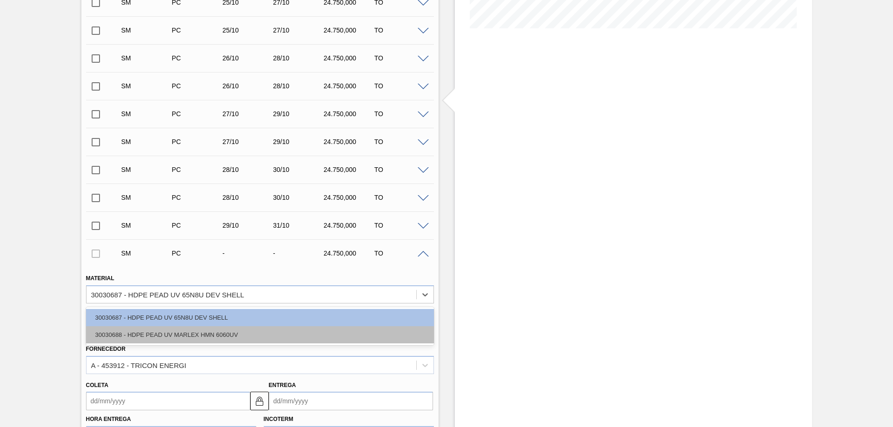
click at [256, 340] on div "30030688 - HDPE PEAD UV MARLEX HMN 6060UV" at bounding box center [260, 334] width 348 height 17
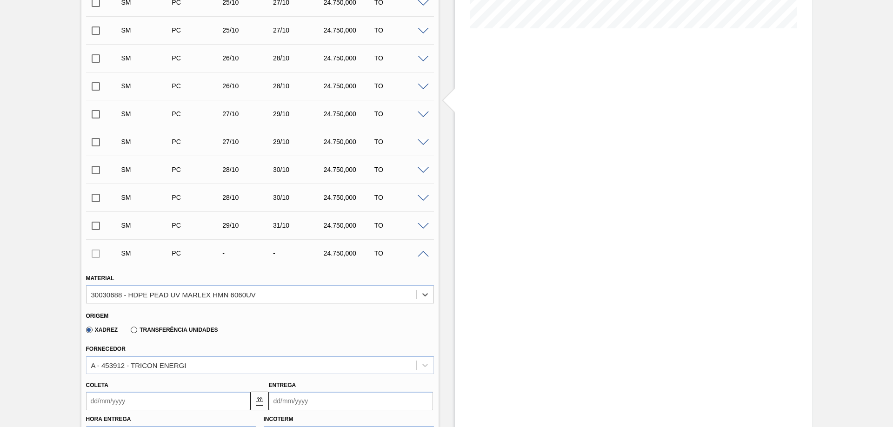
scroll to position [430, 0]
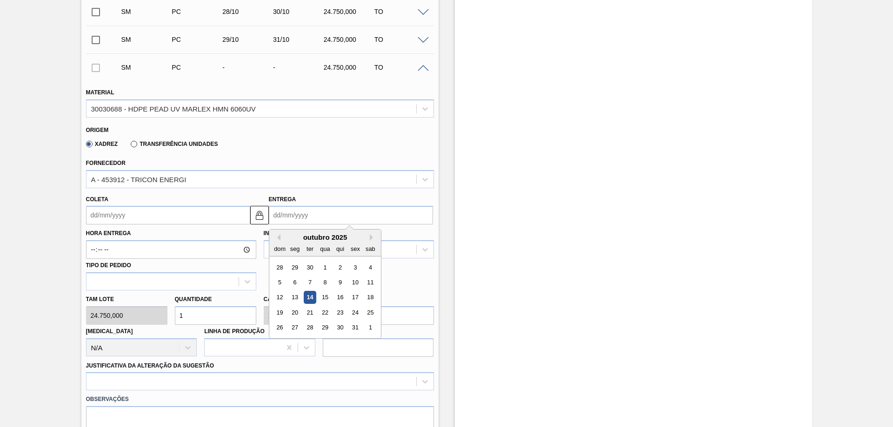
click at [399, 206] on input "Entrega" at bounding box center [351, 215] width 164 height 19
click at [352, 330] on div "31" at bounding box center [355, 328] width 13 height 13
type input "[DATE]"
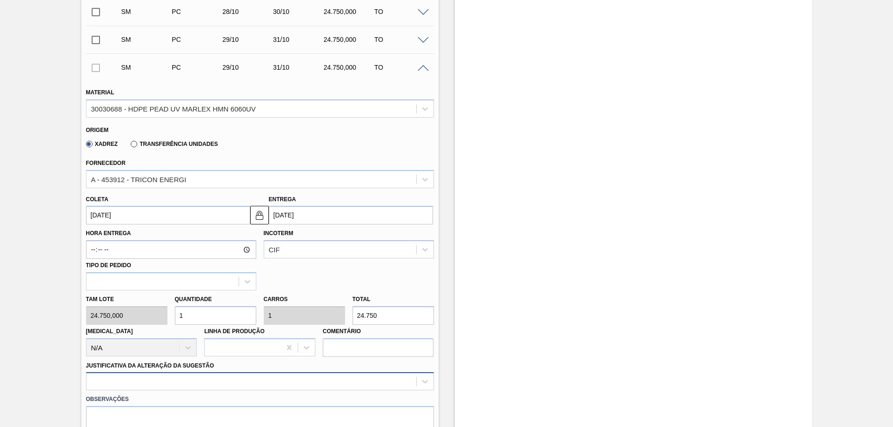
click at [272, 375] on div at bounding box center [260, 381] width 348 height 18
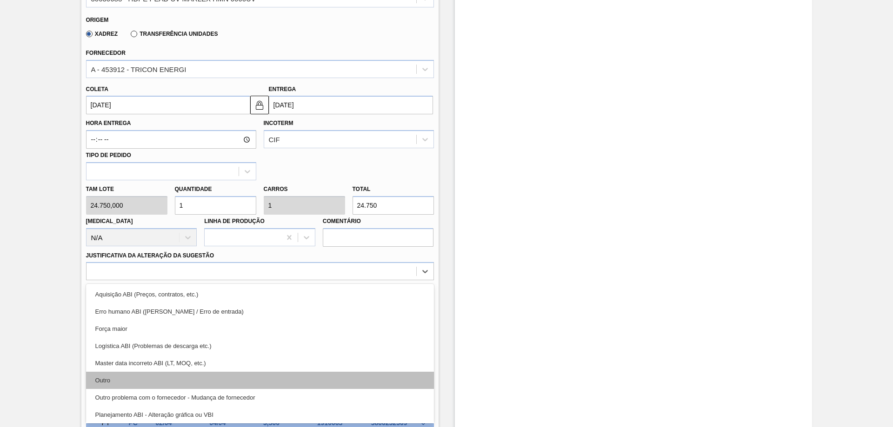
click at [167, 377] on div "Outro" at bounding box center [260, 380] width 348 height 17
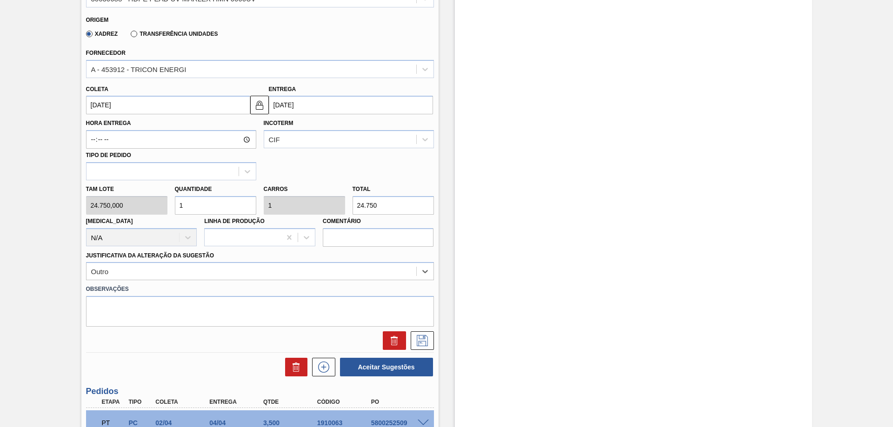
scroll to position [633, 0]
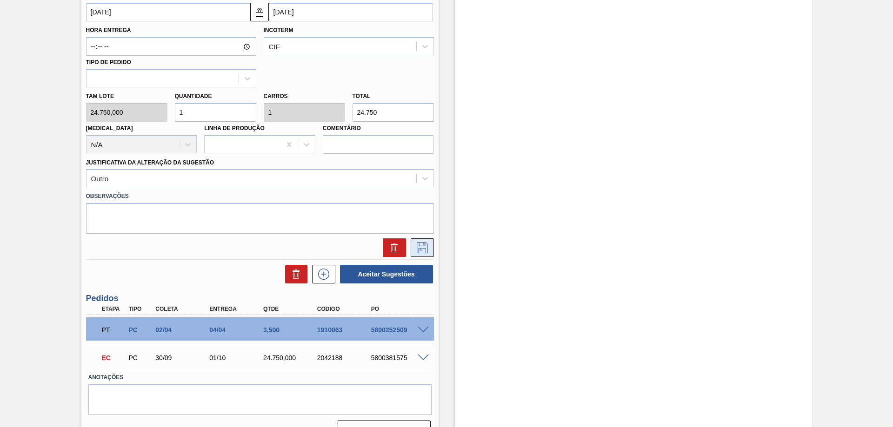
click at [422, 243] on icon at bounding box center [422, 247] width 11 height 11
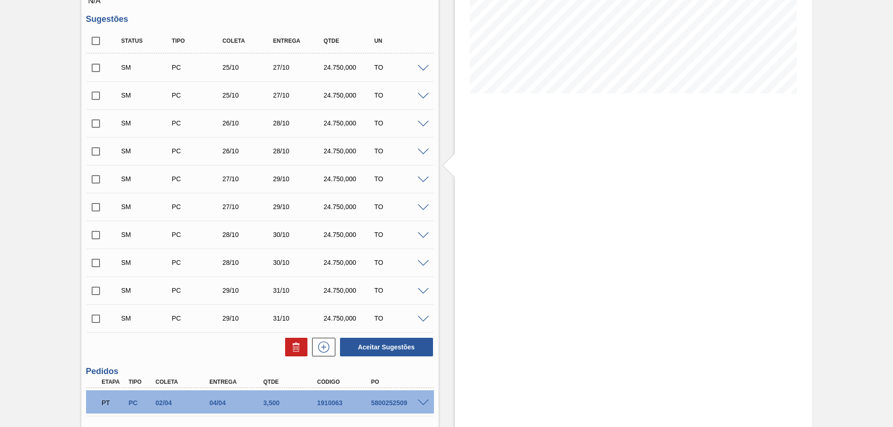
scroll to position [39, 0]
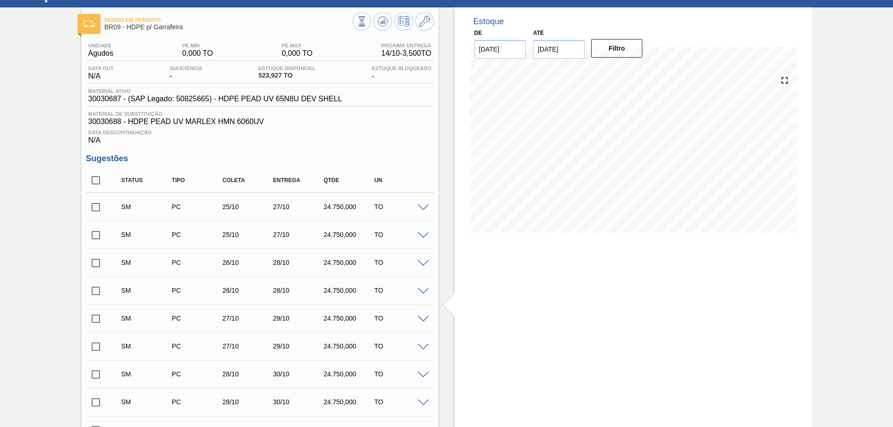
click at [96, 184] on input "checkbox" at bounding box center [96, 181] width 20 height 20
checkbox input "true"
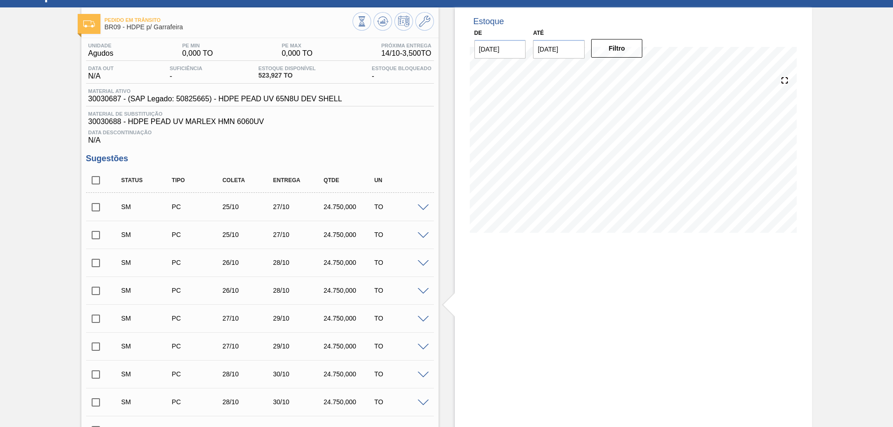
checkbox input "true"
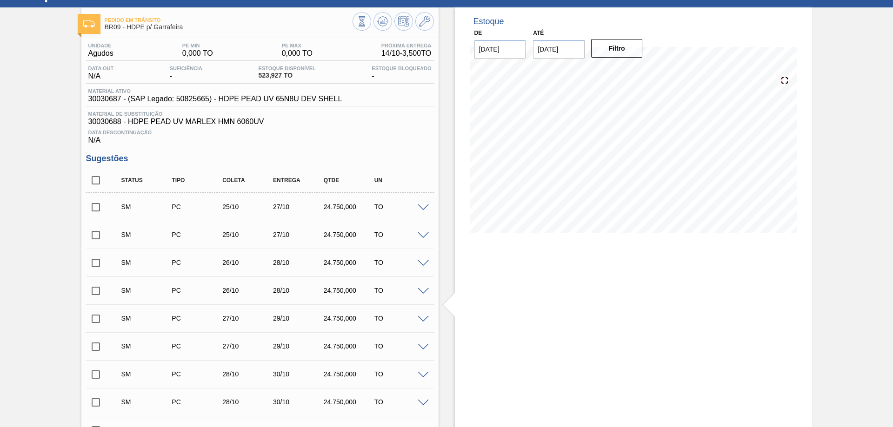
checkbox input "true"
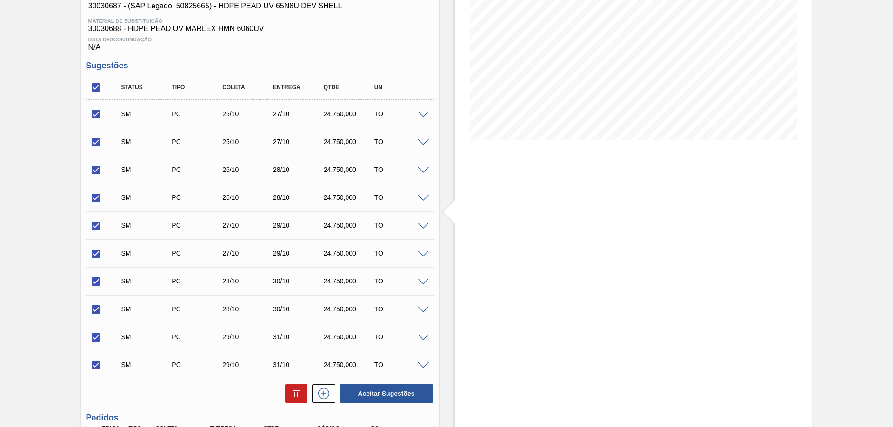
scroll to position [179, 0]
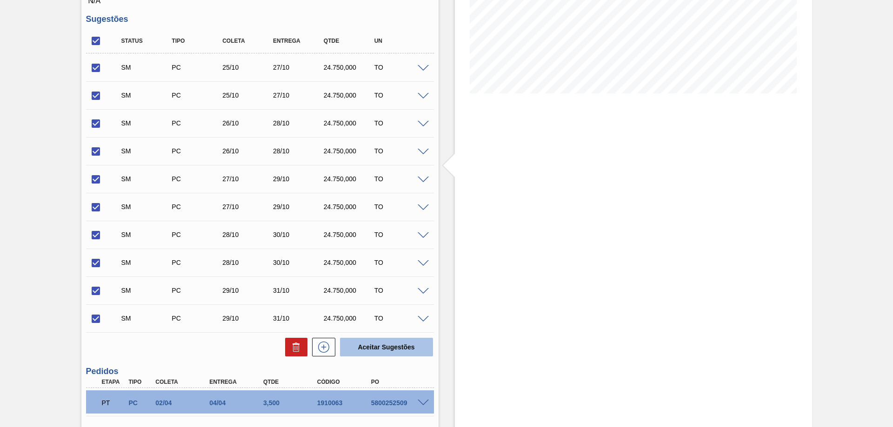
click at [363, 344] on button "Aceitar Sugestões" at bounding box center [386, 347] width 93 height 19
checkbox input "false"
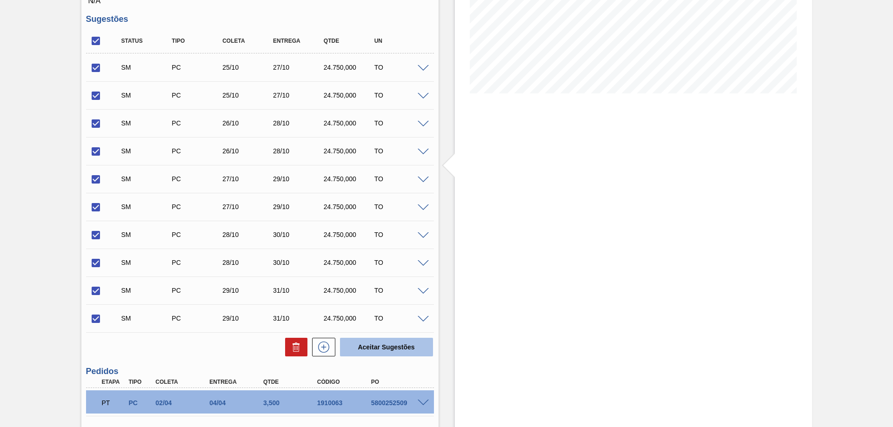
checkbox input "false"
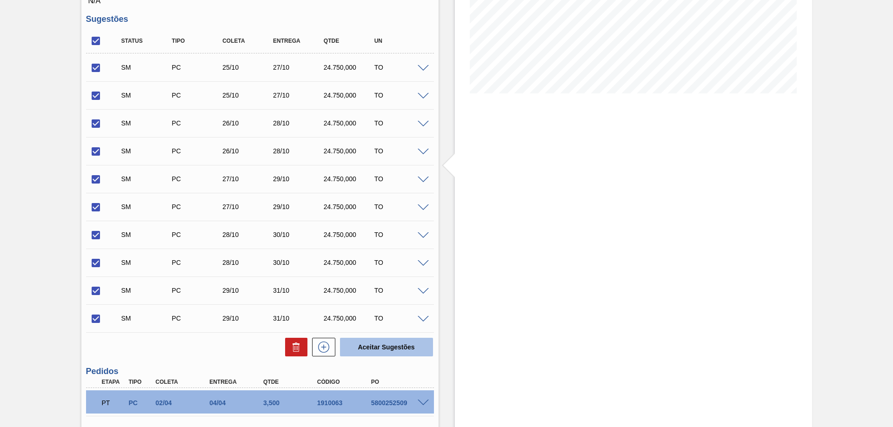
checkbox input "false"
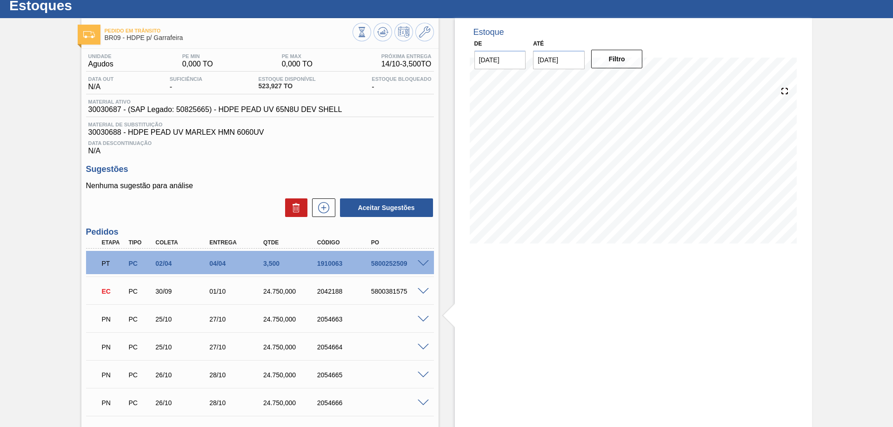
scroll to position [0, 0]
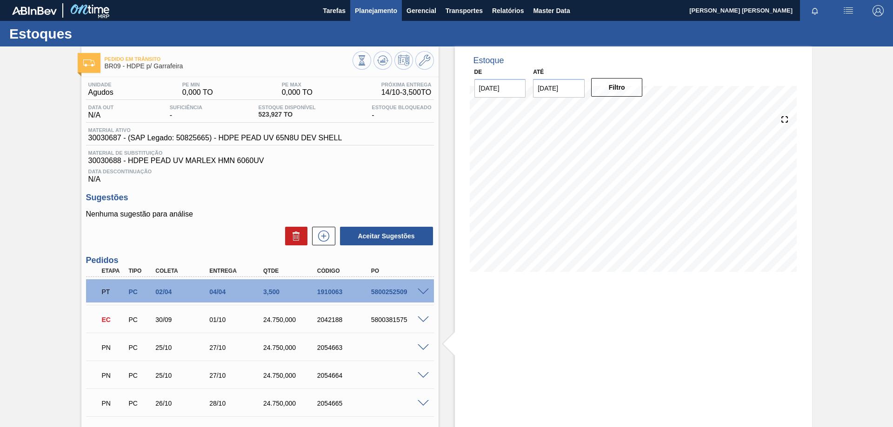
click at [388, 9] on span "Planejamento" at bounding box center [376, 10] width 42 height 11
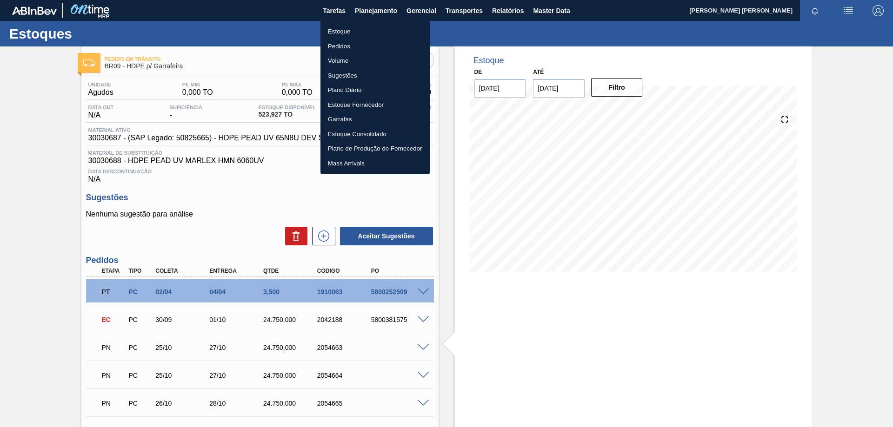
click at [352, 28] on li "Estoque" at bounding box center [374, 31] width 109 height 15
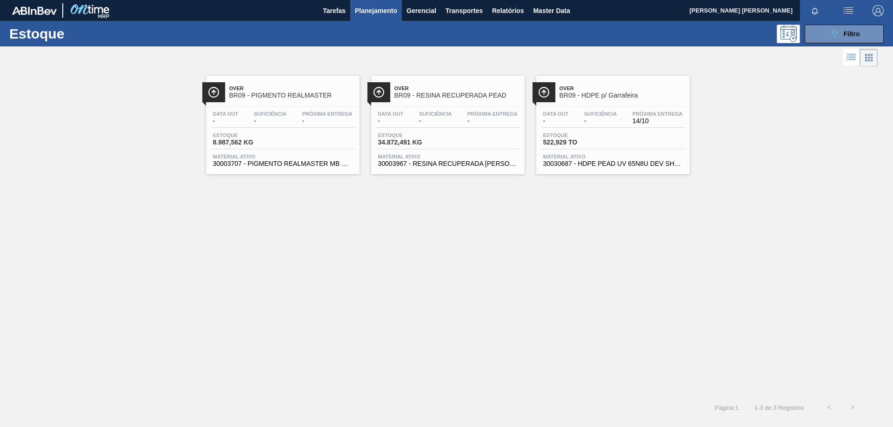
click at [300, 93] on span "BR09 - PIGMENTO REALMASTER" at bounding box center [292, 95] width 126 height 7
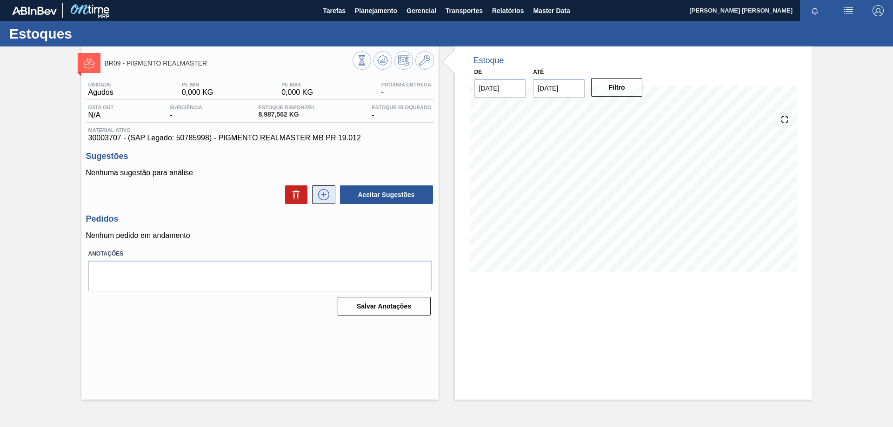
click at [314, 197] on button at bounding box center [323, 194] width 23 height 19
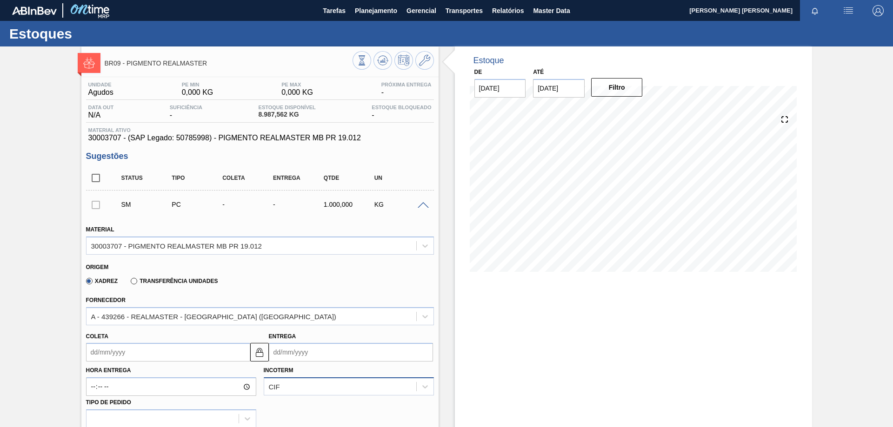
scroll to position [139, 0]
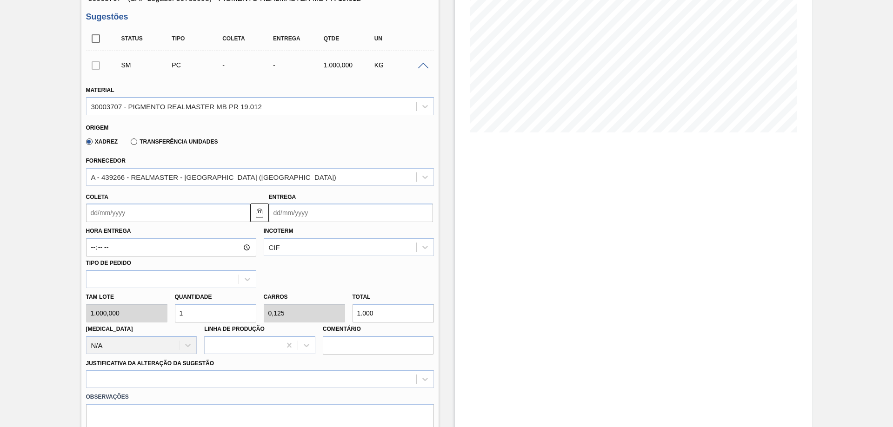
click at [341, 214] on input "Entrega" at bounding box center [351, 213] width 164 height 19
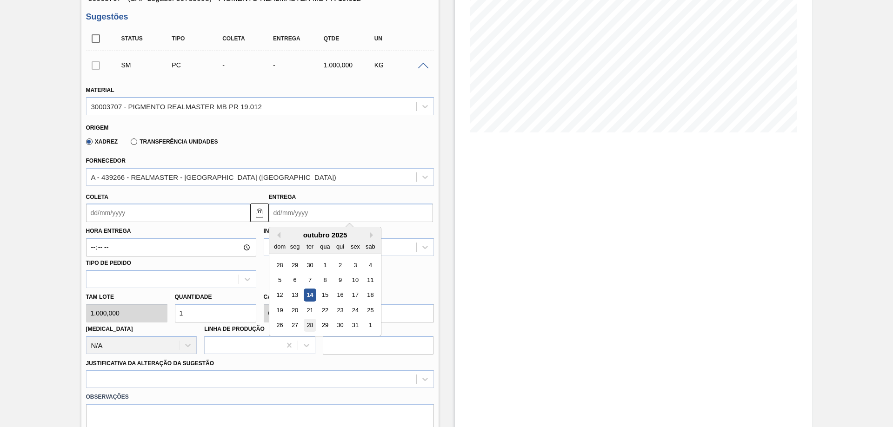
click at [309, 323] on div "28" at bounding box center [309, 325] width 13 height 13
type input "[DATE]"
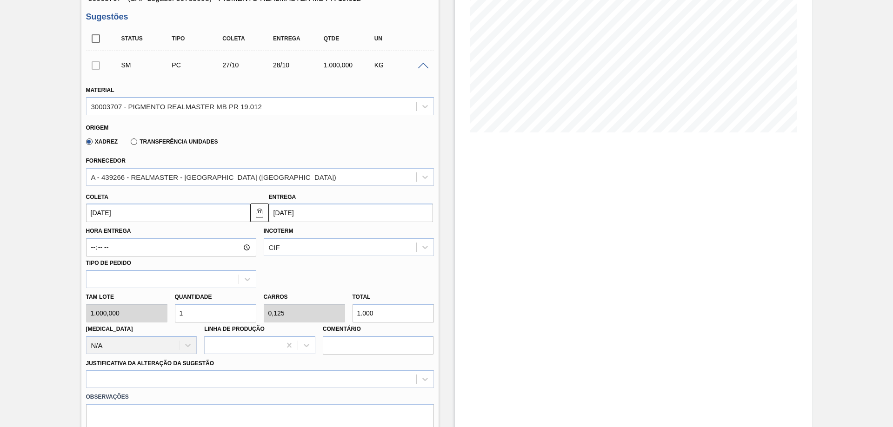
click at [232, 318] on input "1" at bounding box center [215, 313] width 81 height 19
type input "0"
type input "3"
type input "0,375"
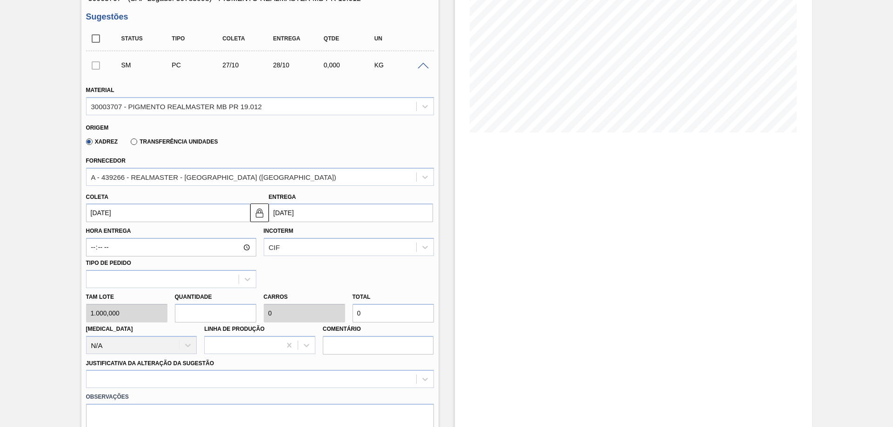
type input "3.000"
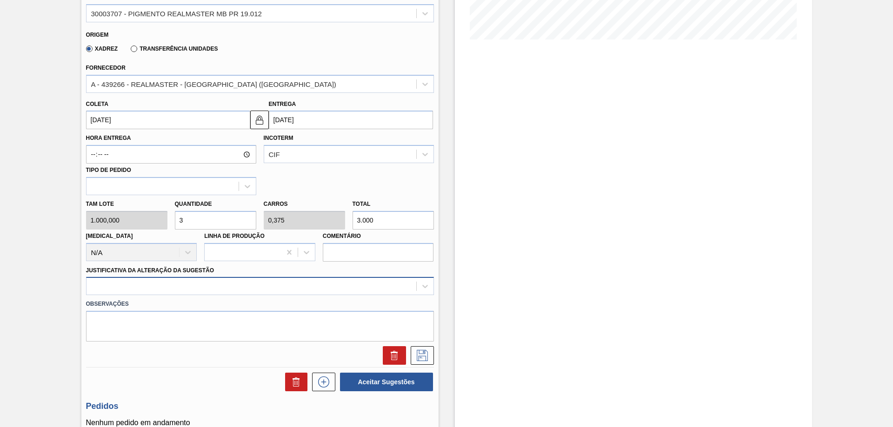
type input "3"
click at [240, 283] on div "Material 30003707 - PIGMENTO REALMASTER MB PR 19.012 Origem Xadrez Transferênci…" at bounding box center [260, 174] width 348 height 381
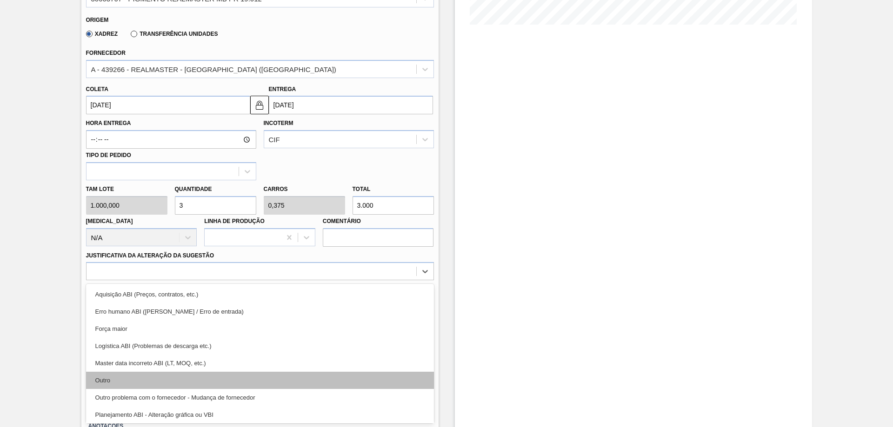
click at [130, 375] on div "Outro" at bounding box center [260, 380] width 348 height 17
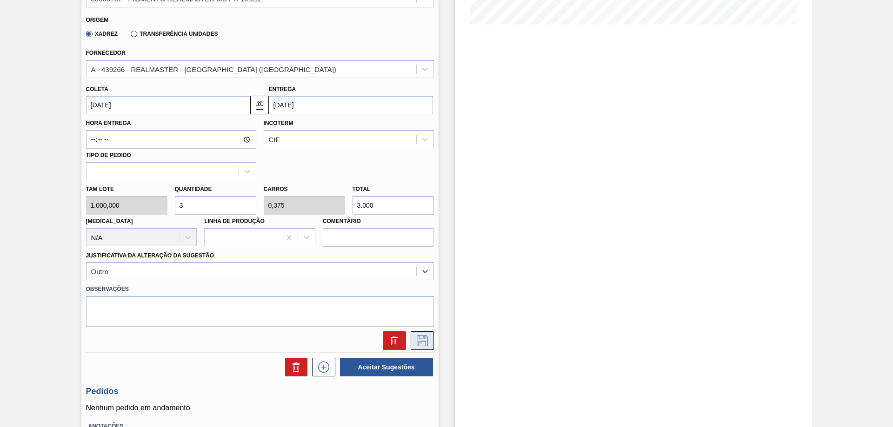
click at [421, 340] on icon at bounding box center [422, 340] width 15 height 11
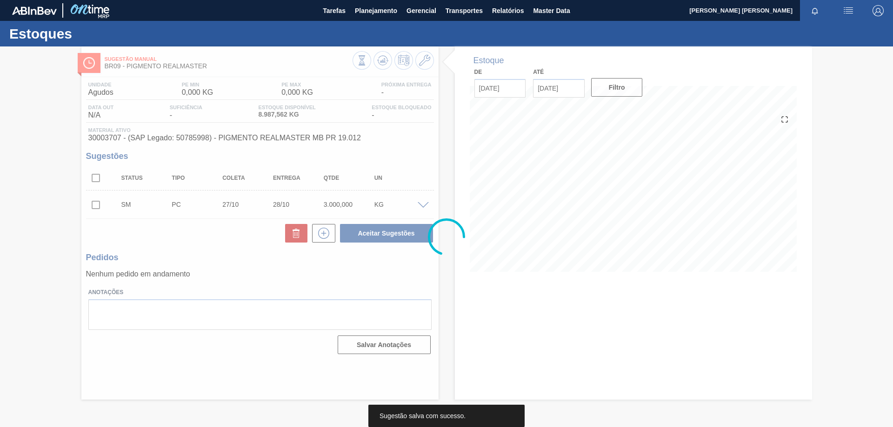
scroll to position [0, 0]
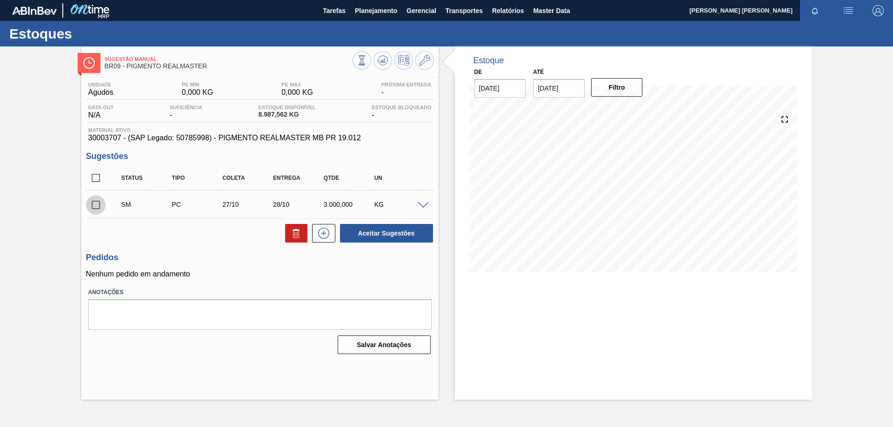
click at [94, 205] on input "checkbox" at bounding box center [96, 205] width 20 height 20
click at [364, 227] on button "Aceitar Sugestões" at bounding box center [386, 233] width 93 height 19
checkbox input "false"
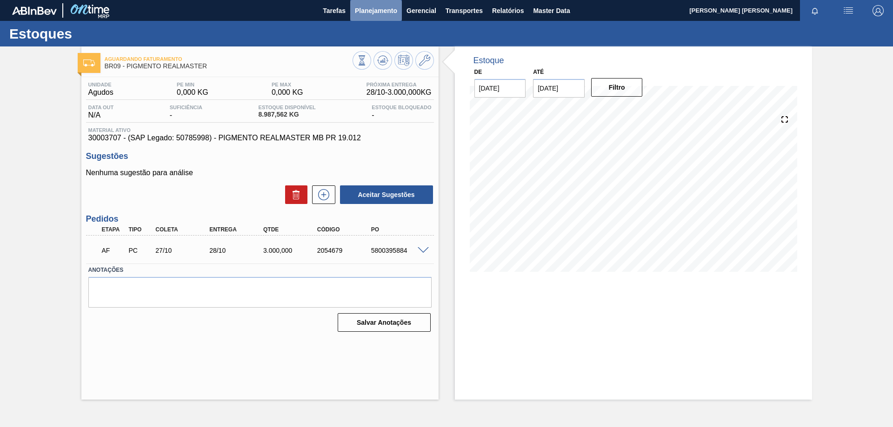
click at [365, 13] on span "Planejamento" at bounding box center [376, 10] width 42 height 11
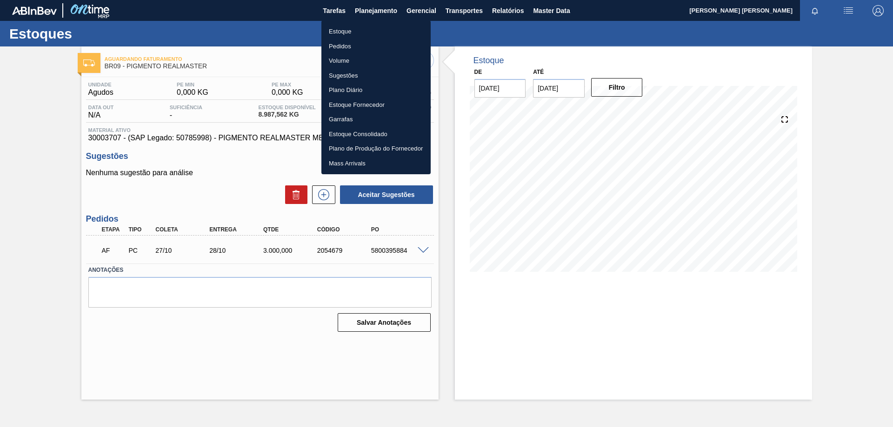
click at [367, 26] on li "Estoque" at bounding box center [375, 31] width 109 height 15
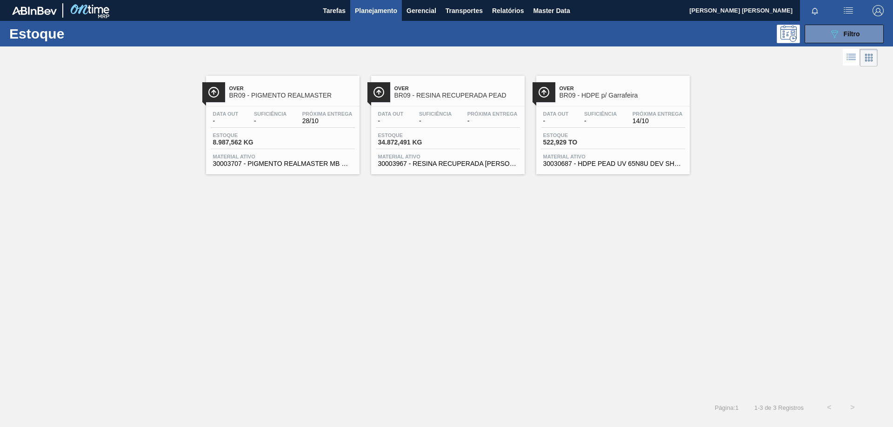
click at [555, 101] on div "Over BR09 - HDPE p/ Garrafeira Data out - Suficiência - Próxima Entrega 14/10 E…" at bounding box center [612, 125] width 153 height 99
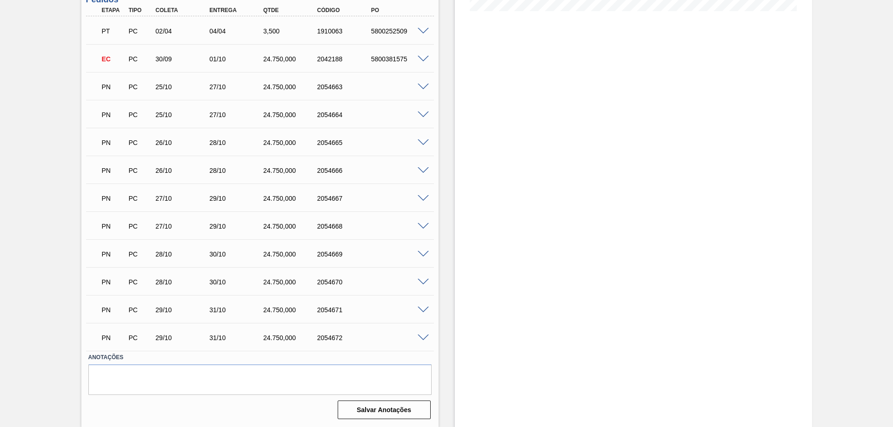
scroll to position [75, 0]
